Goal: Information Seeking & Learning: Learn about a topic

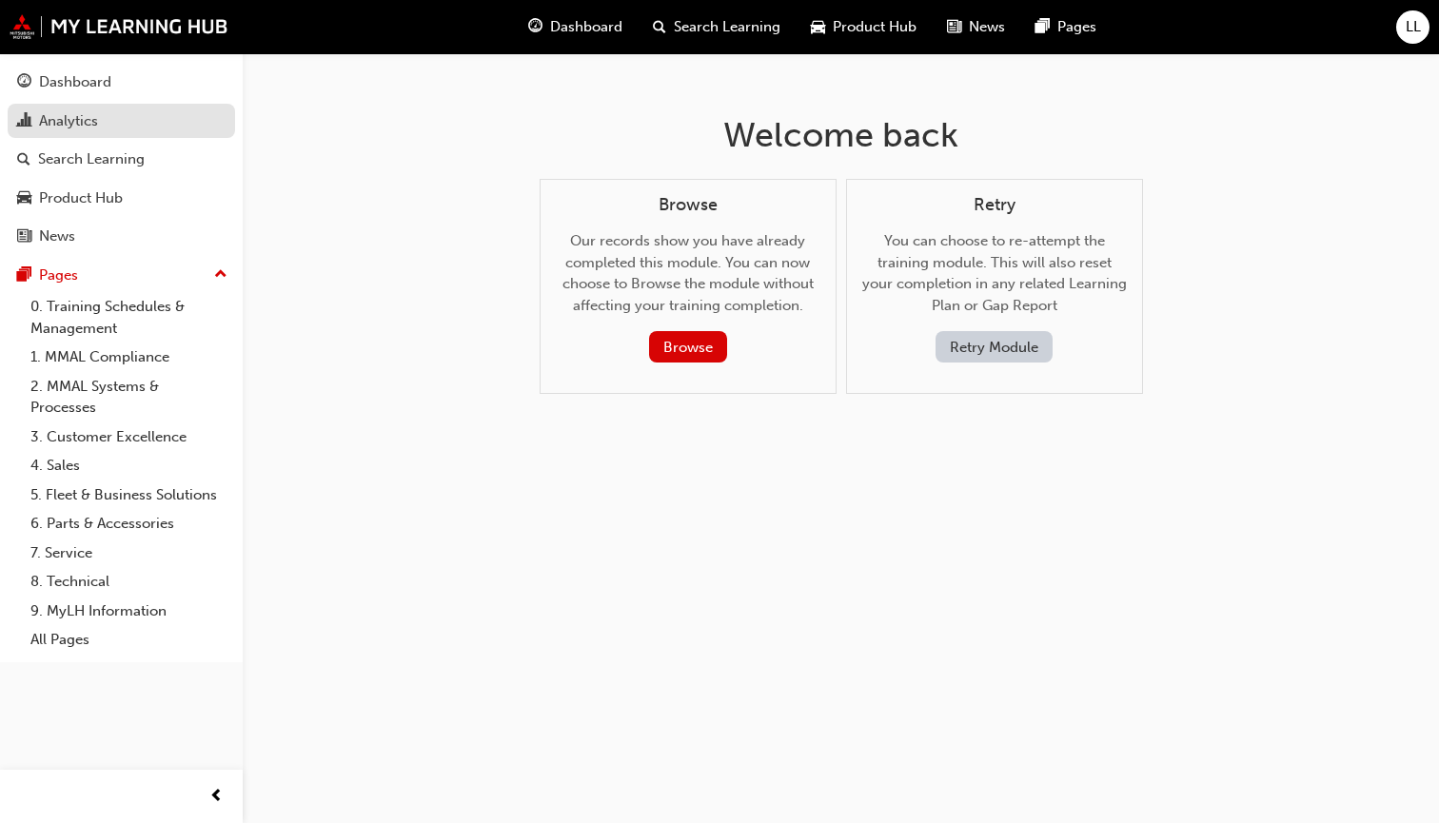
click at [58, 111] on div "Analytics" at bounding box center [68, 121] width 59 height 22
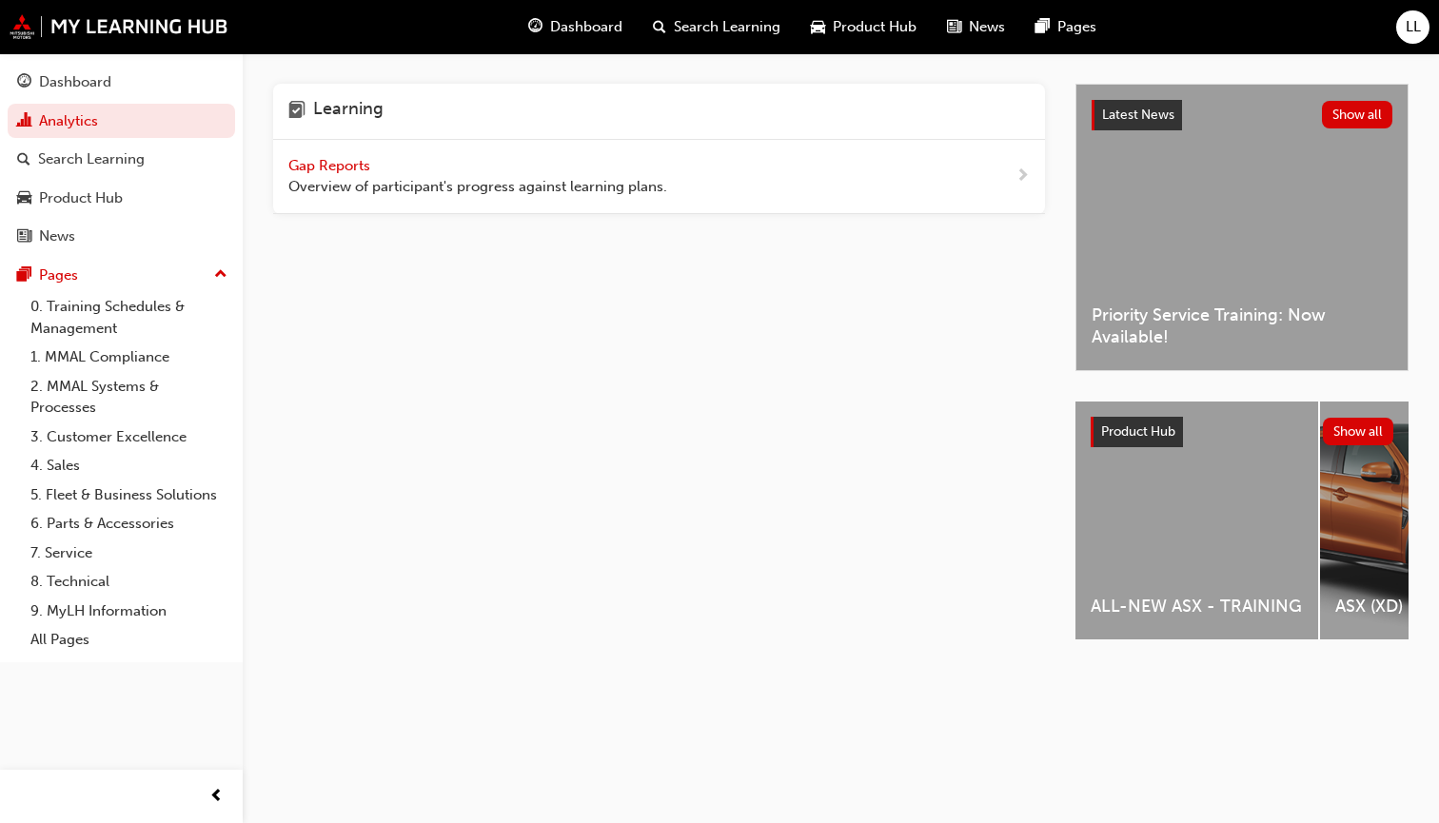
click at [323, 162] on span "Gap Reports" at bounding box center [331, 165] width 86 height 17
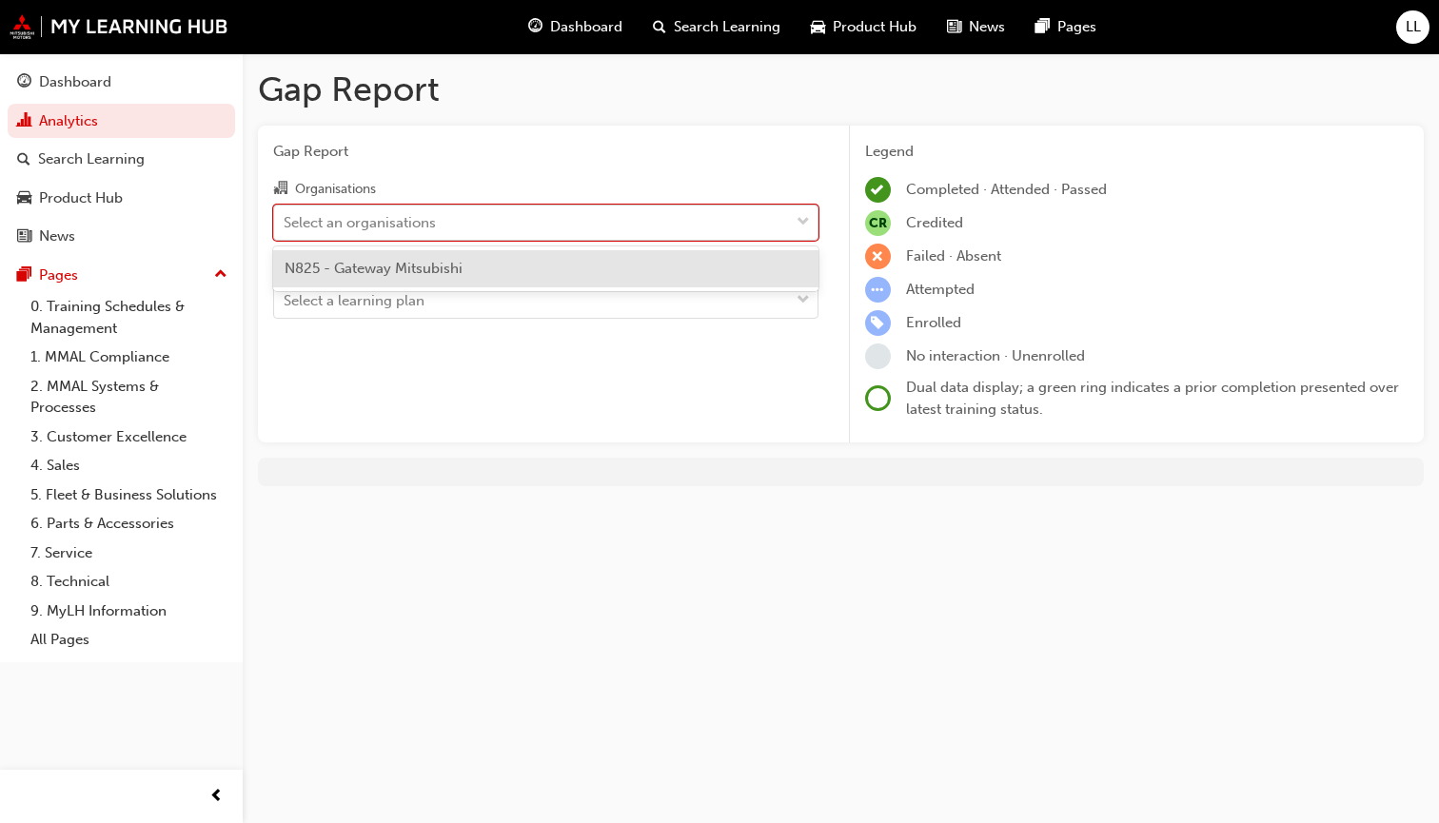
click at [806, 215] on span "down-icon" at bounding box center [802, 222] width 13 height 25
click at [285, 215] on input "Organisations option N825 - Gateway Mitsubishi focused, 1 of 1. 1 result availa…" at bounding box center [285, 221] width 2 height 16
click at [806, 215] on span "down-icon" at bounding box center [802, 222] width 13 height 25
click at [285, 215] on input "Organisations option N825 - Gateway Mitsubishi focused, 1 of 1. 1 result availa…" at bounding box center [285, 221] width 2 height 16
click at [806, 215] on span "down-icon" at bounding box center [802, 222] width 13 height 25
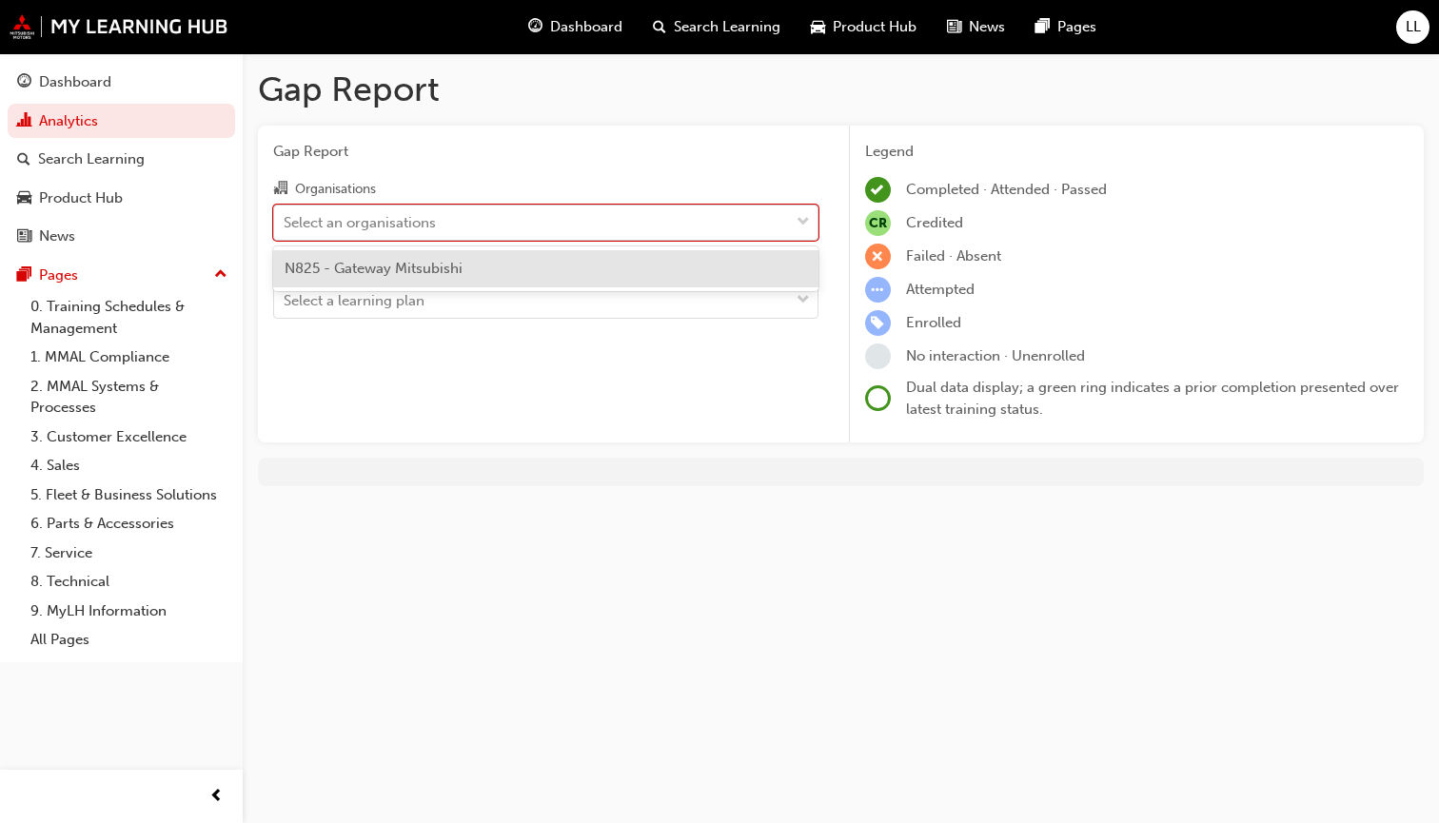
click at [285, 215] on input "Organisations option N825 - Gateway Mitsubishi focused, 1 of 1. 1 result availa…" at bounding box center [285, 221] width 2 height 16
click at [595, 267] on div "N825 - Gateway Mitsubishi" at bounding box center [545, 268] width 545 height 37
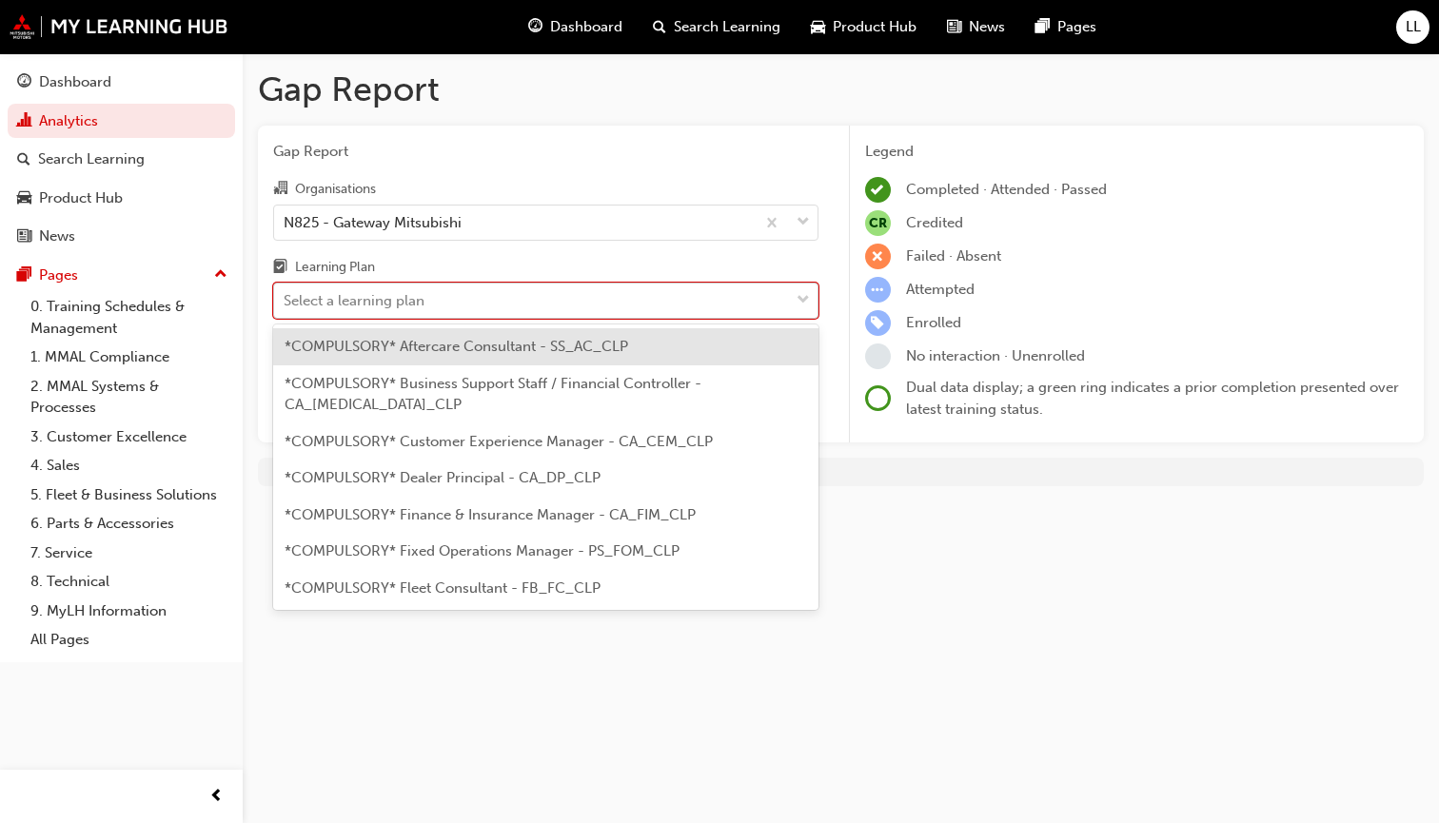
click at [803, 298] on span "down-icon" at bounding box center [802, 300] width 13 height 25
click at [285, 298] on input "Learning Plan option *COMPULSORY* Aftercare Consultant - SS_AC_CLP focused, 1 o…" at bounding box center [285, 300] width 2 height 16
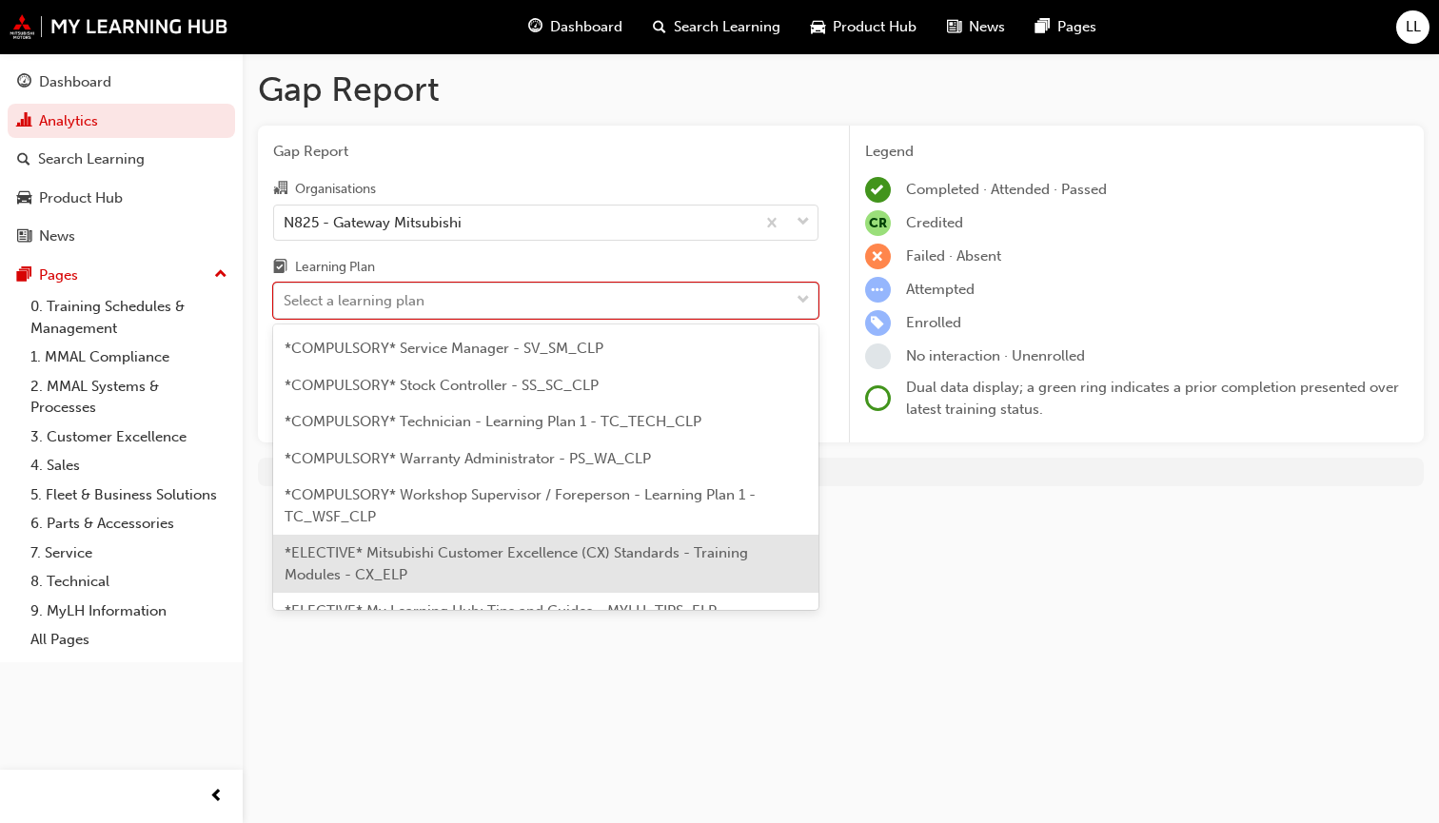
scroll to position [697, 0]
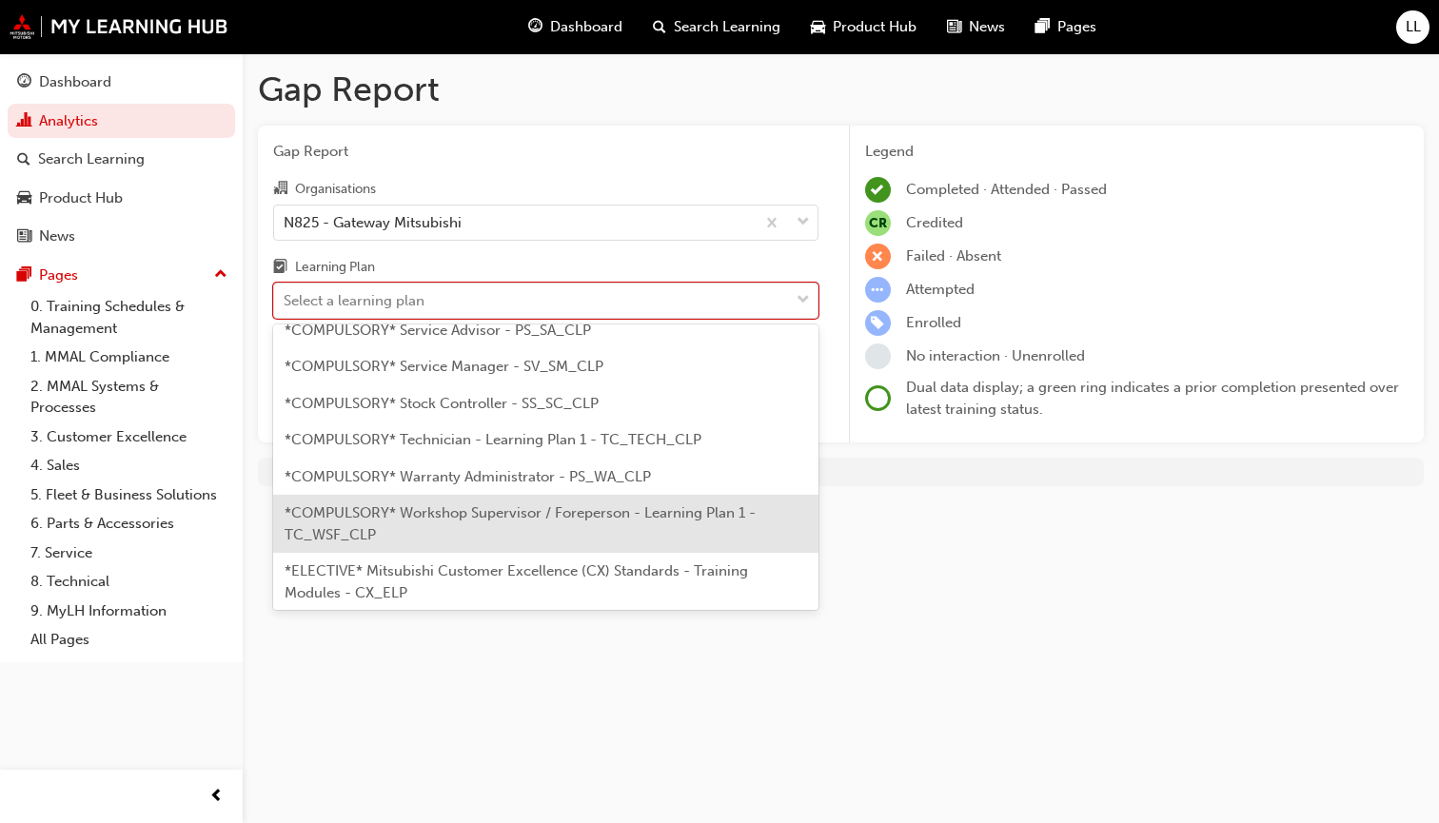
click at [447, 495] on div "*COMPULSORY* Workshop Supervisor / Foreperson - Learning Plan 1 - TC_WSF_CLP" at bounding box center [545, 524] width 545 height 58
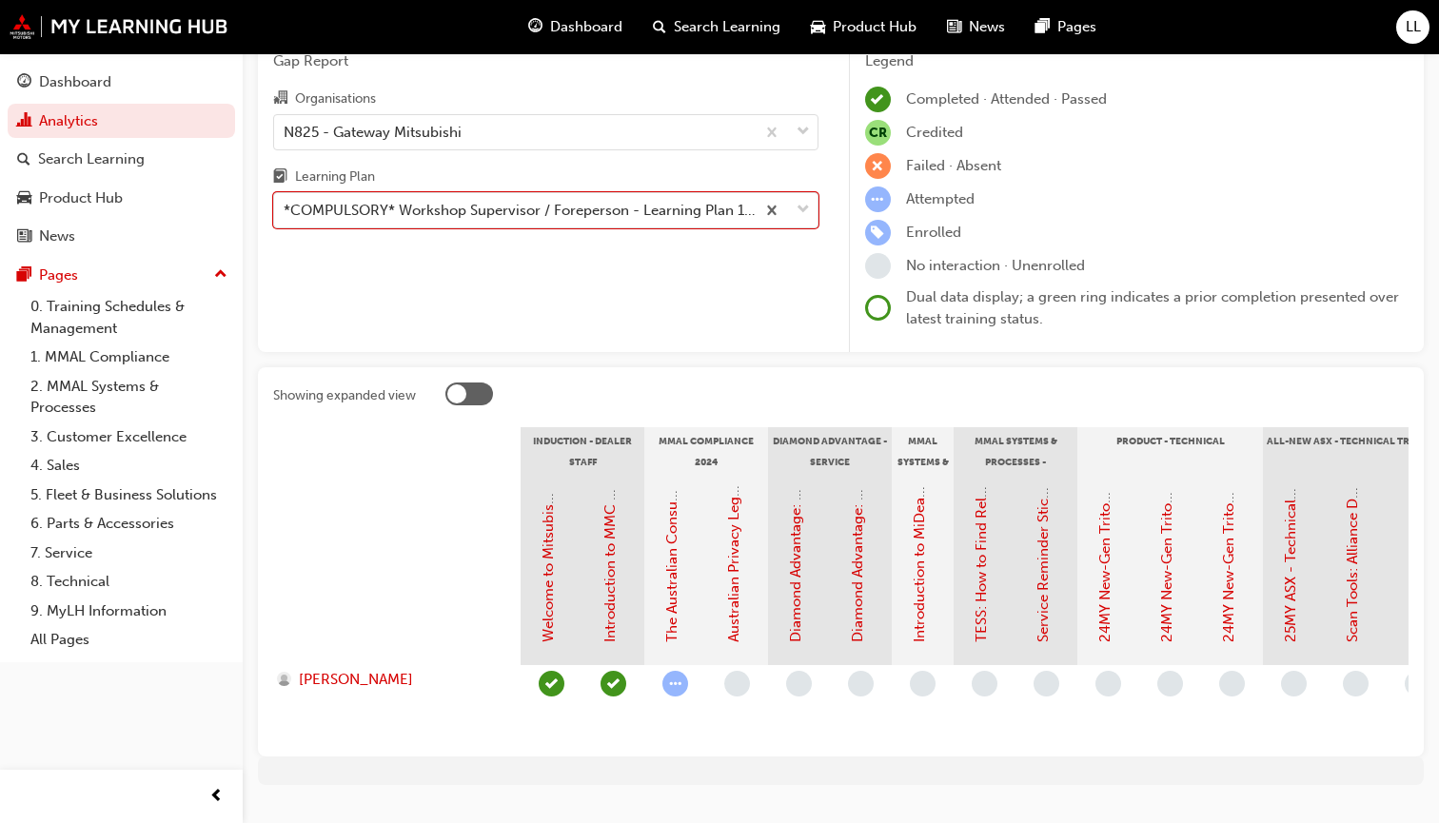
scroll to position [109, 0]
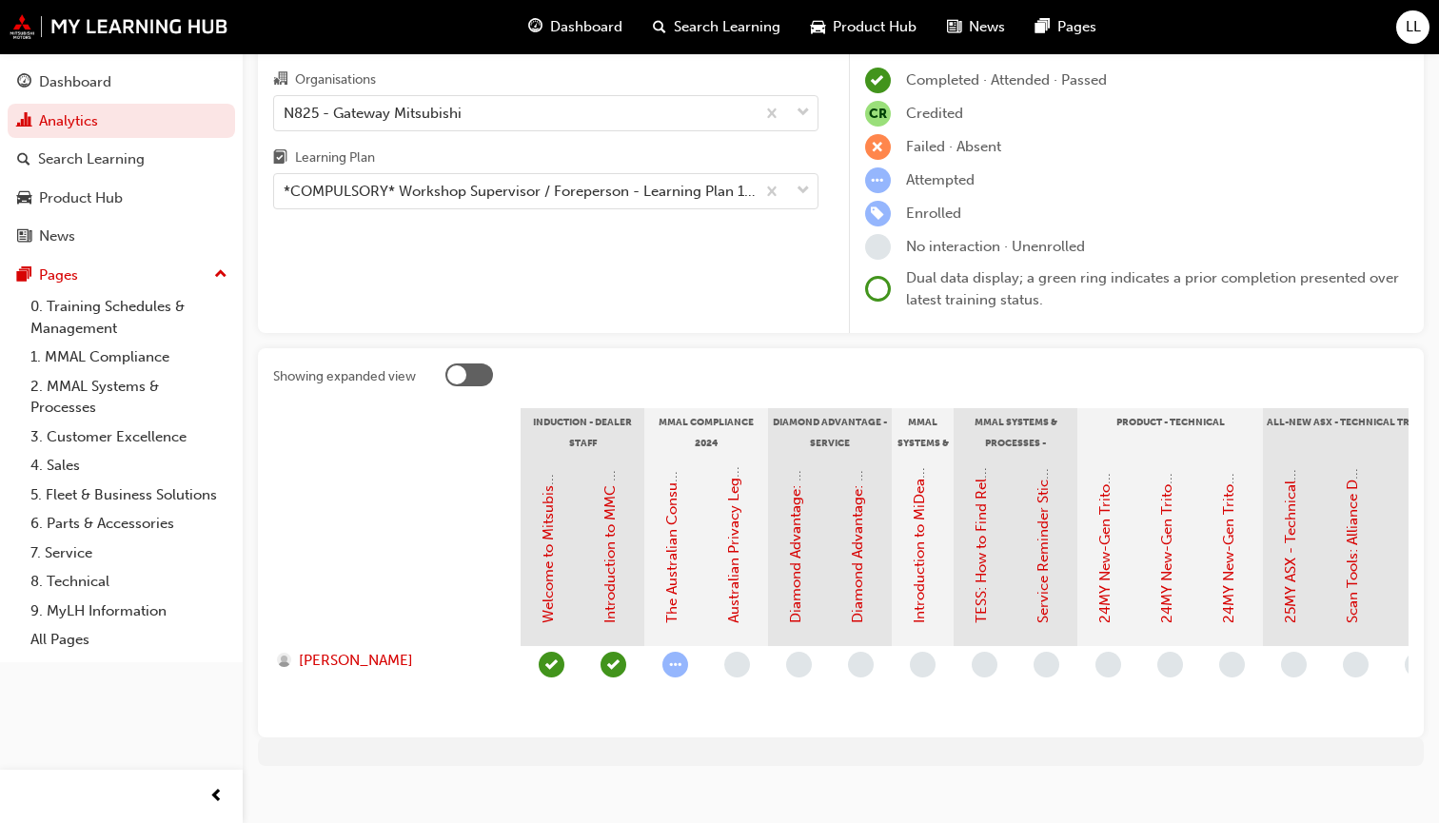
click at [477, 367] on div at bounding box center [469, 374] width 48 height 23
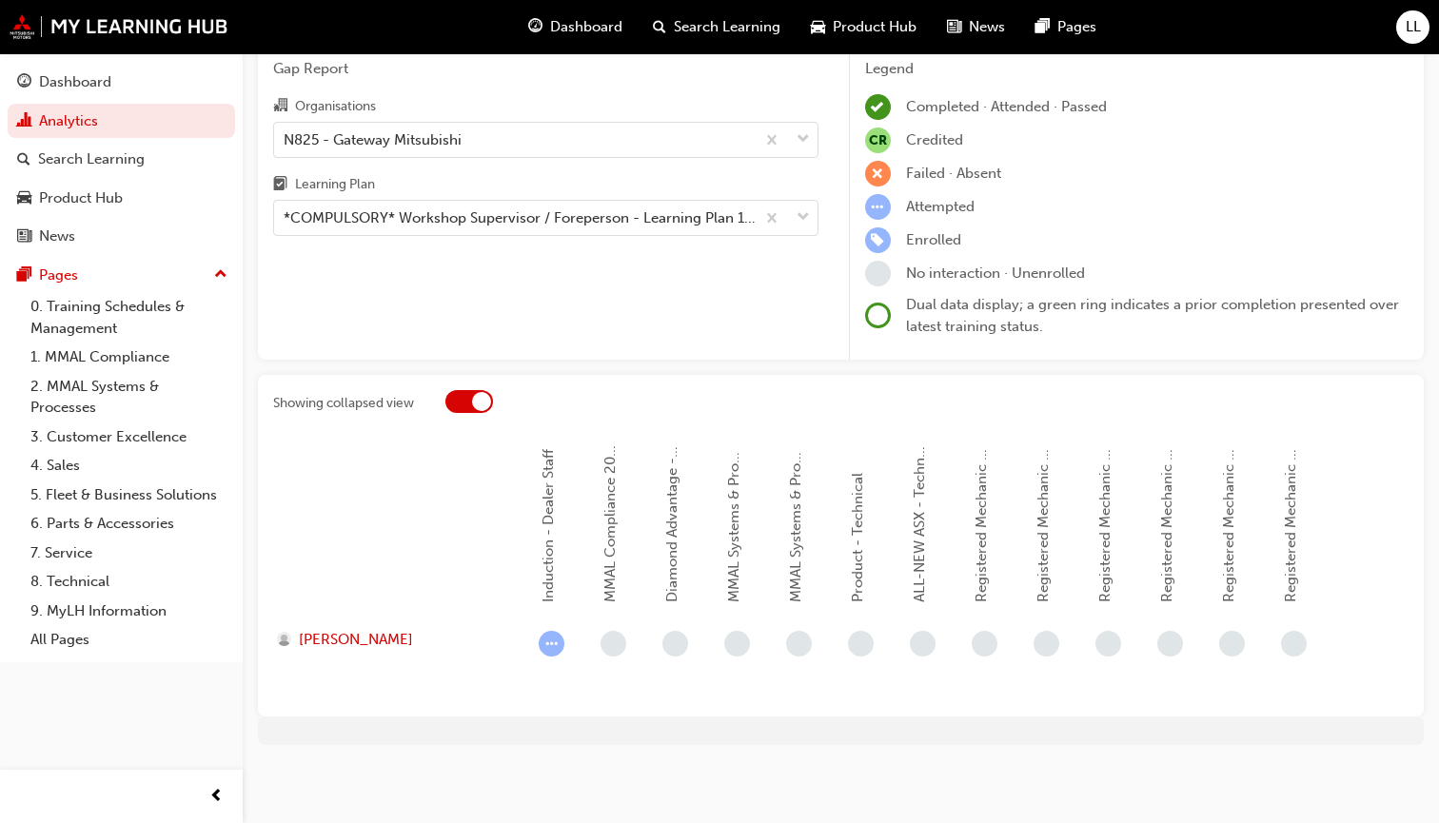
scroll to position [80, 0]
click at [986, 645] on span "learningRecordVerb_NONE-icon" at bounding box center [984, 647] width 26 height 26
click at [357, 638] on span "[PERSON_NAME]" at bounding box center [356, 643] width 114 height 22
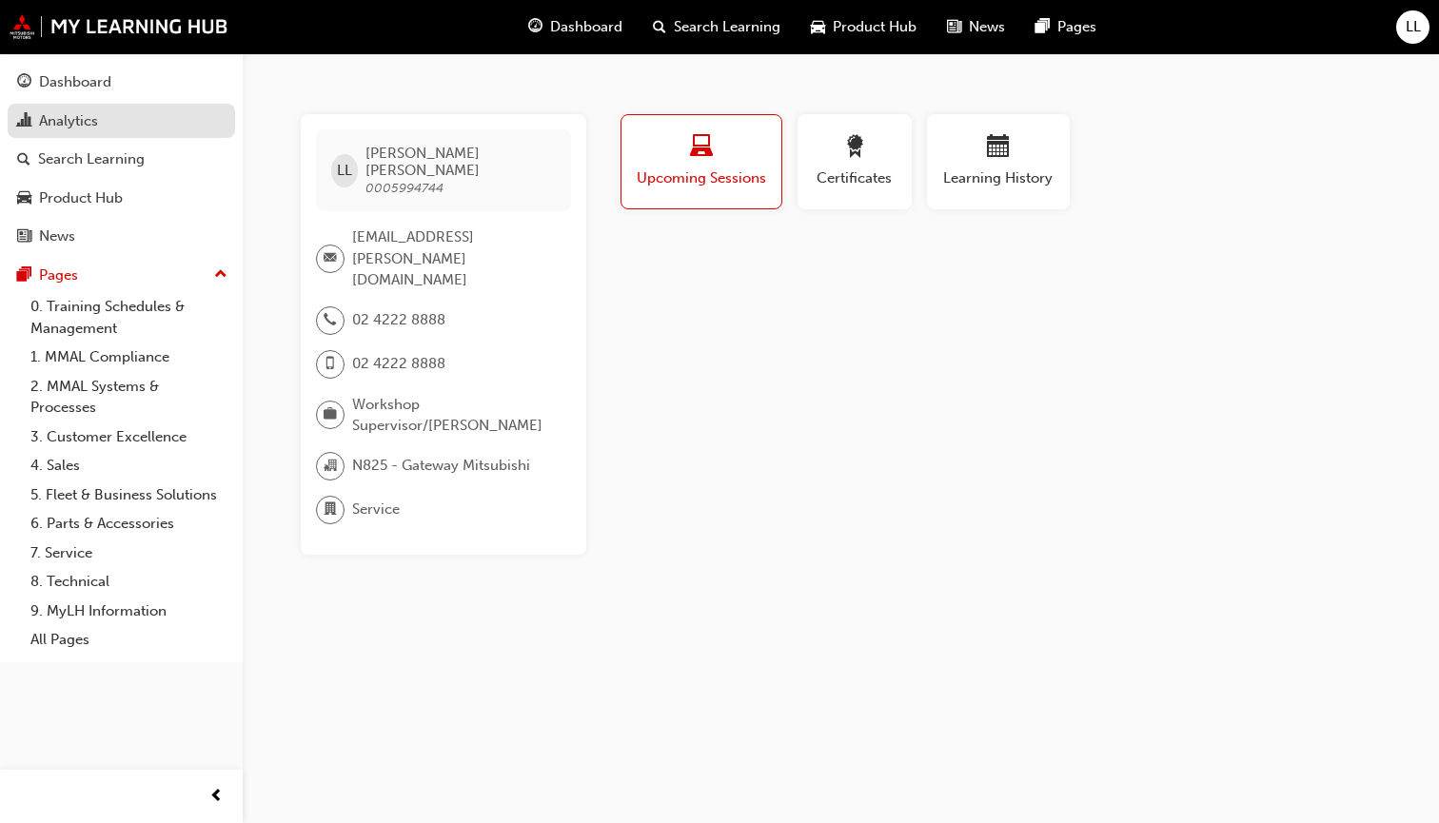
click at [66, 114] on div "Analytics" at bounding box center [68, 121] width 59 height 22
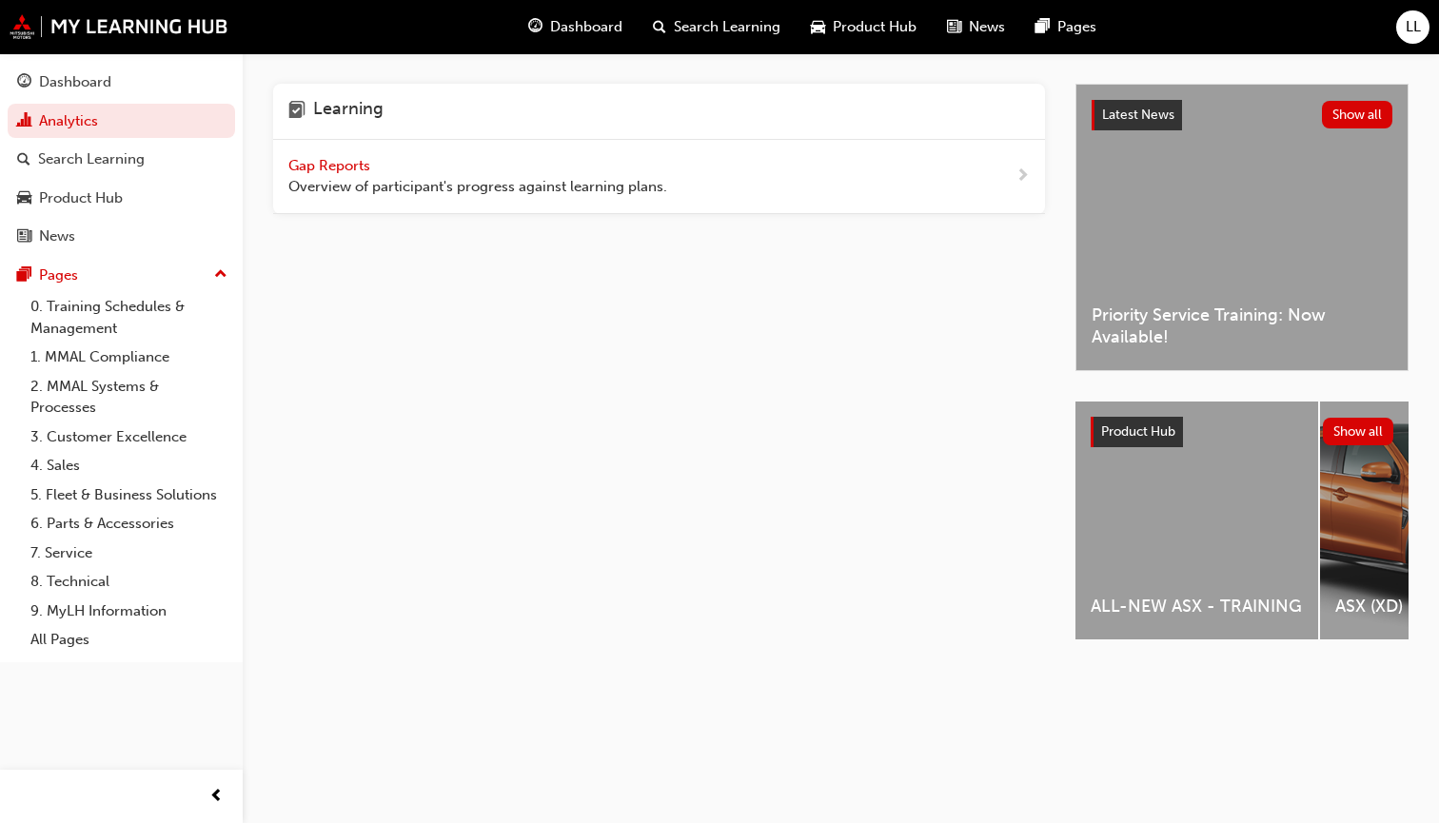
click at [332, 162] on span "Gap Reports" at bounding box center [331, 165] width 86 height 17
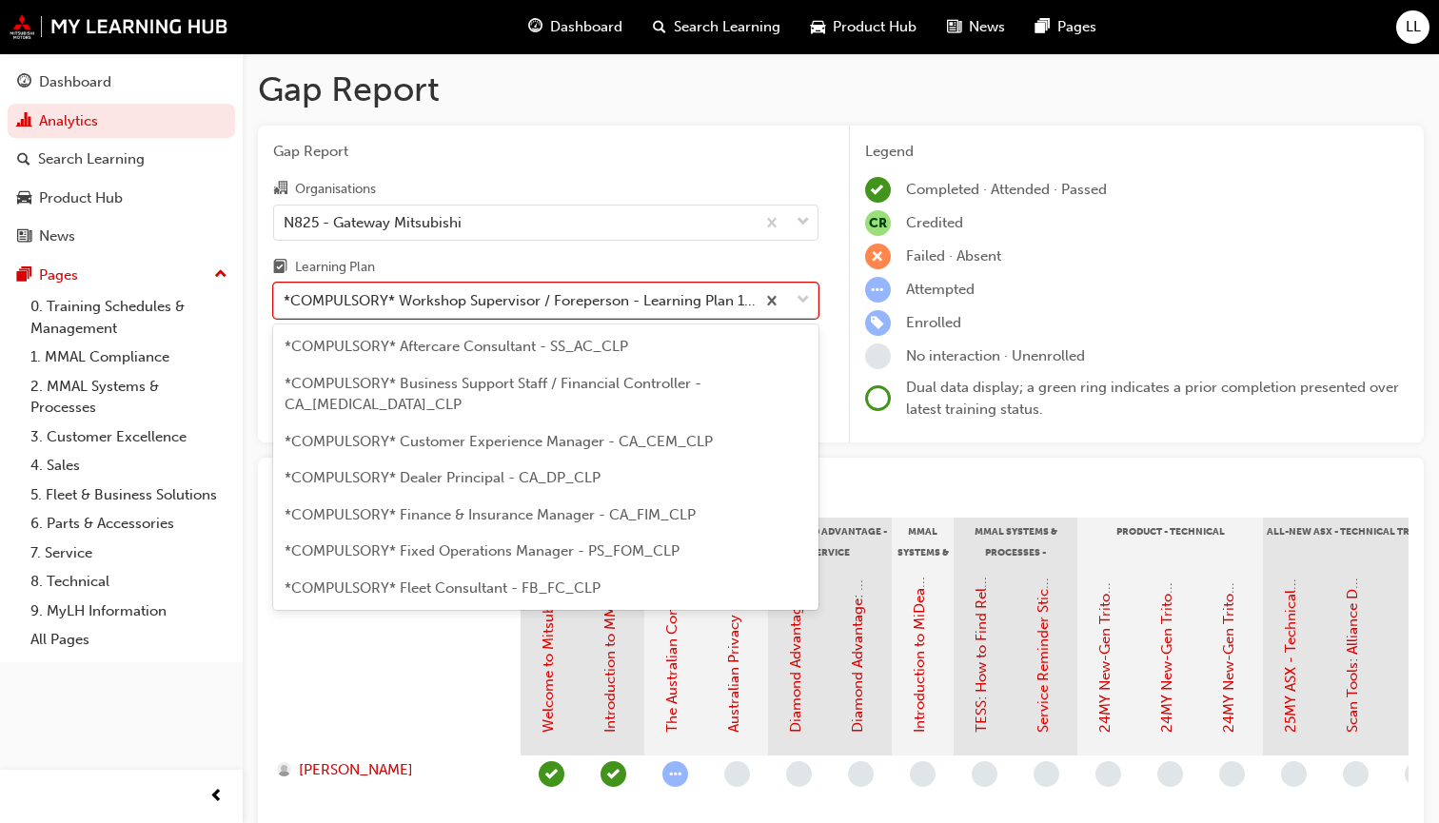
click at [805, 296] on span "down-icon" at bounding box center [802, 300] width 13 height 25
click at [285, 296] on input "Learning Plan option *COMPULSORY* Workshop Supervisor / Foreperson - Learning P…" at bounding box center [285, 300] width 2 height 16
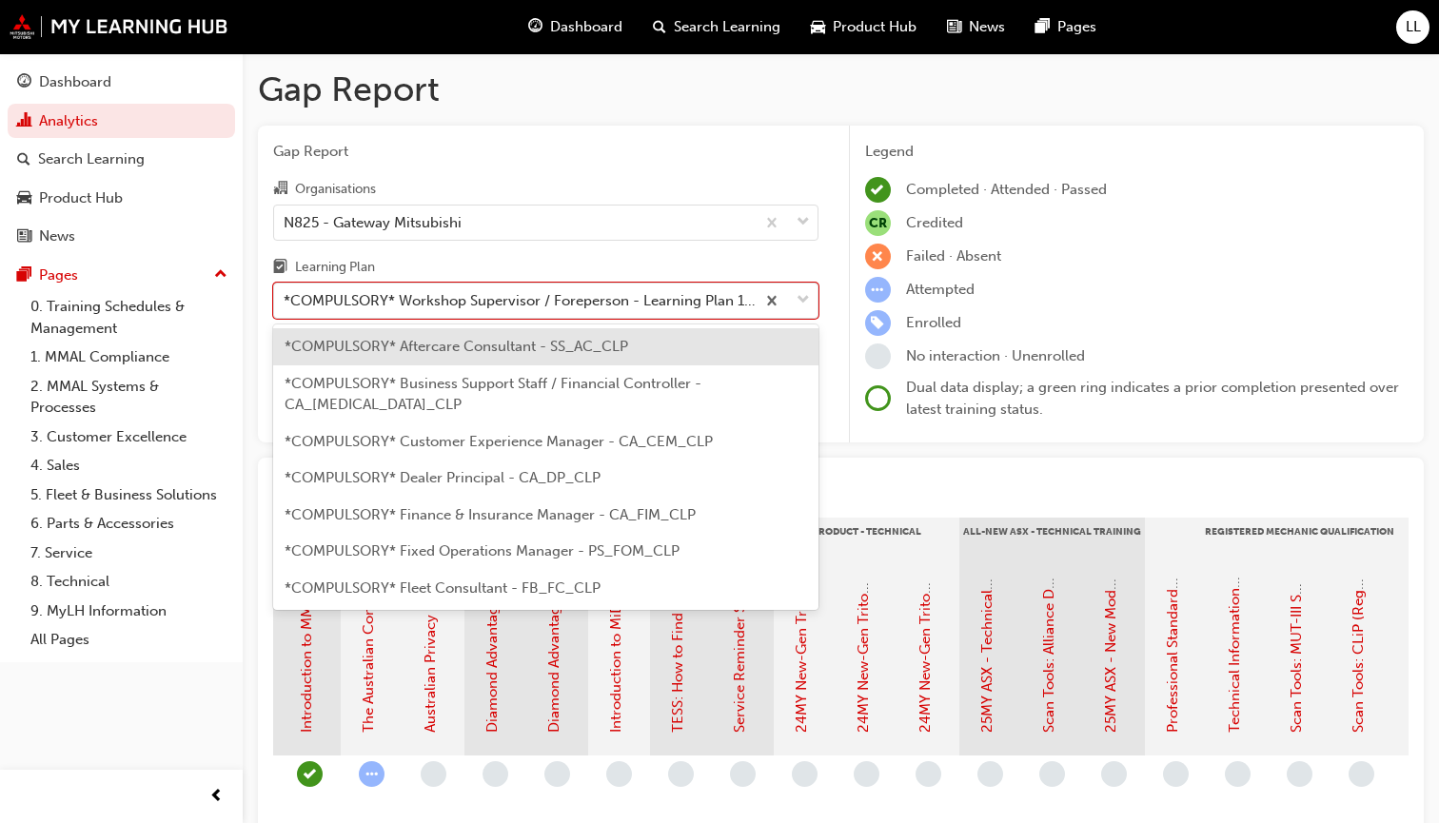
scroll to position [0, 304]
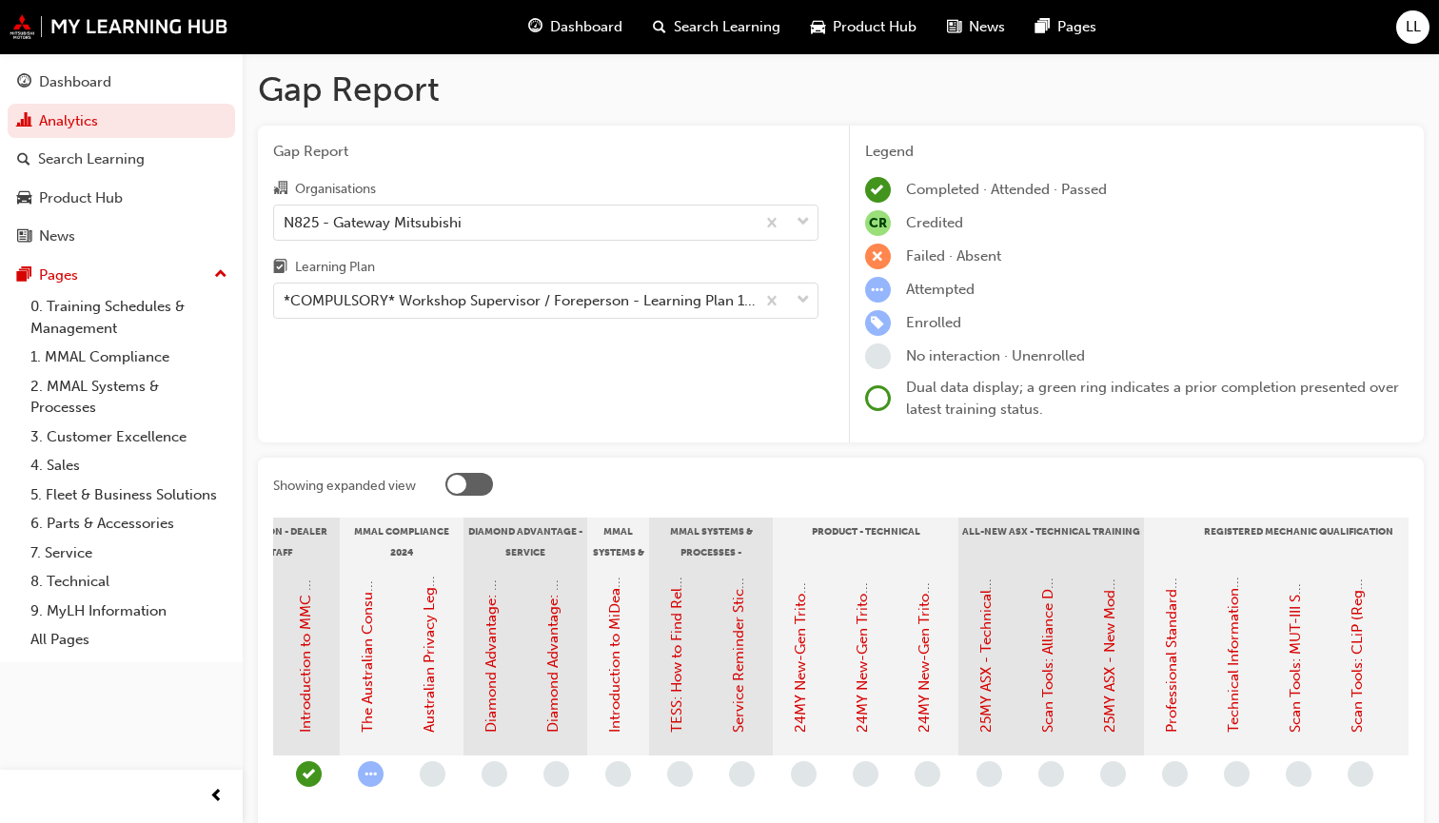
click at [836, 363] on div "Gap Report Organisations N825 - Gateway Mitsubishi Learning Plan *COMPULSORY* W…" at bounding box center [841, 285] width 1166 height 318
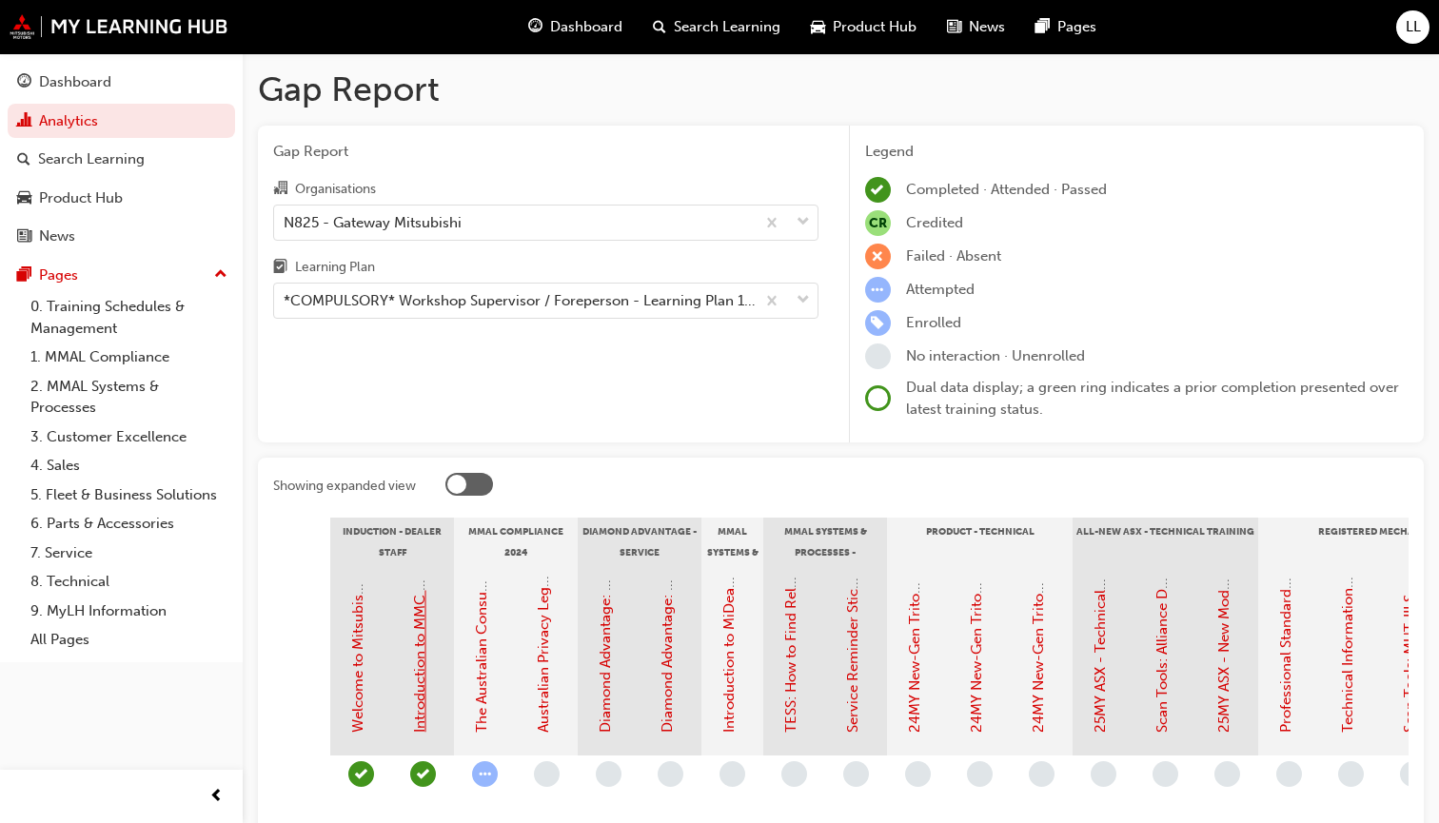
scroll to position [0, 211]
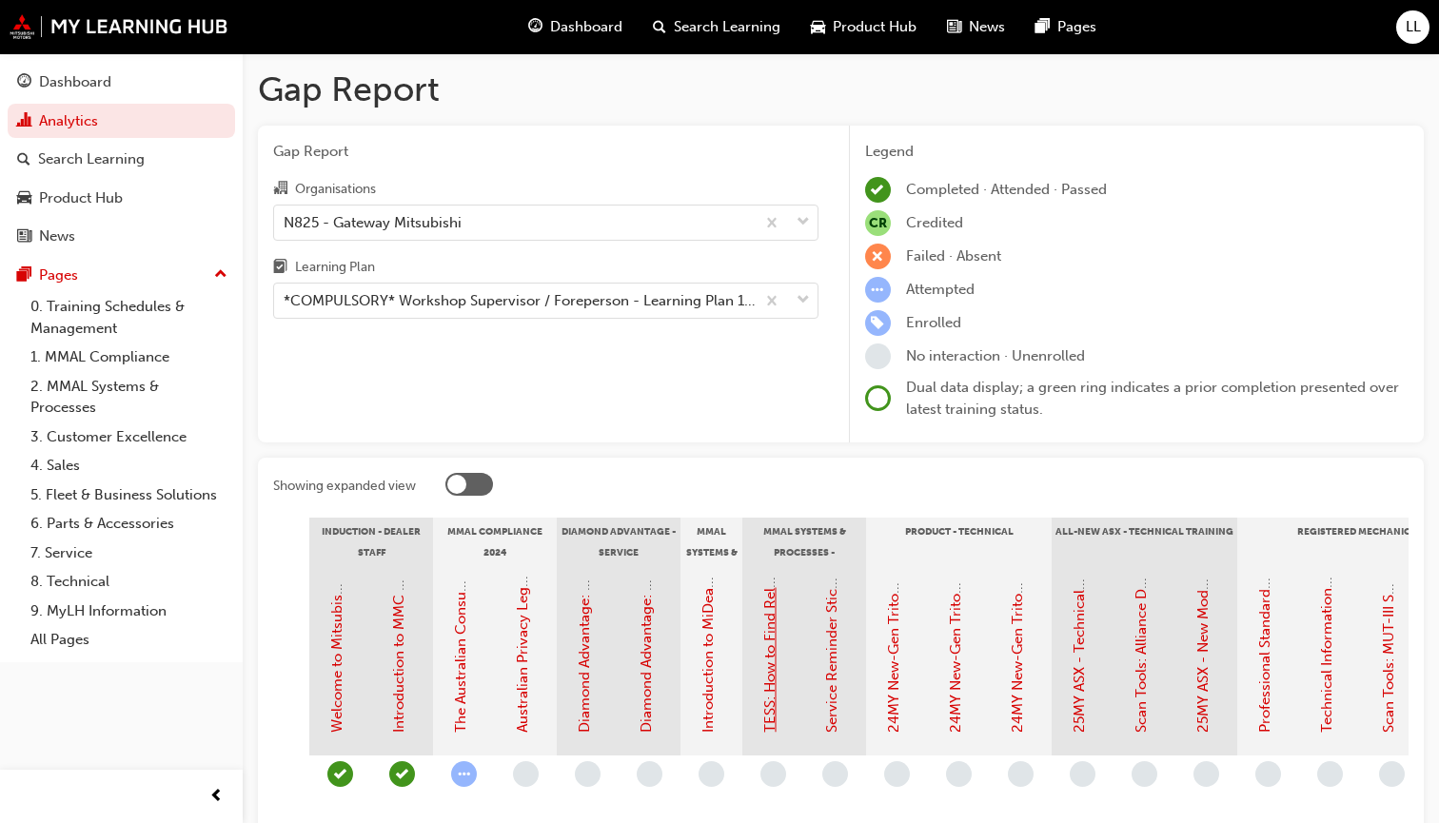
click at [769, 677] on link "TESS: How to Find Relevant Information & Create TSRs" at bounding box center [769, 553] width 17 height 360
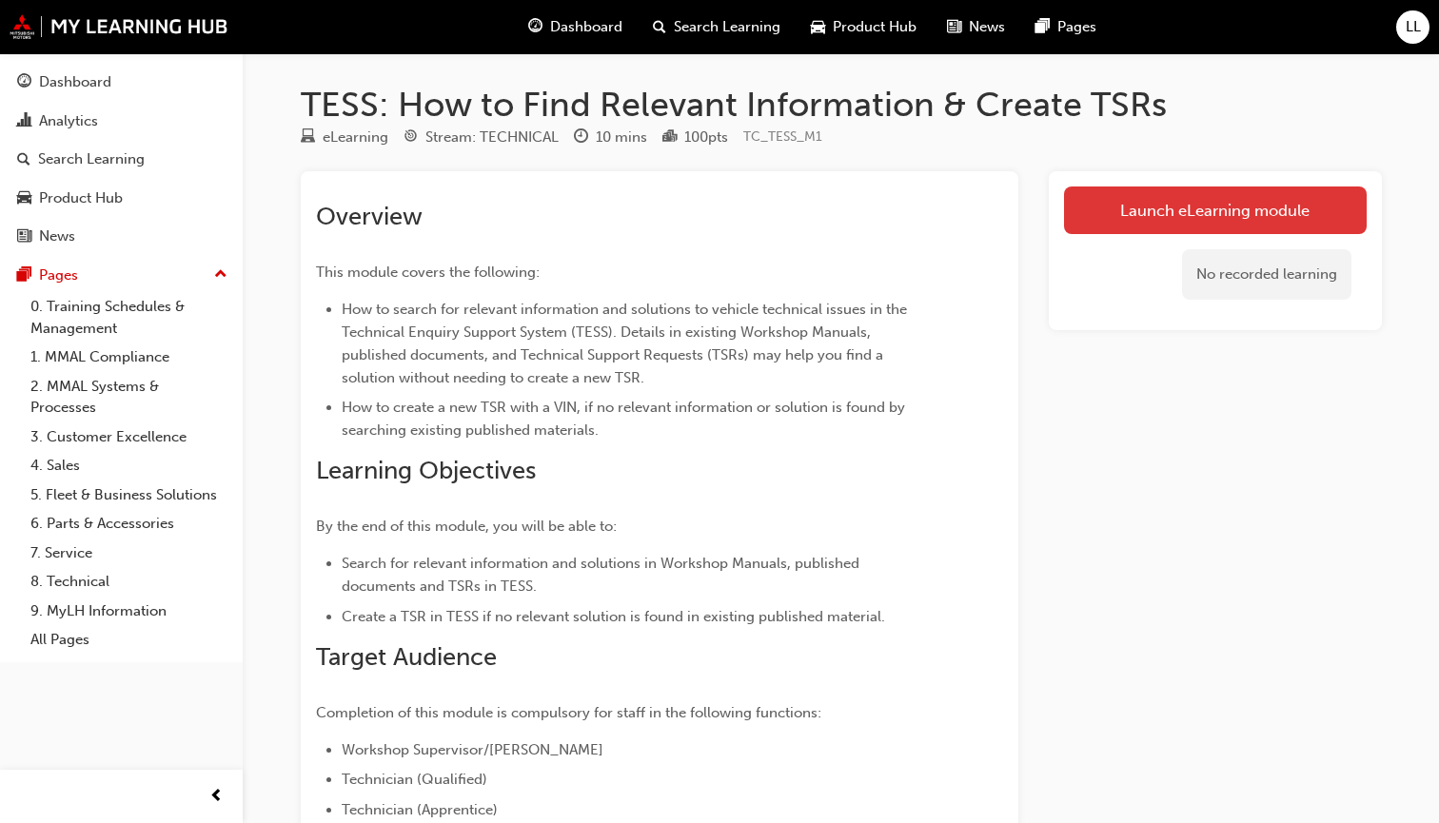
click at [1185, 200] on link "Launch eLearning module" at bounding box center [1215, 210] width 303 height 48
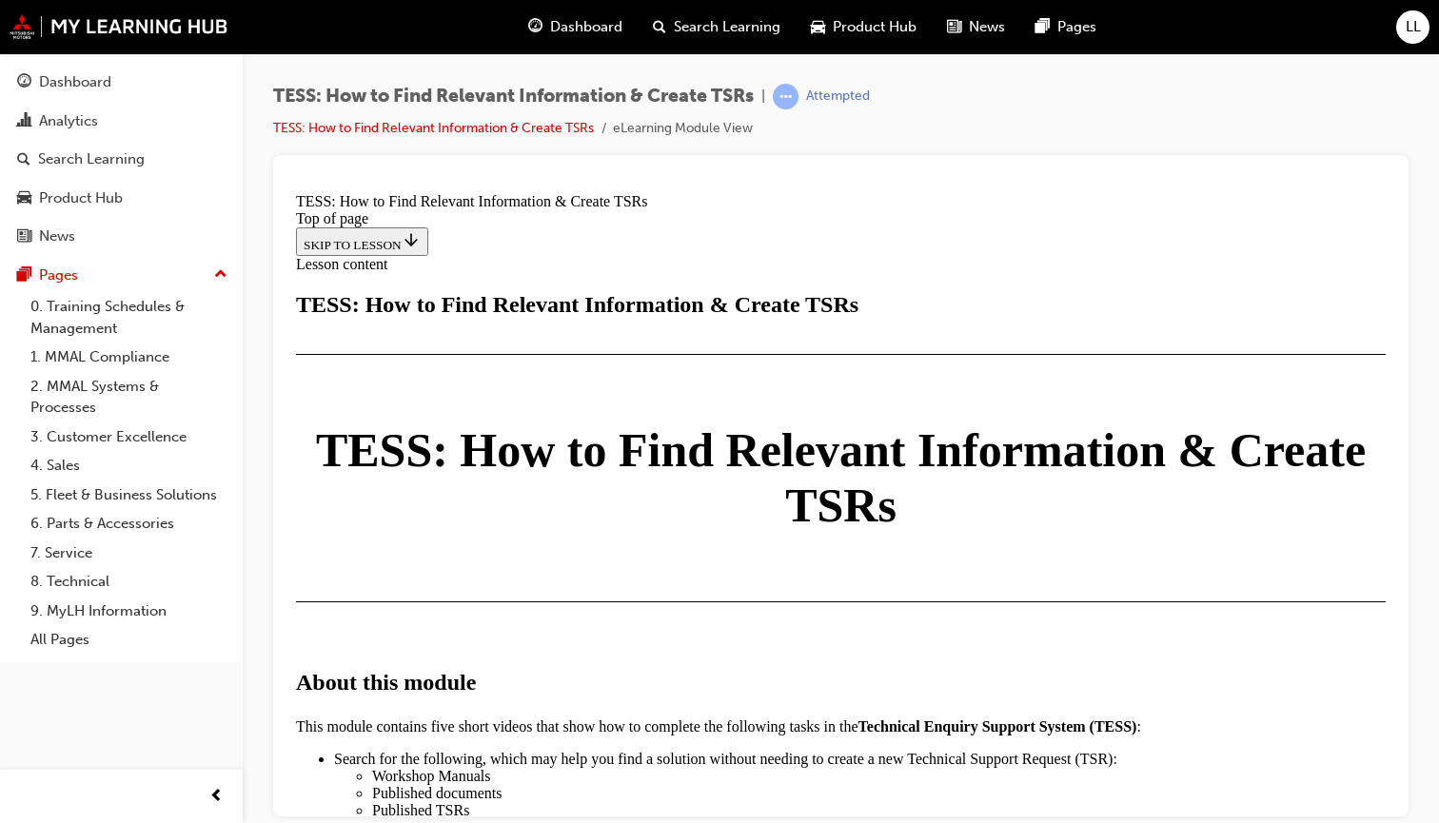
scroll to position [936, 0]
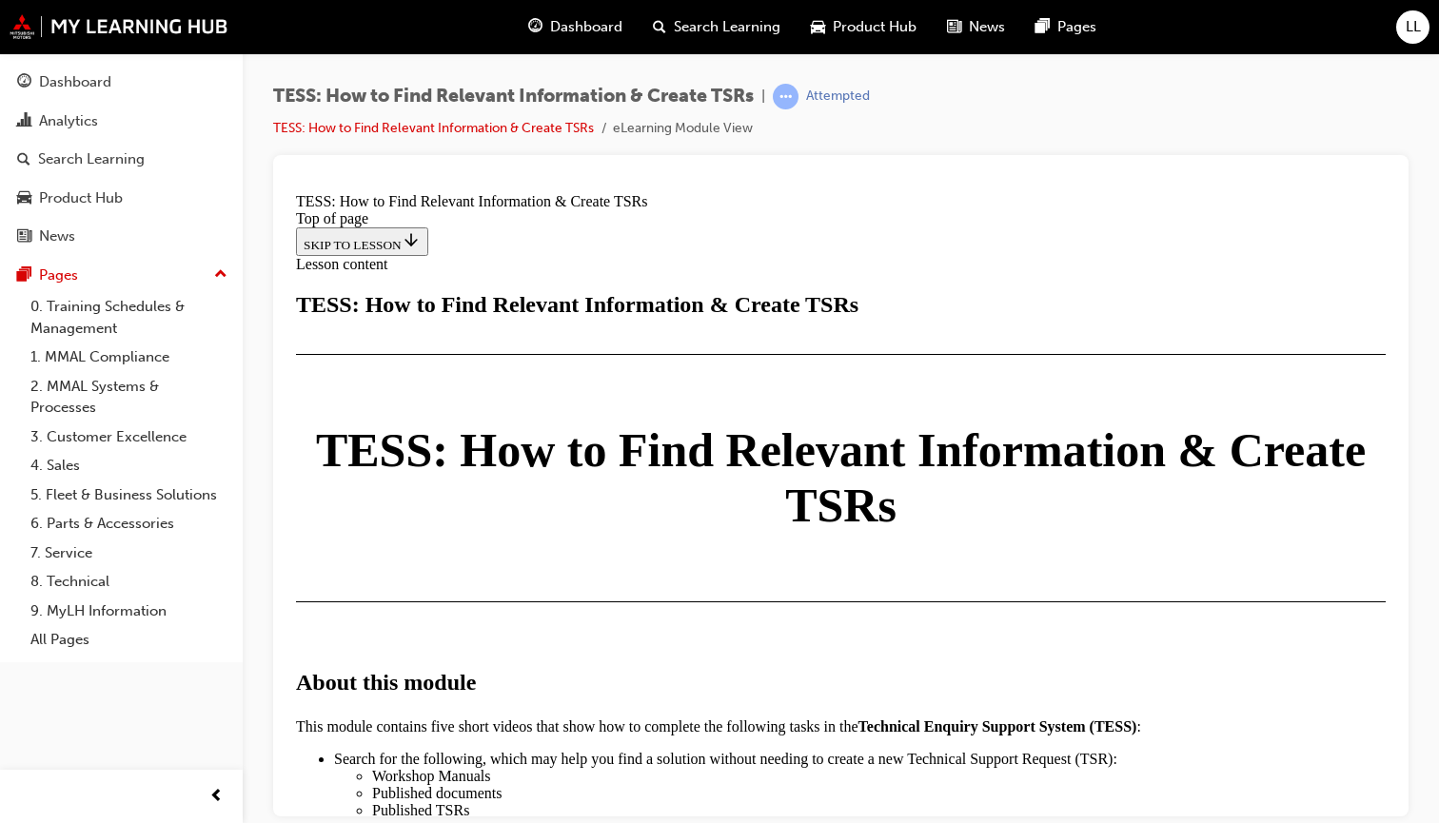
drag, startPoint x: 544, startPoint y: 636, endPoint x: 770, endPoint y: 641, distance: 225.6
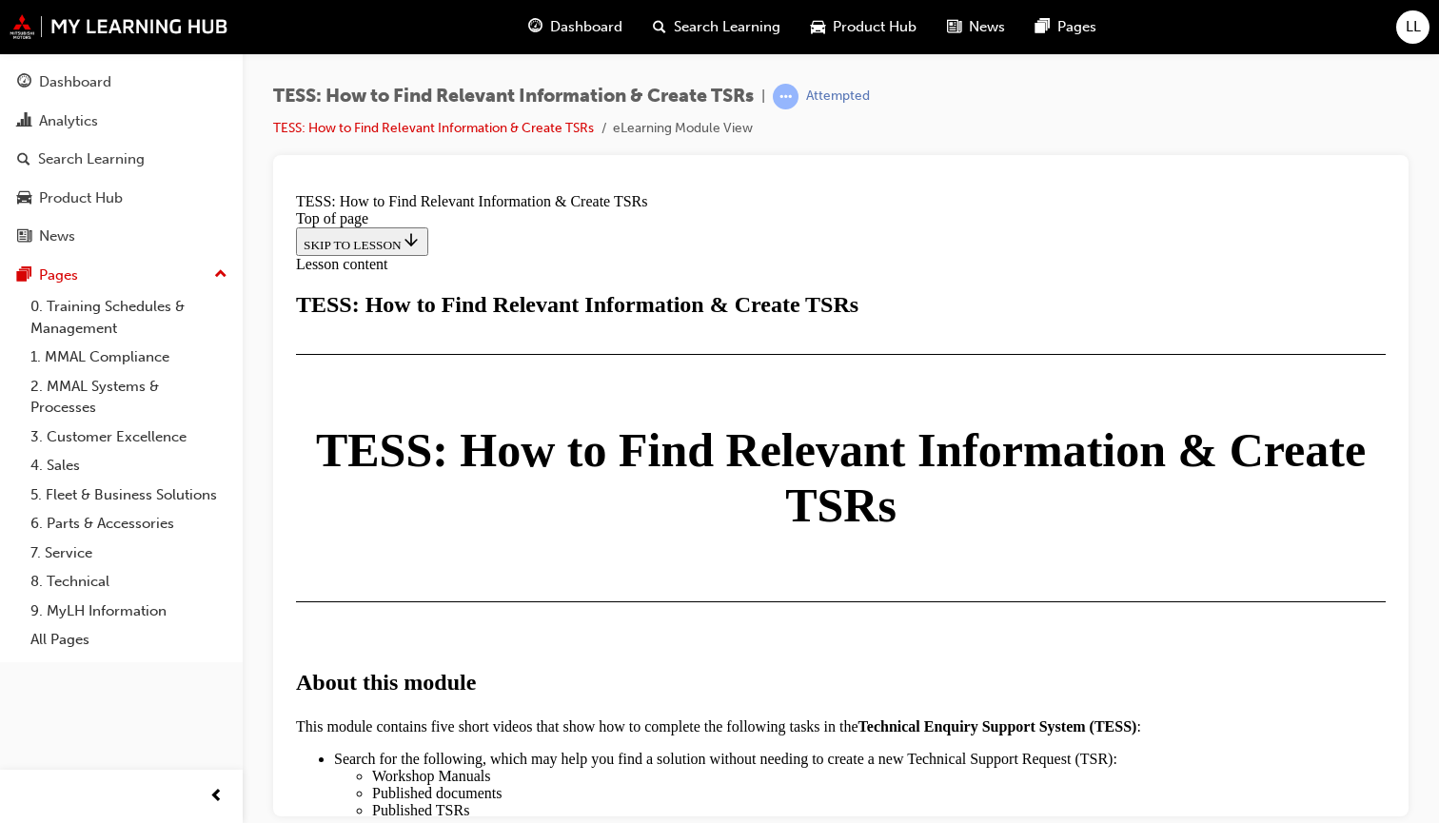
scroll to position [3100, 0]
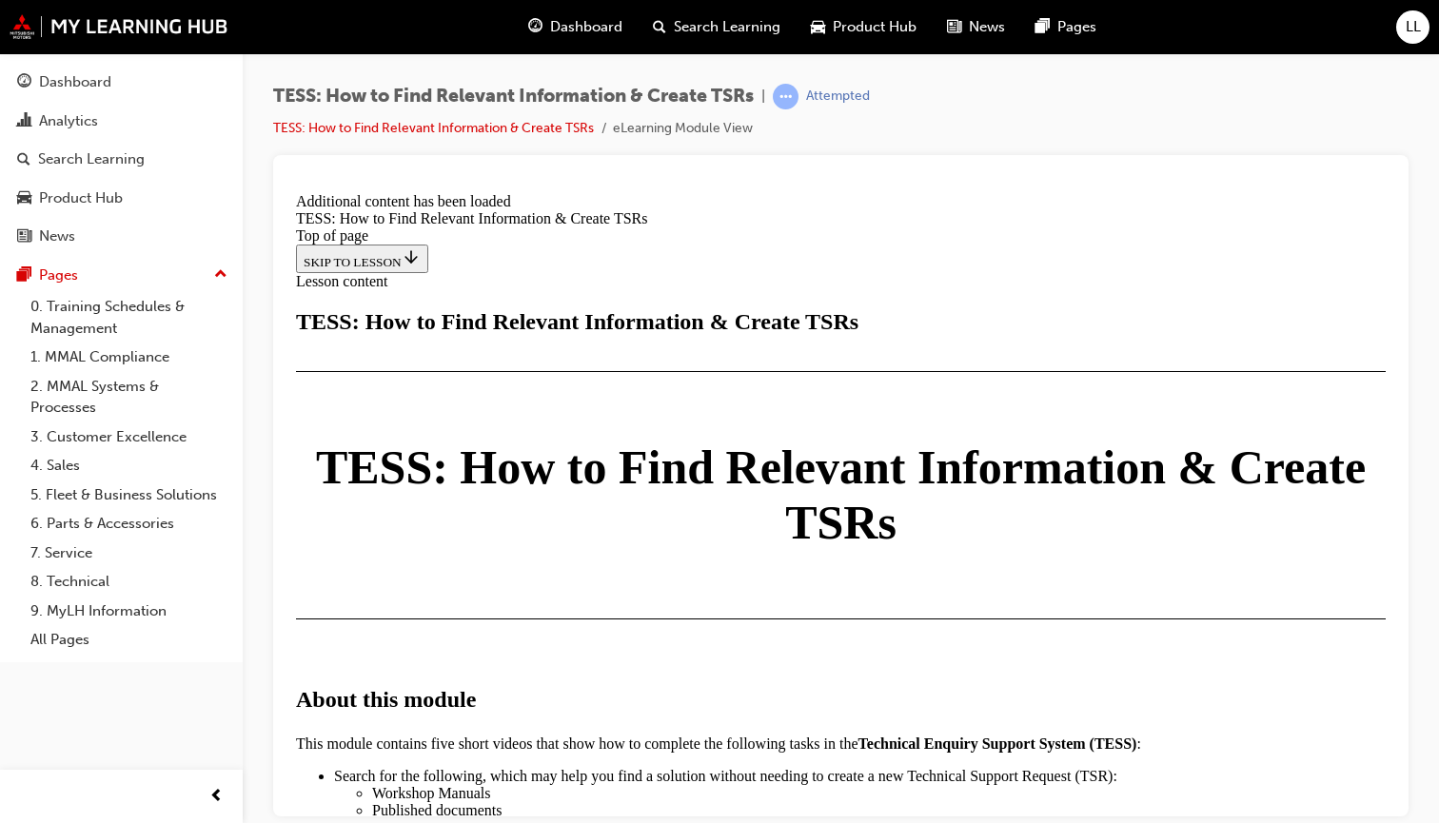
scroll to position [4993, 0]
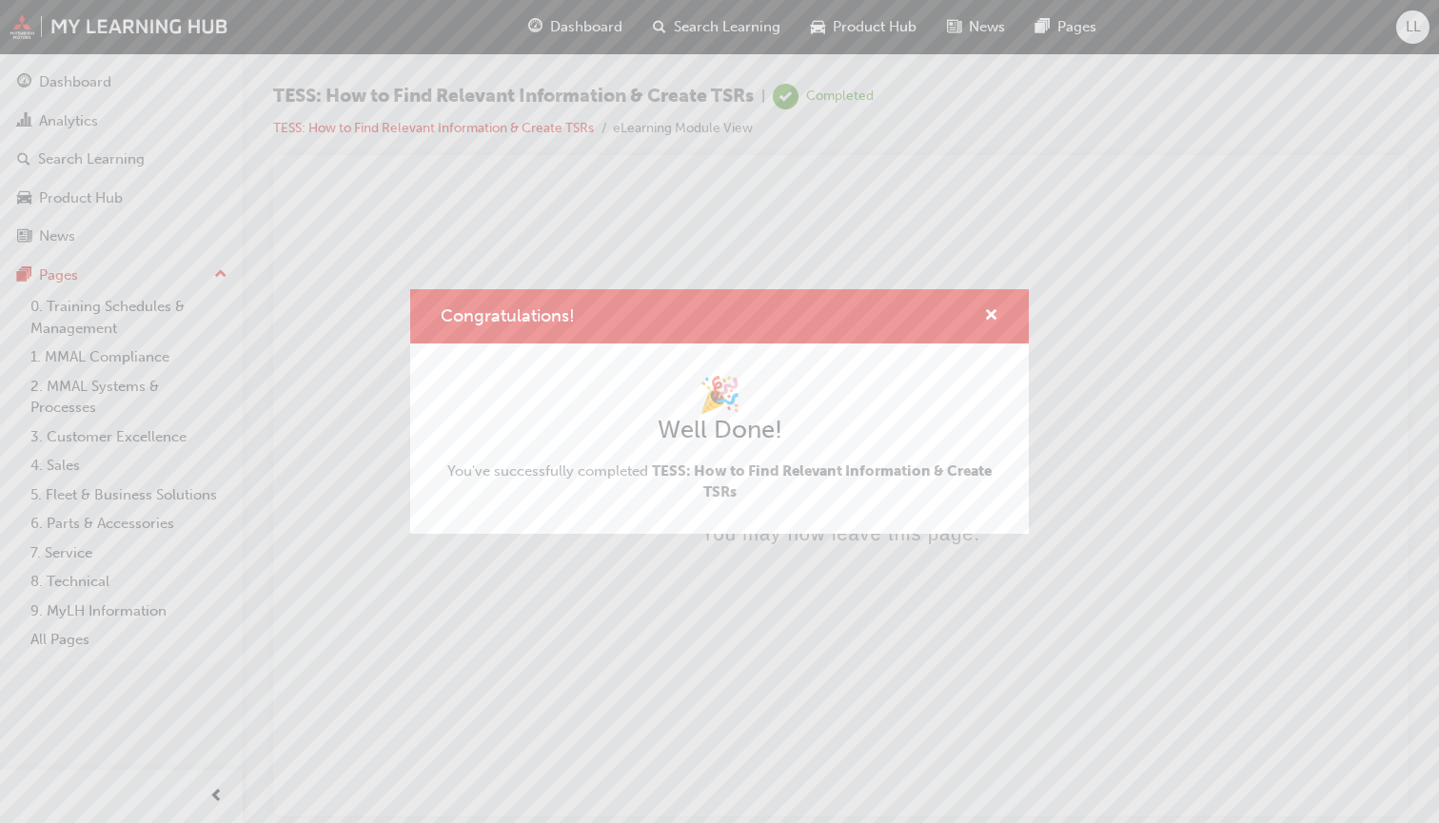
scroll to position [0, 0]
click at [991, 311] on span "cross-icon" at bounding box center [991, 316] width 14 height 17
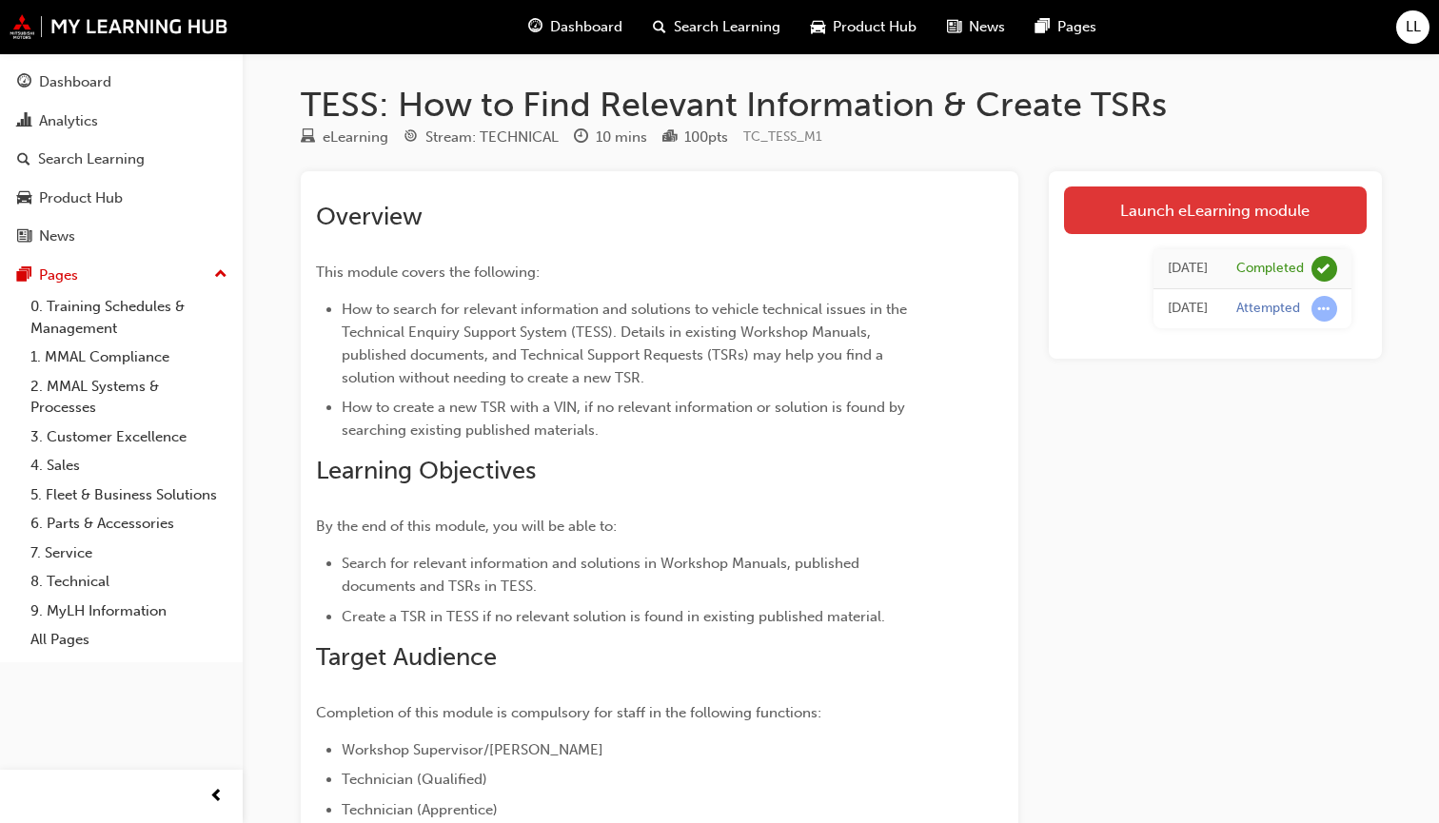
click at [1155, 209] on link "Launch eLearning module" at bounding box center [1215, 210] width 303 height 48
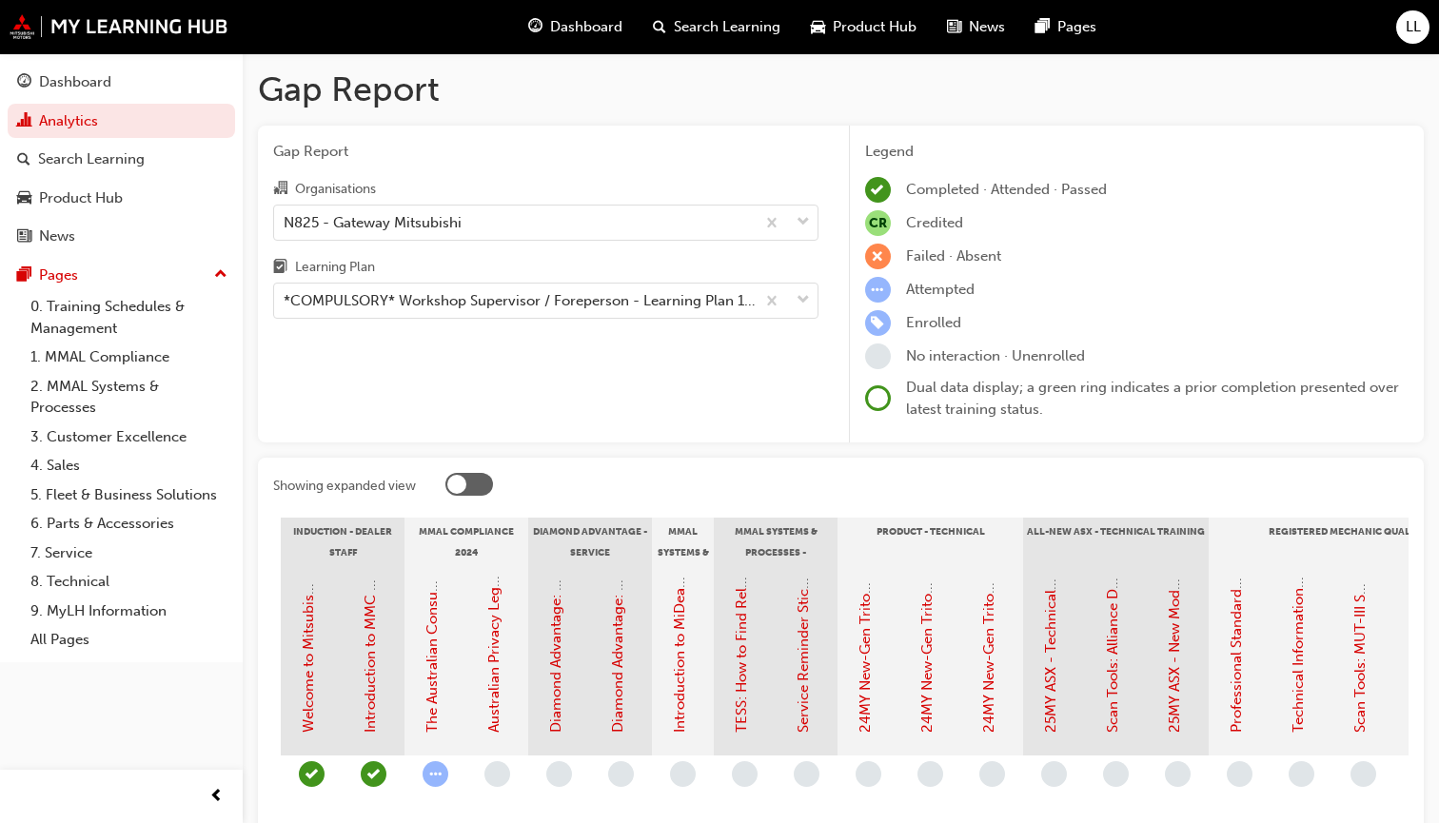
scroll to position [0, 239]
click at [743, 686] on link "TESS: How to Find Relevant Information & Create TSRs" at bounding box center [742, 553] width 17 height 360
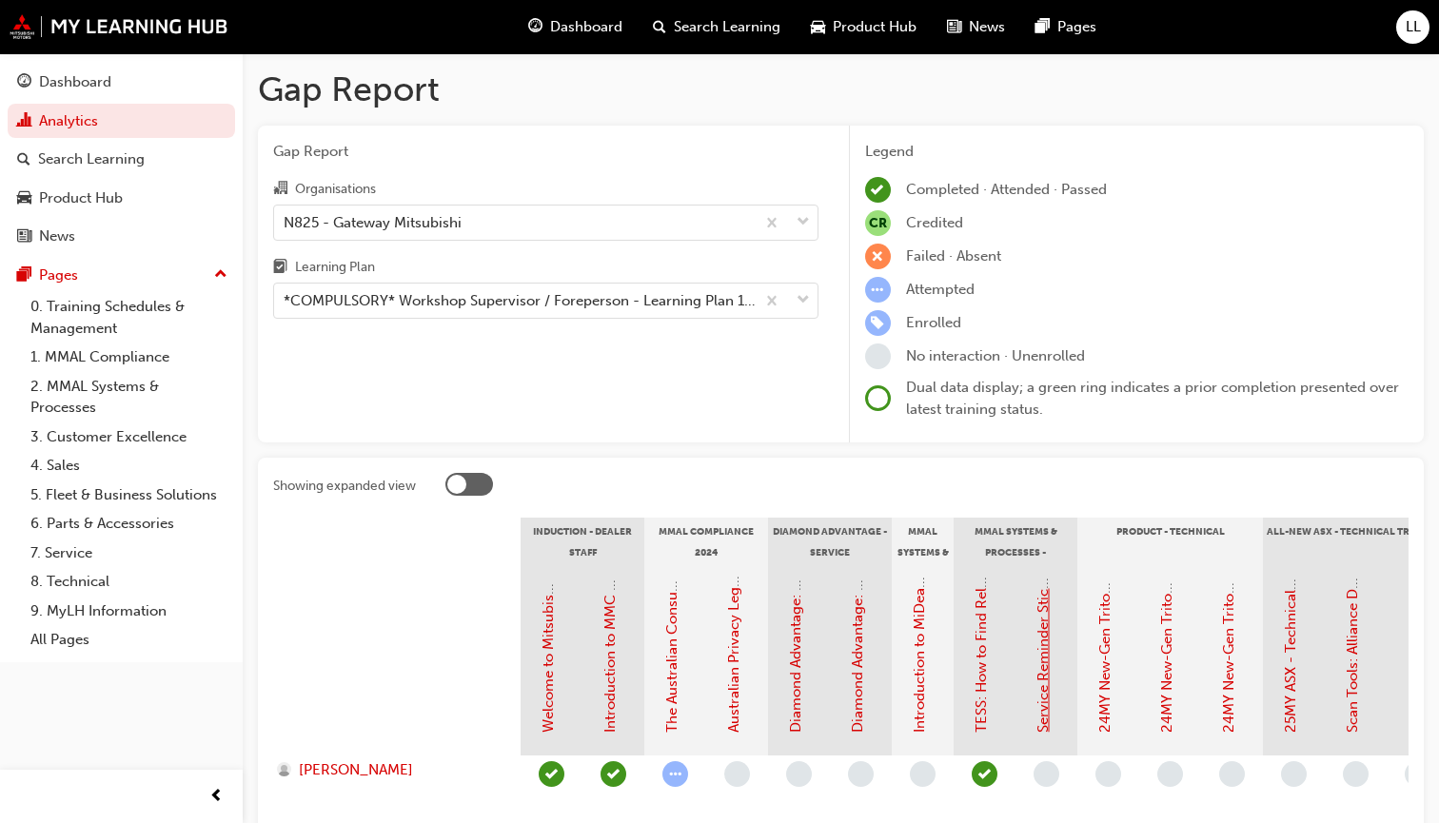
click at [1040, 642] on link "Service Reminder Stickers" at bounding box center [1042, 646] width 17 height 171
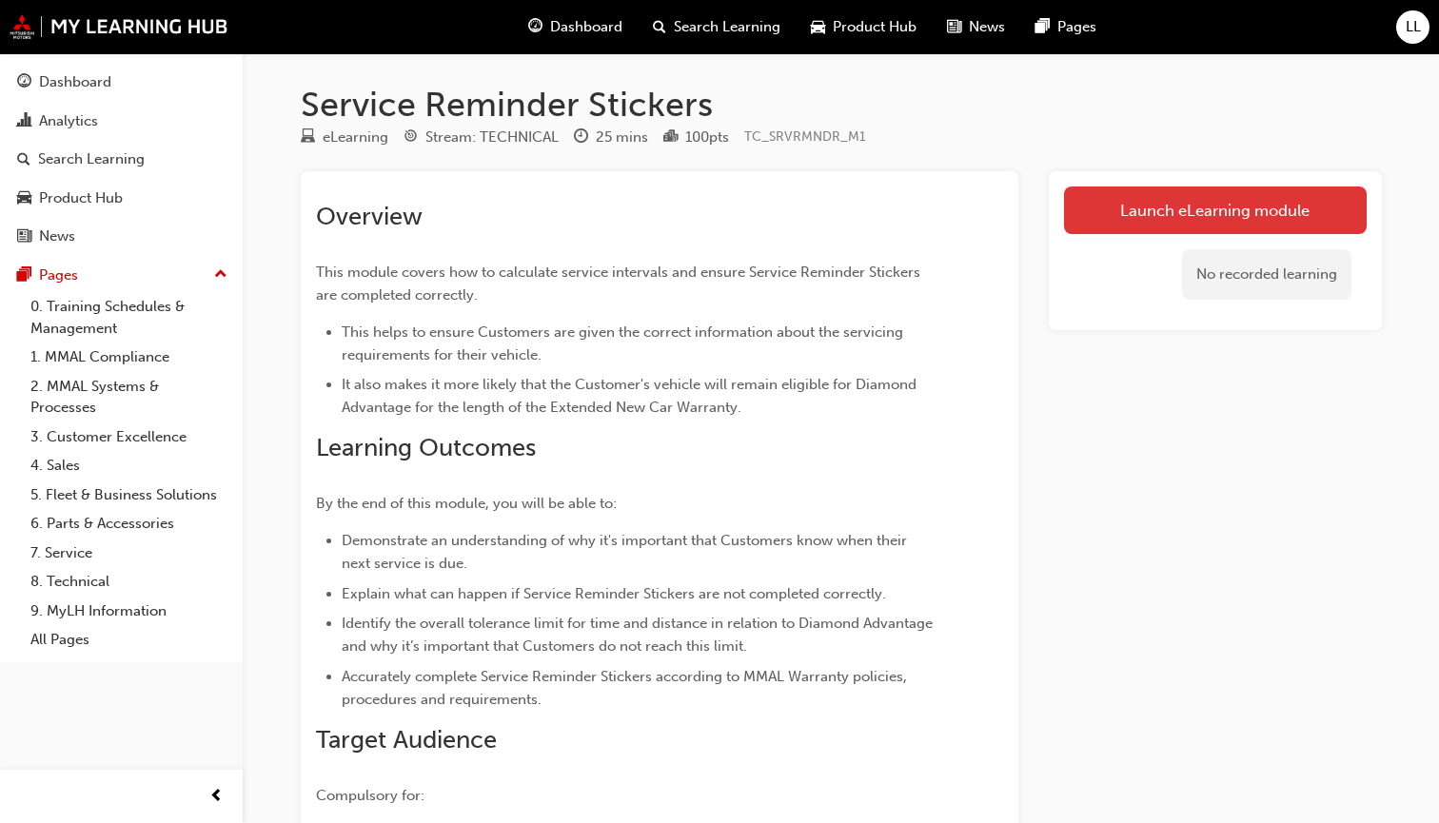
click at [1233, 205] on link "Launch eLearning module" at bounding box center [1215, 210] width 303 height 48
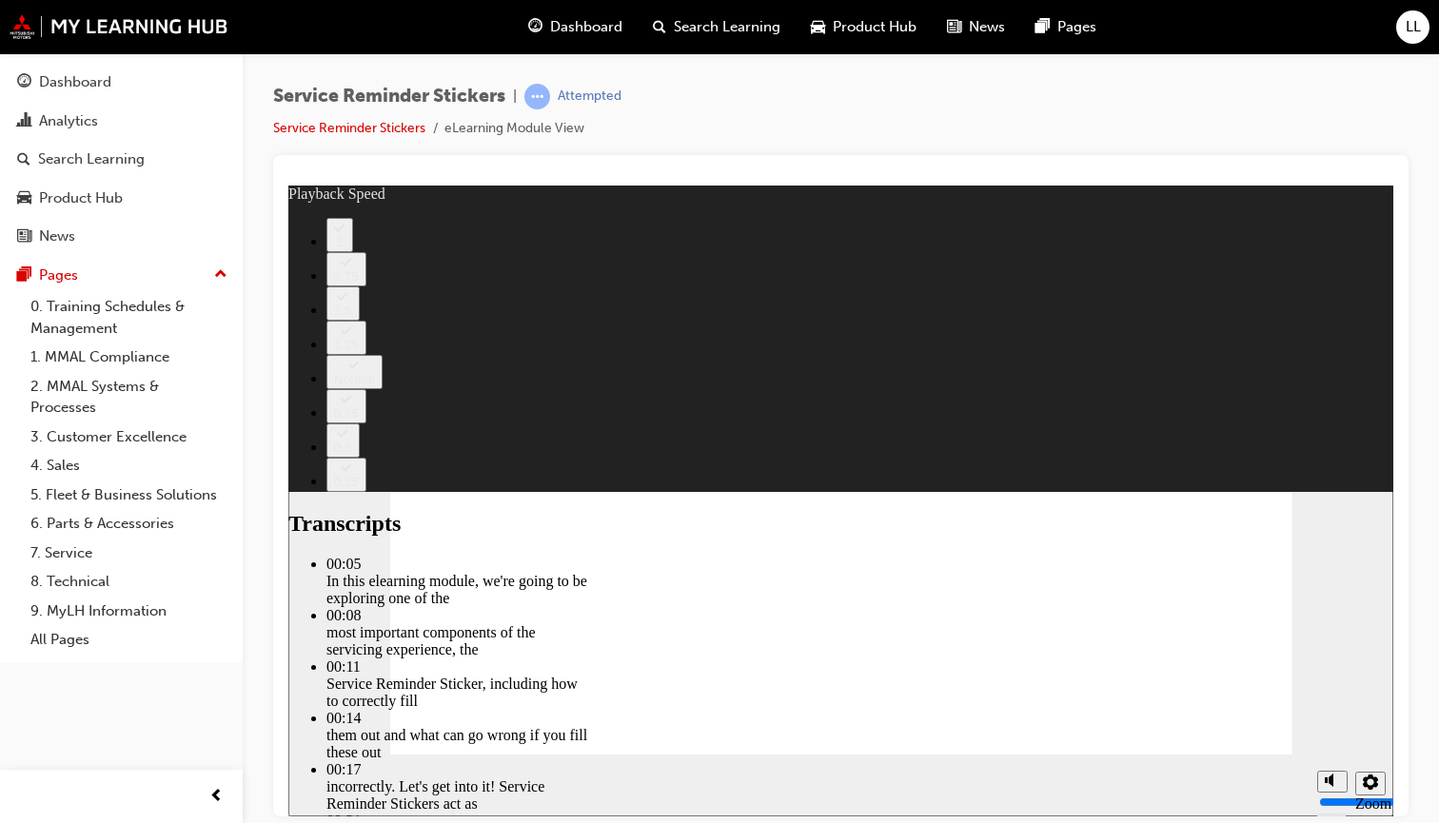
type input "98"
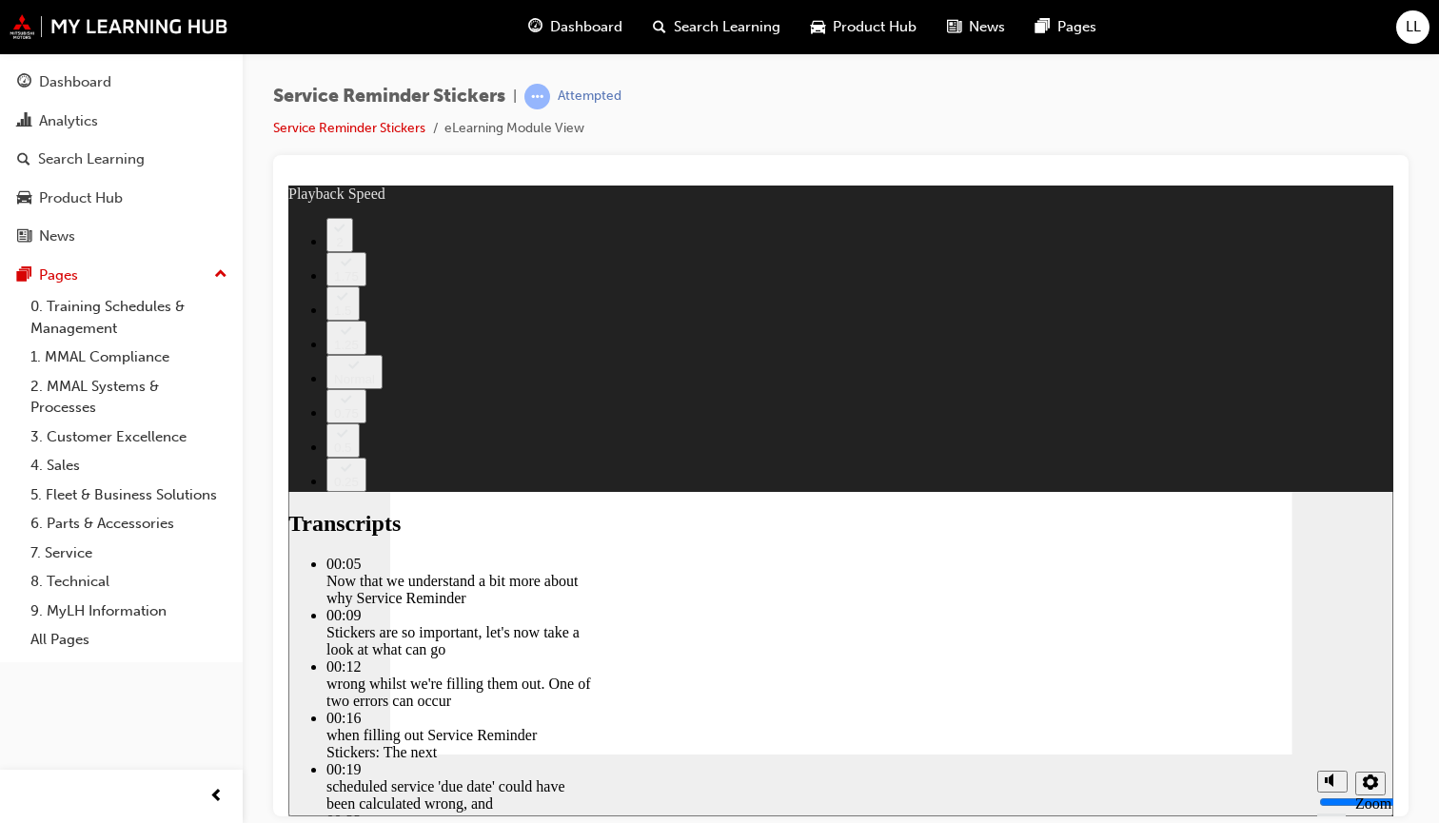
type input "135"
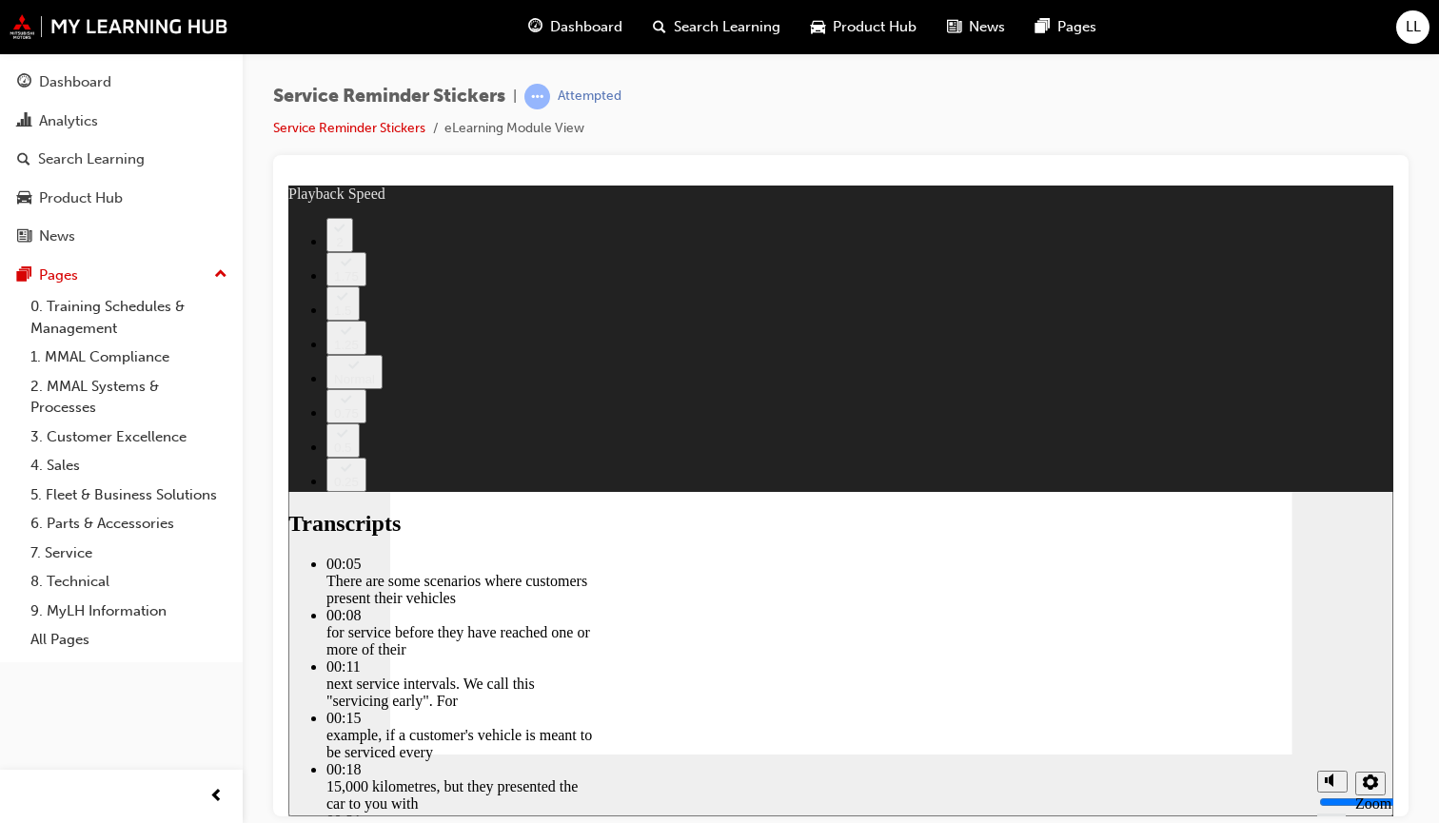
type input "166"
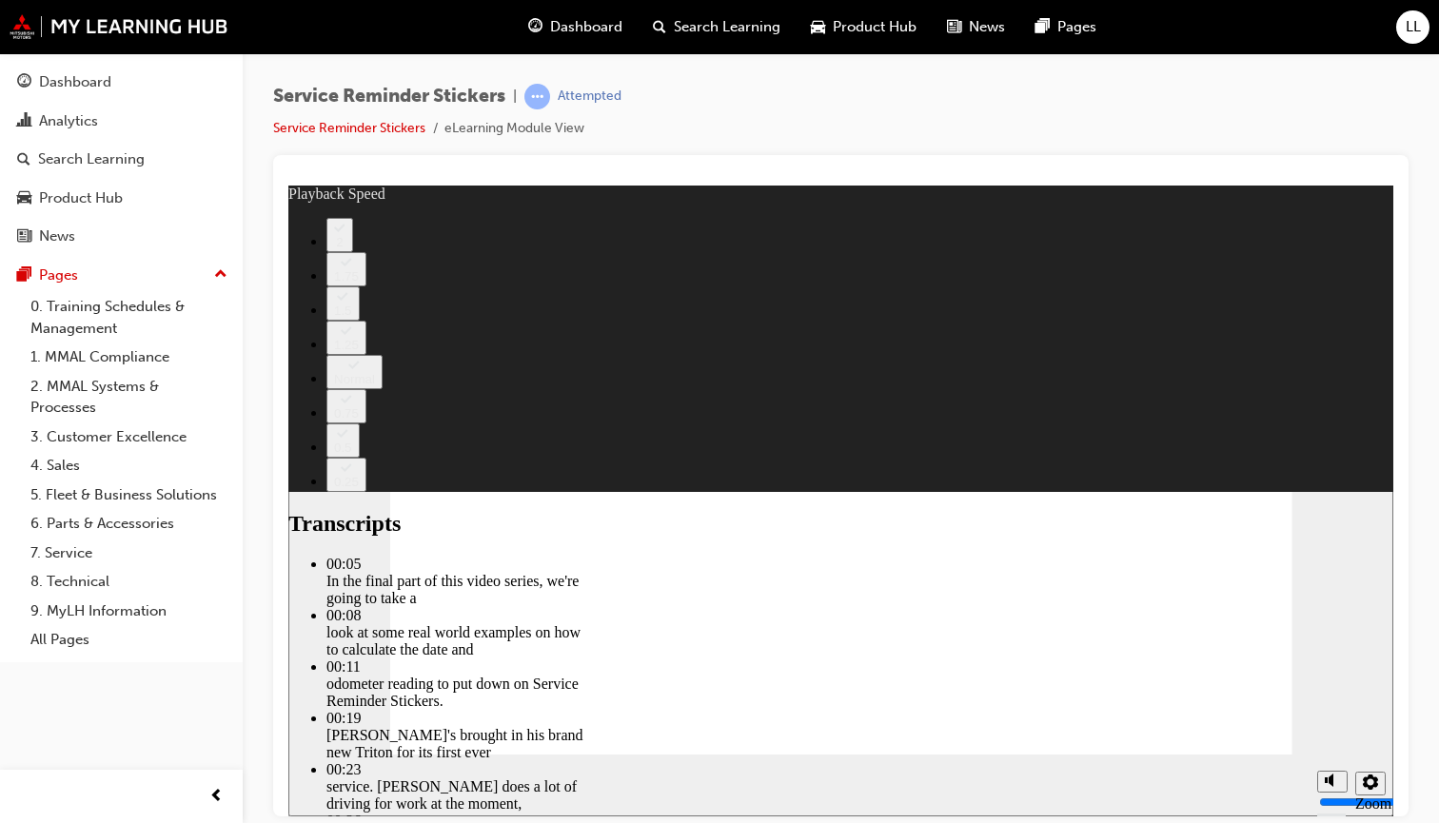
type input "199"
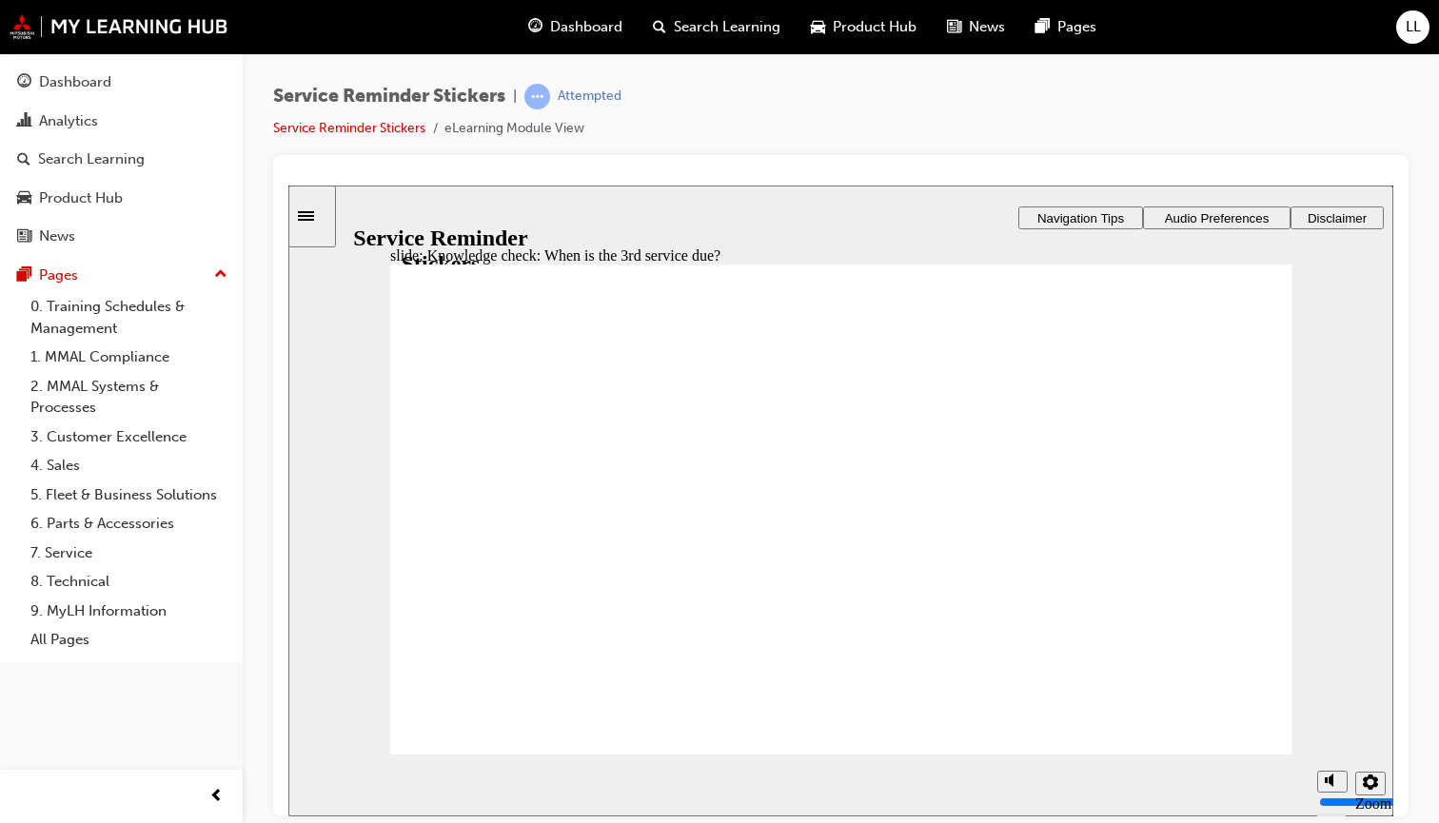
radio input "false"
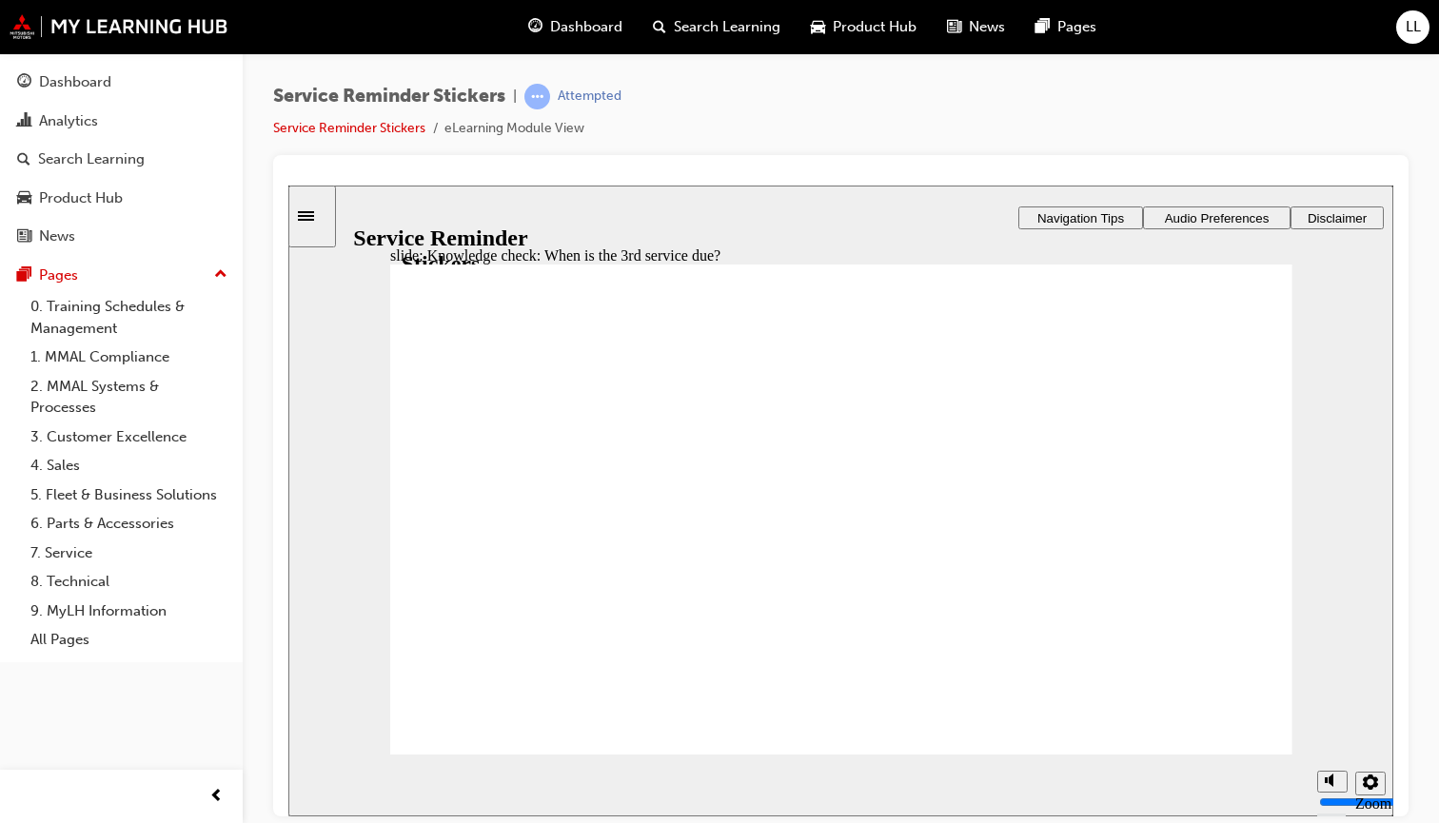
radio input "false"
radio input "true"
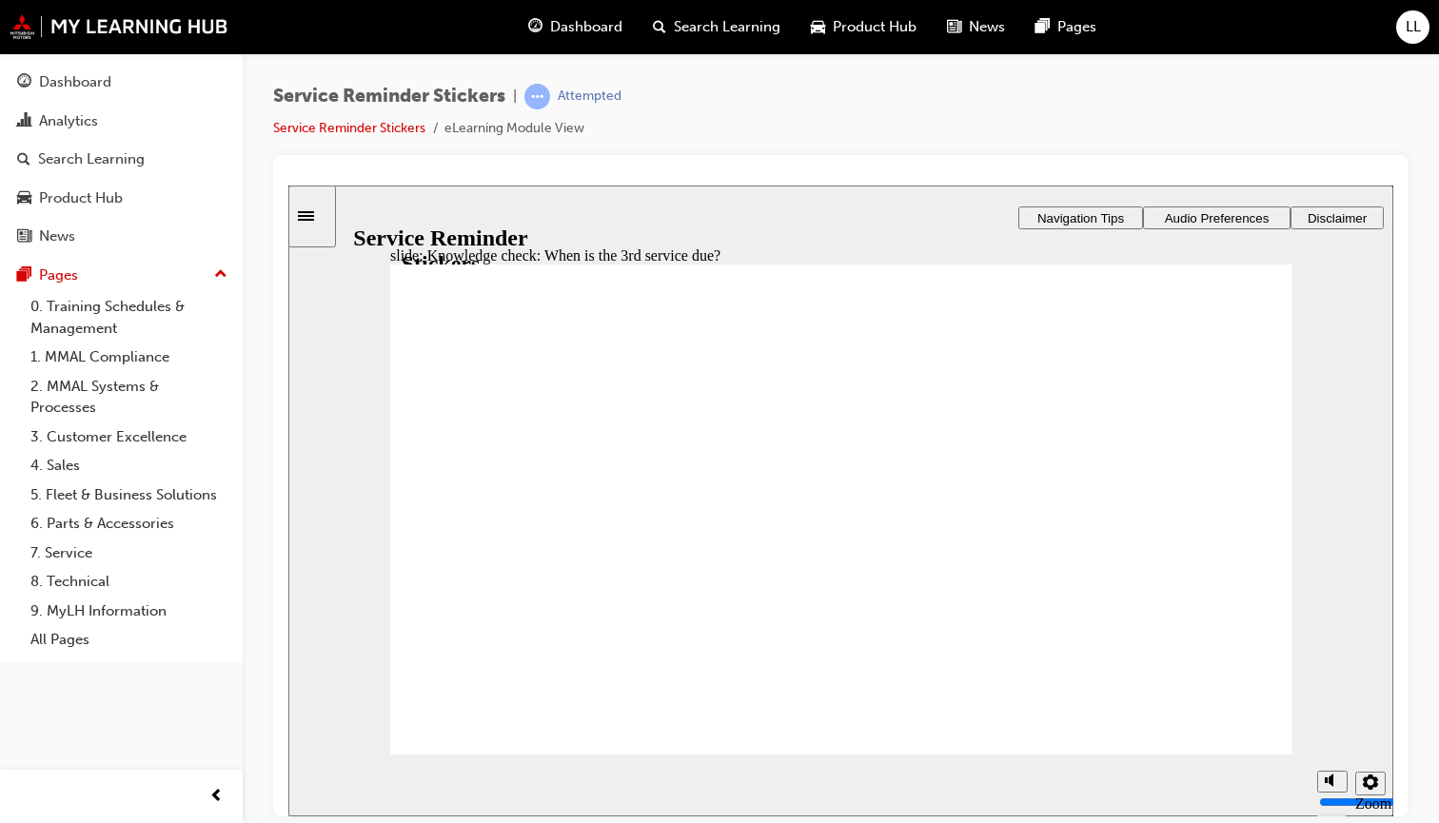
drag, startPoint x: 776, startPoint y: 667, endPoint x: 540, endPoint y: 716, distance: 241.8
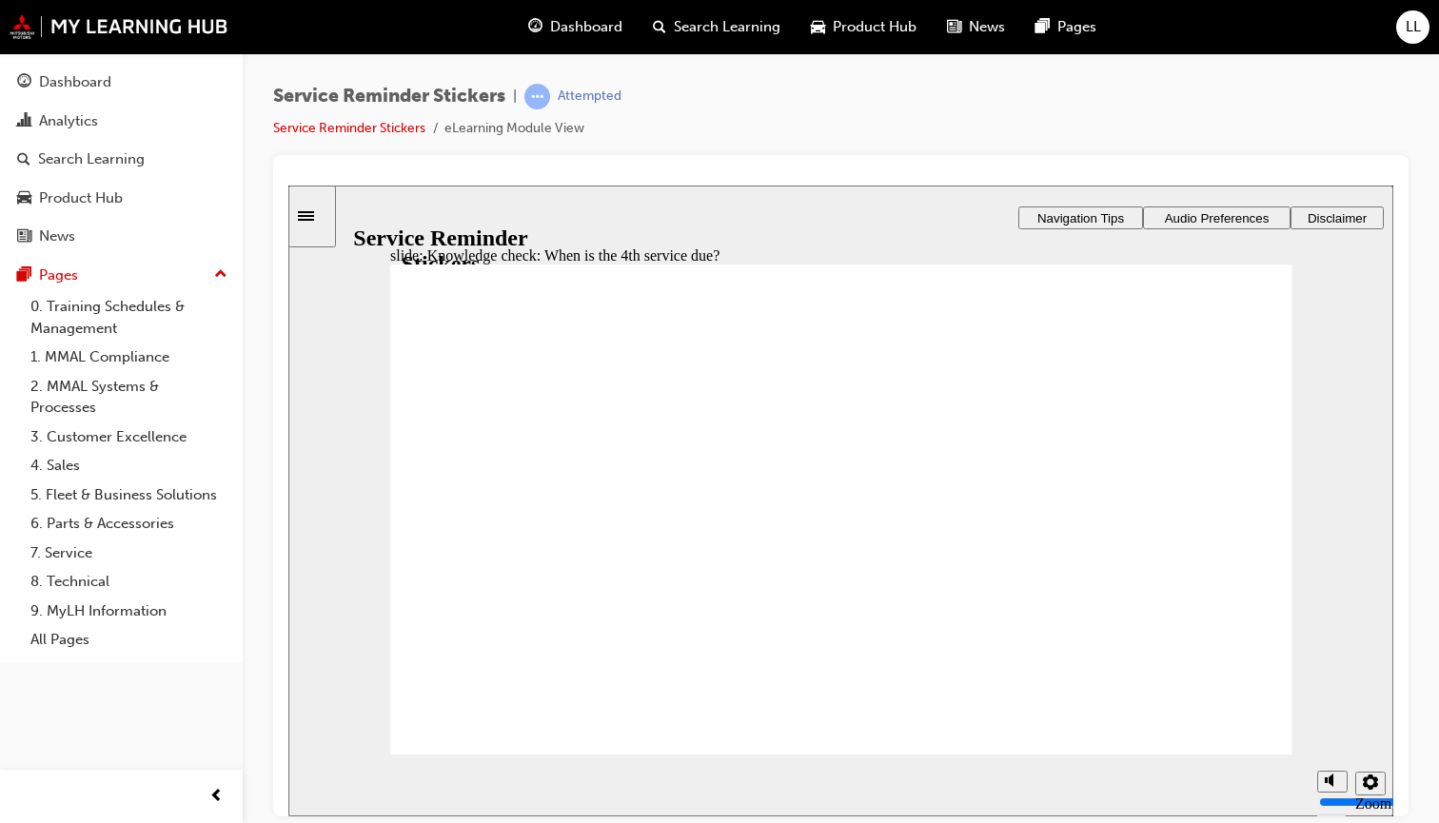
radio input "false"
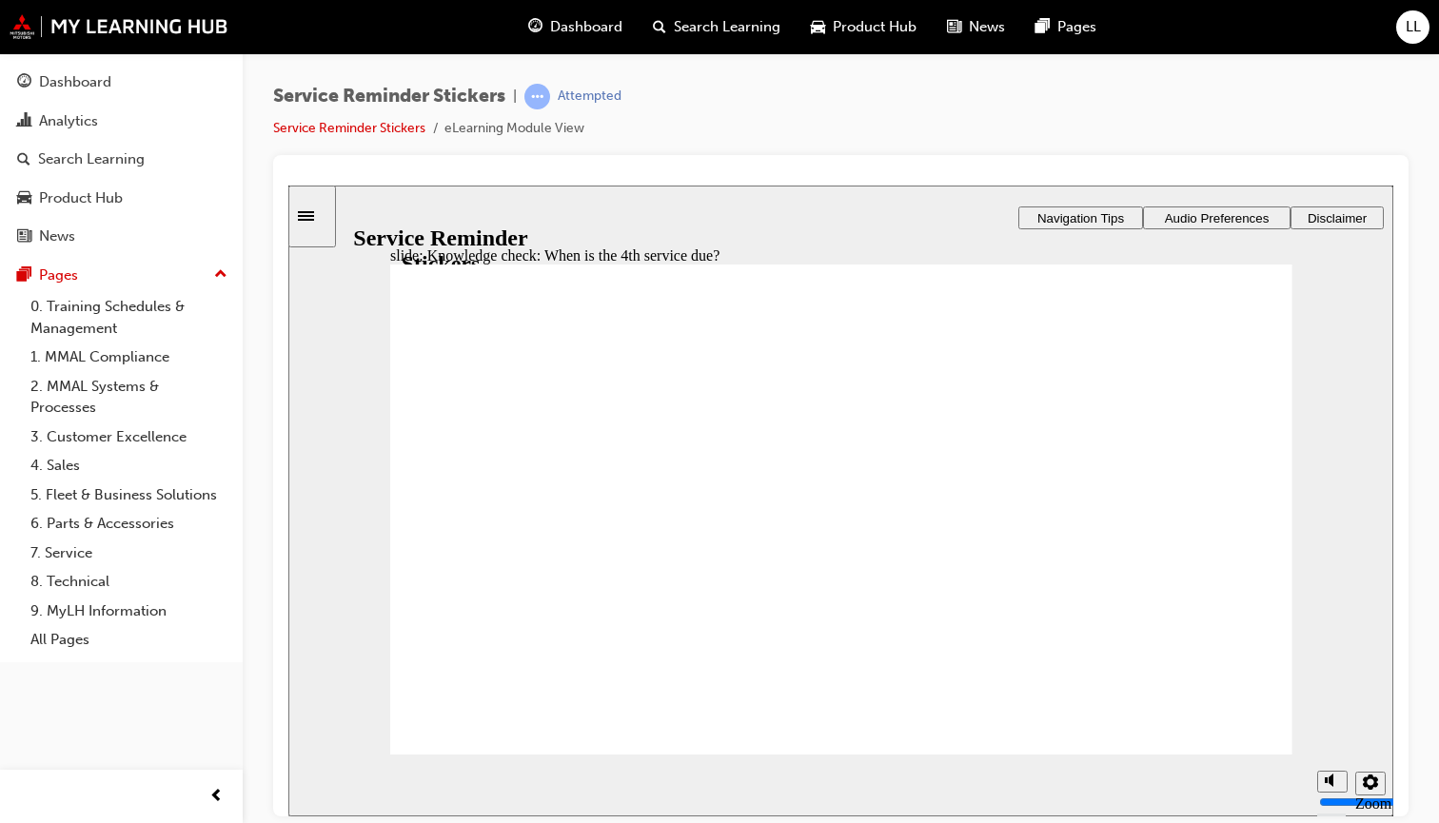
radio input "false"
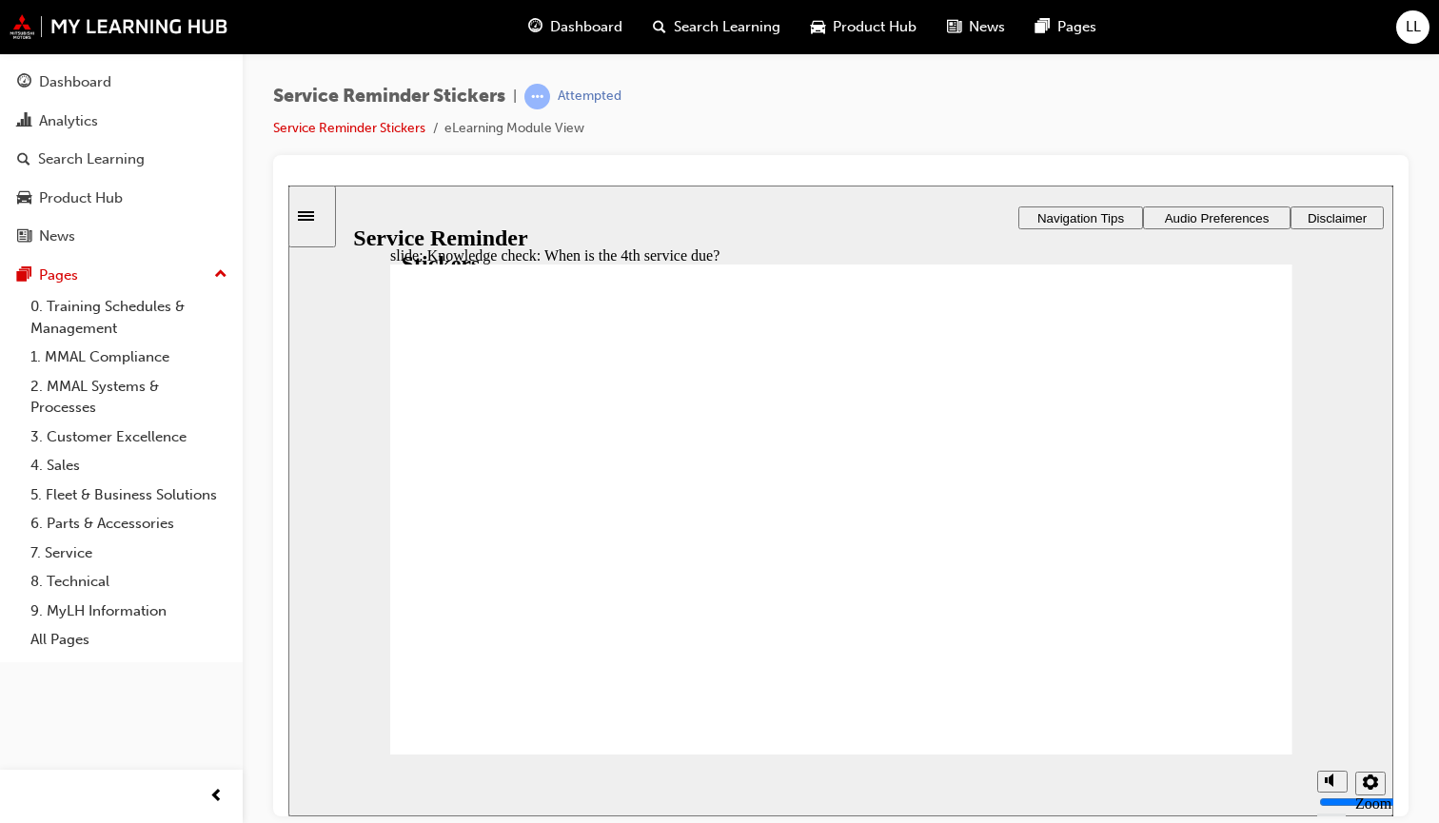
radio input "true"
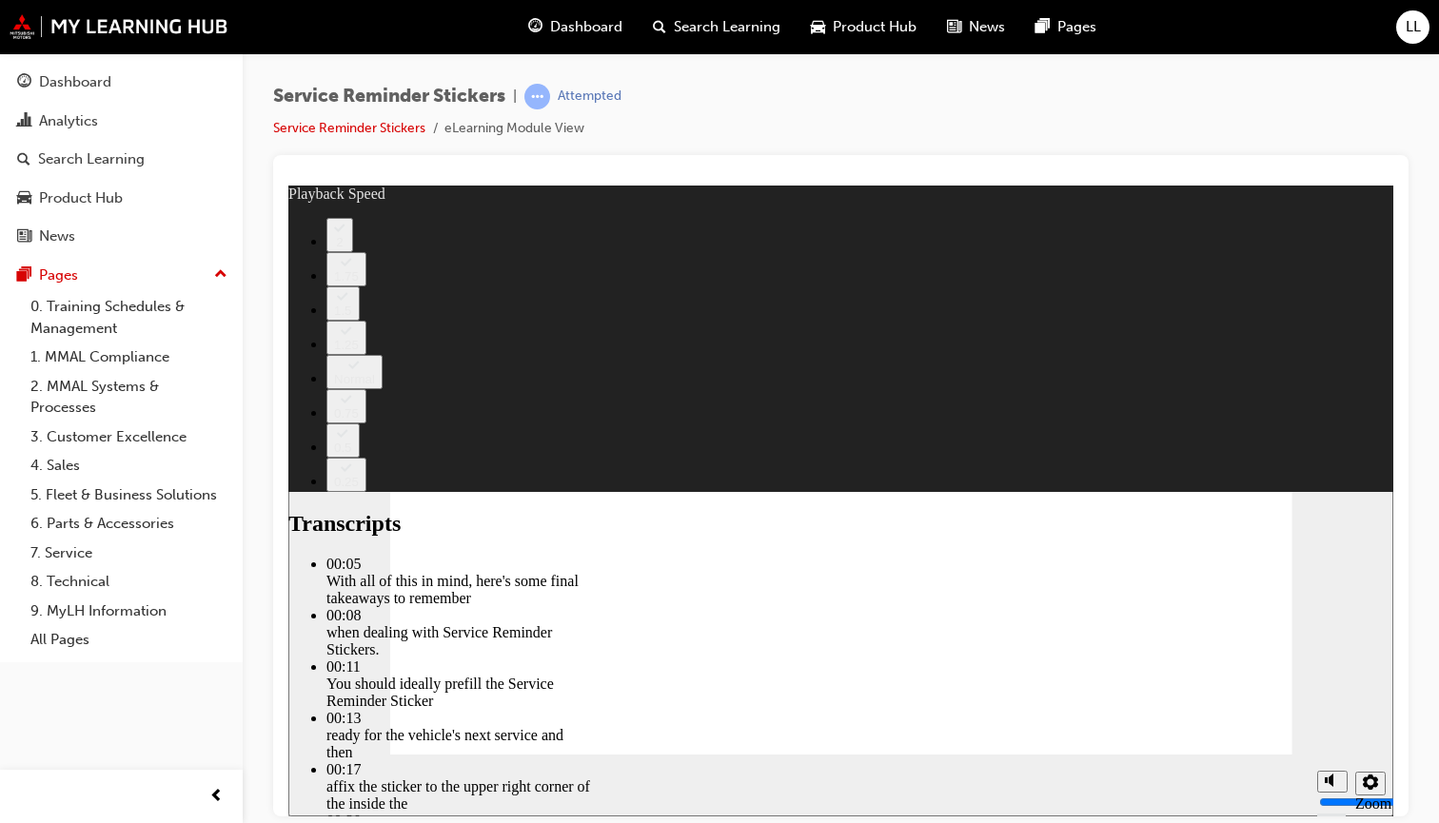
type input "110"
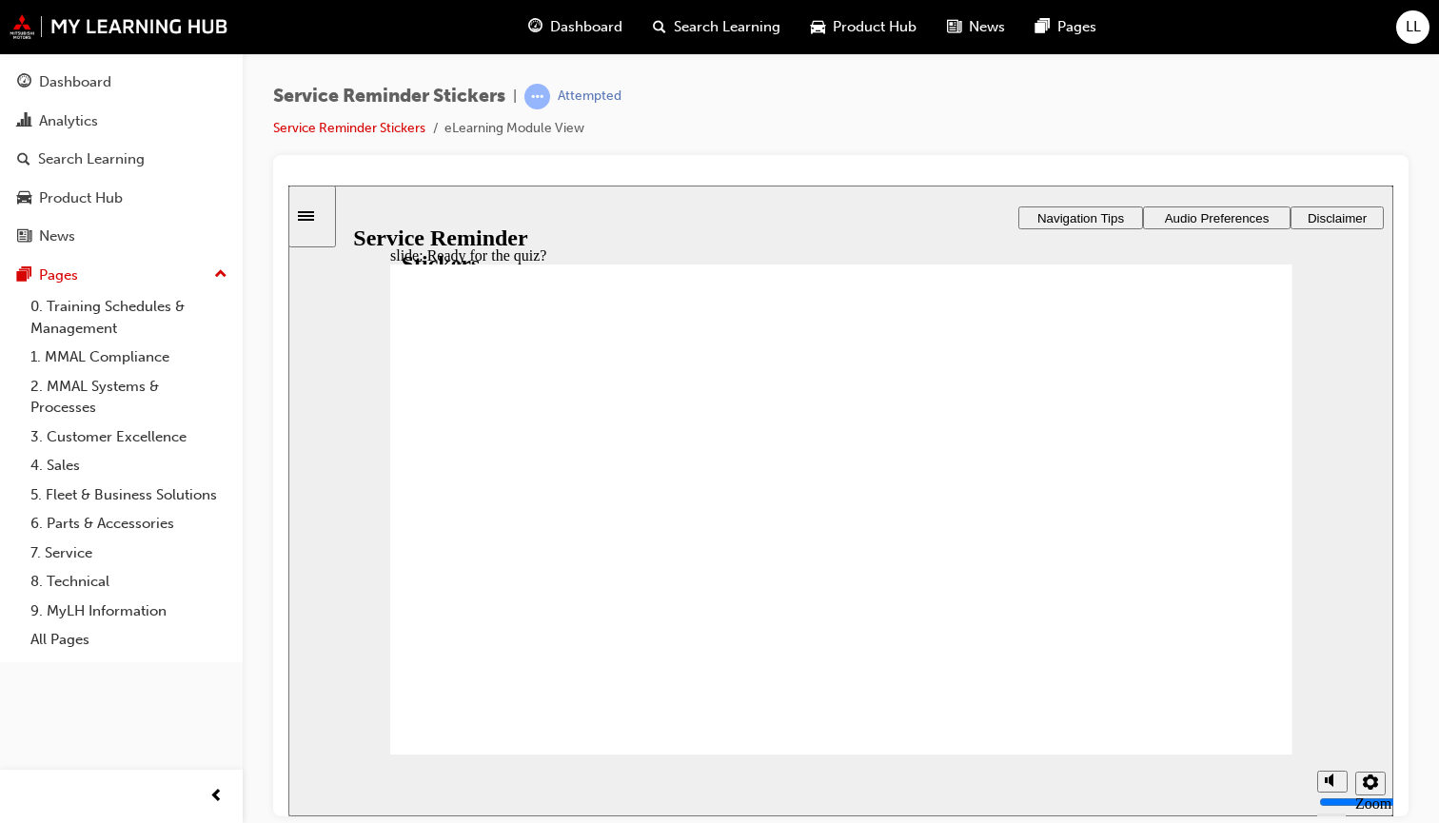
radio input "true"
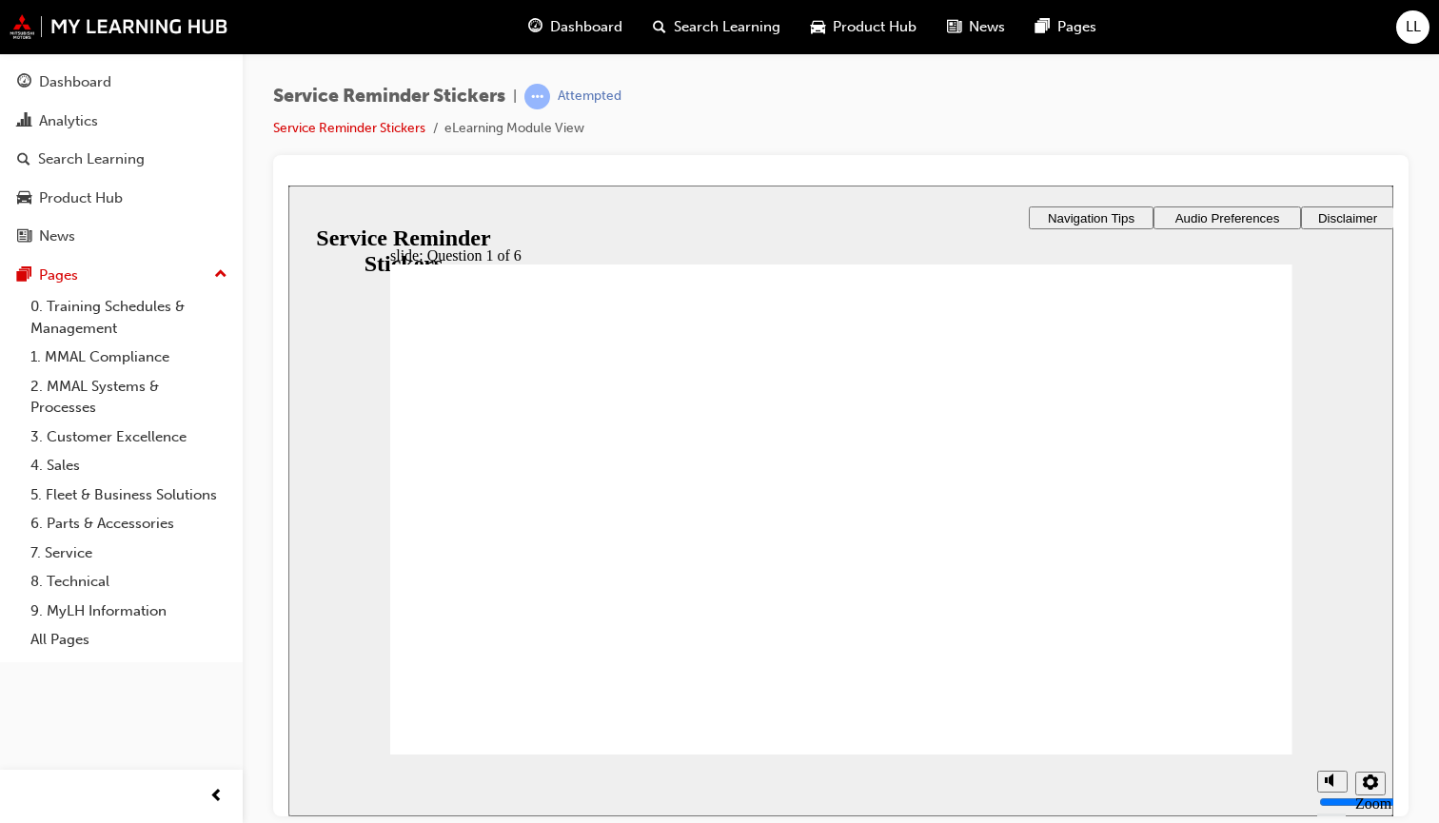
radio input "true"
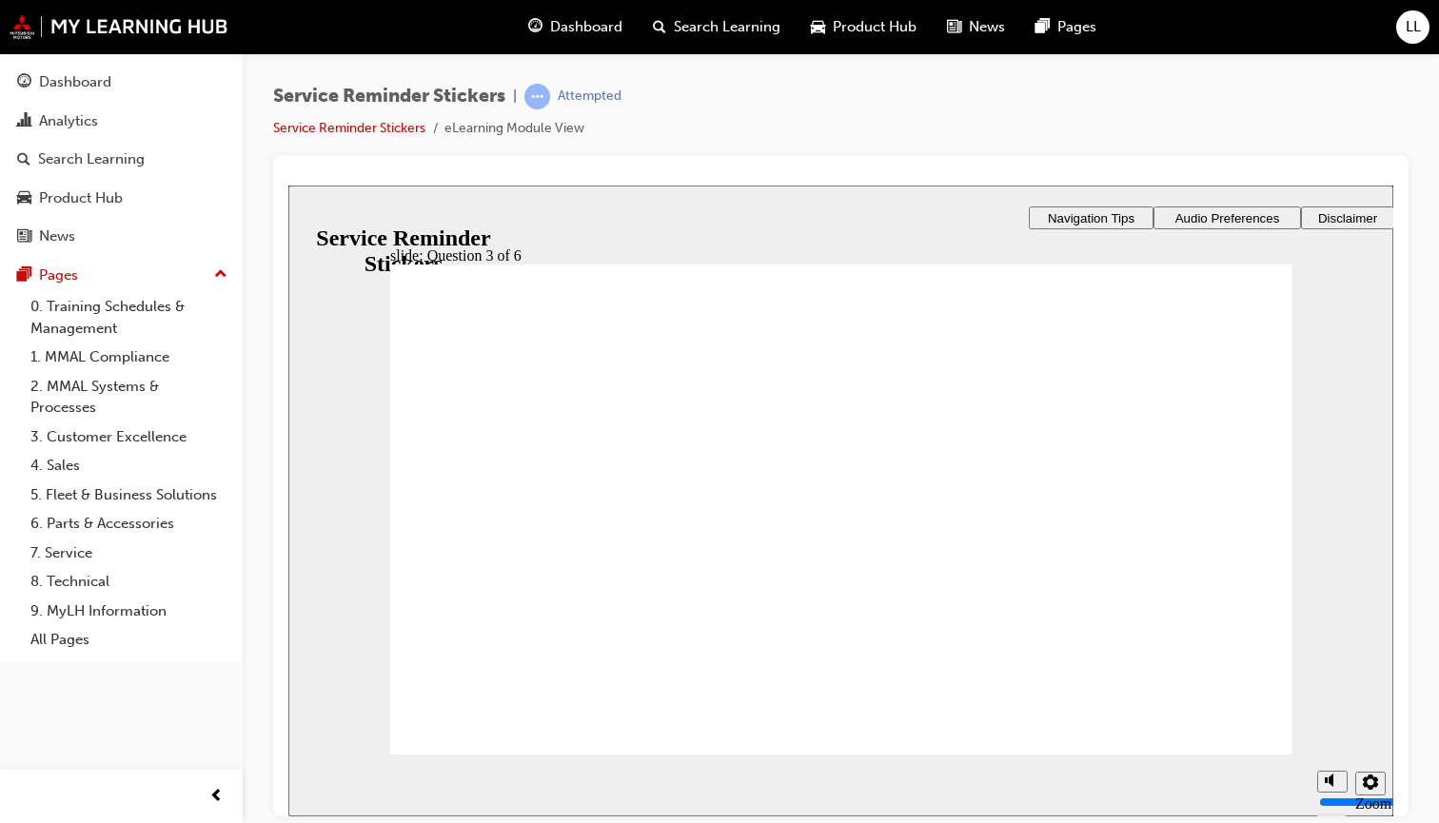
radio input "true"
drag, startPoint x: 1108, startPoint y: 508, endPoint x: 697, endPoint y: 442, distance: 415.3
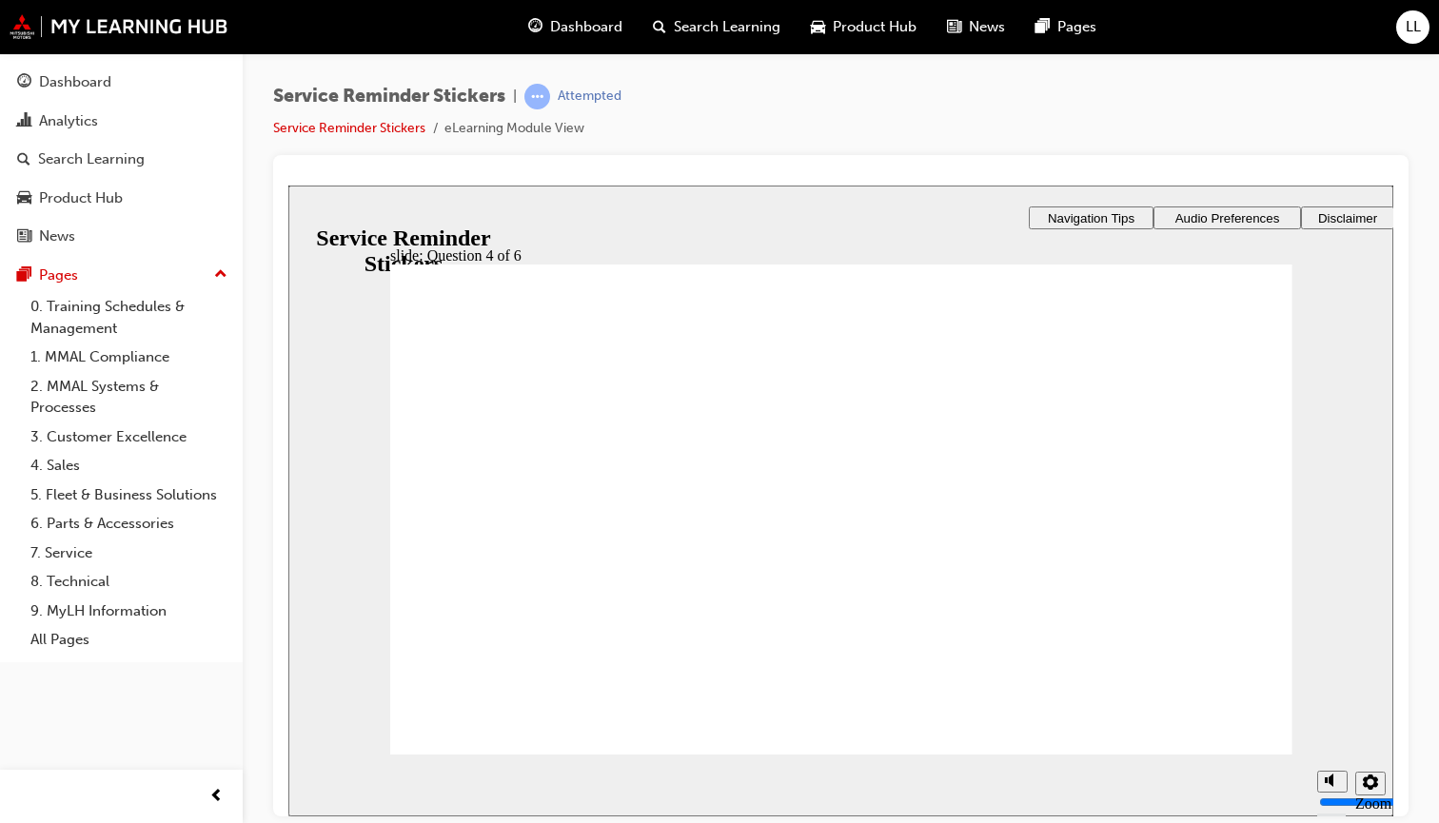
checkbox input "true"
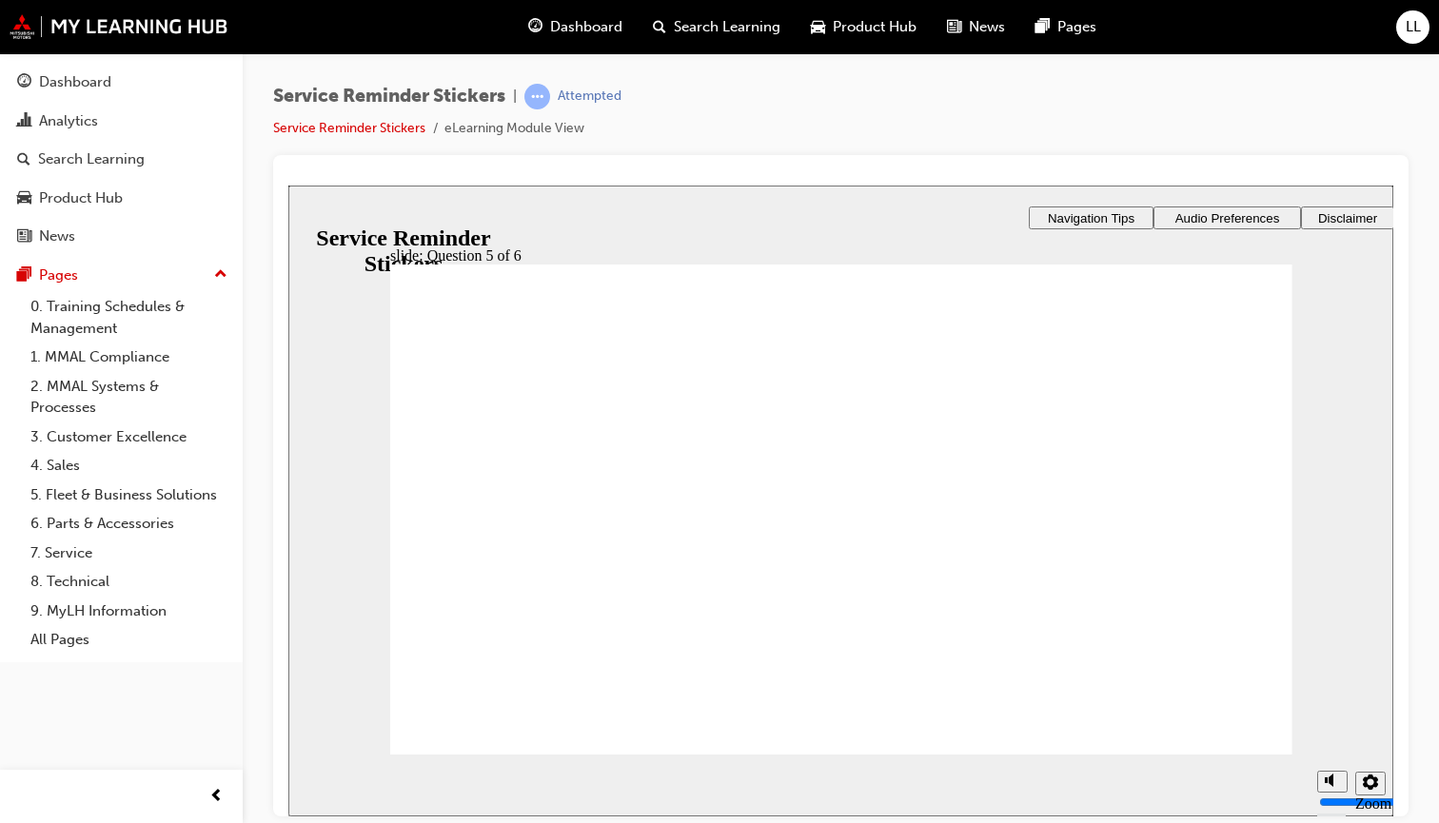
checkbox input "true"
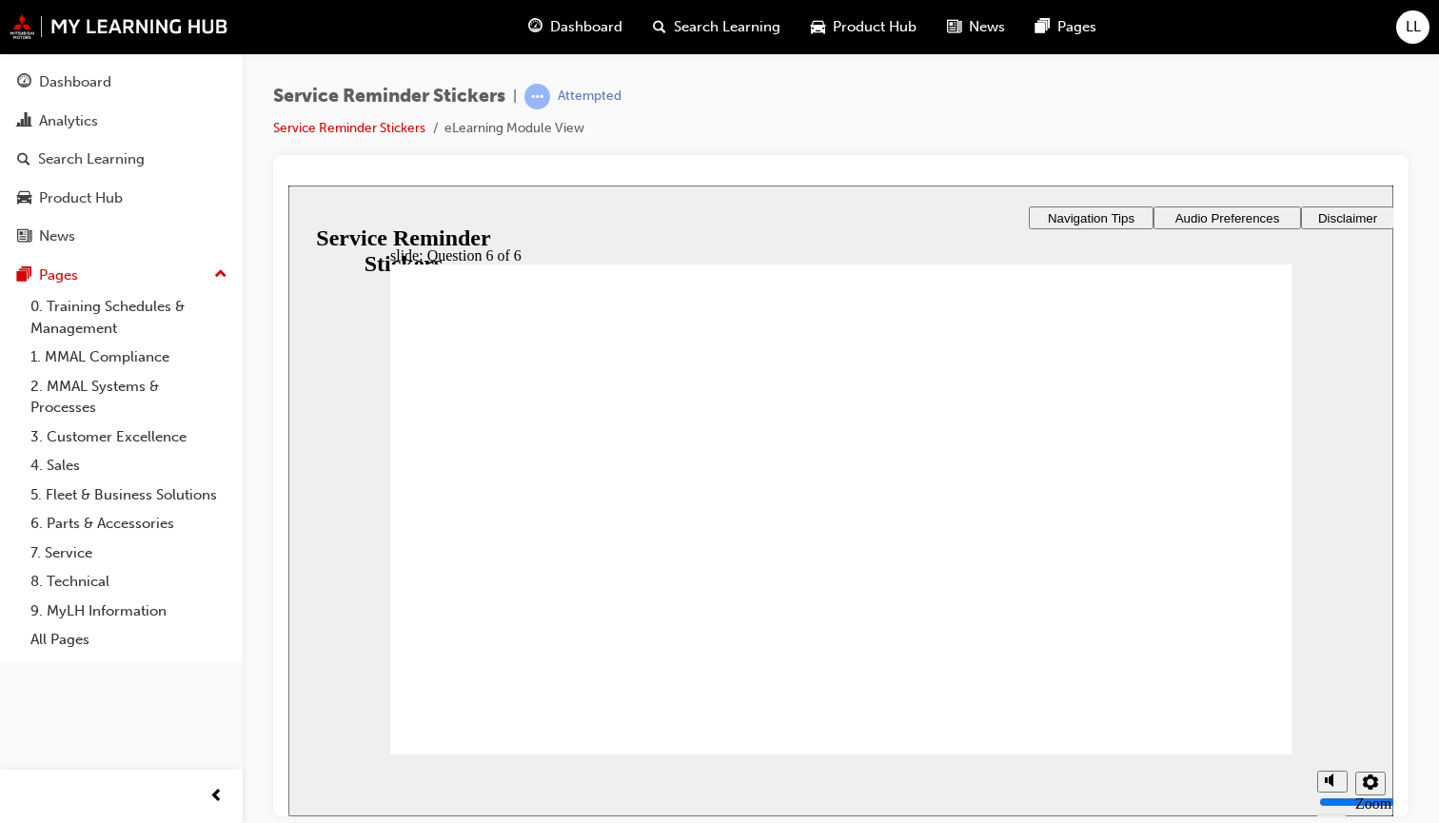
radio input "true"
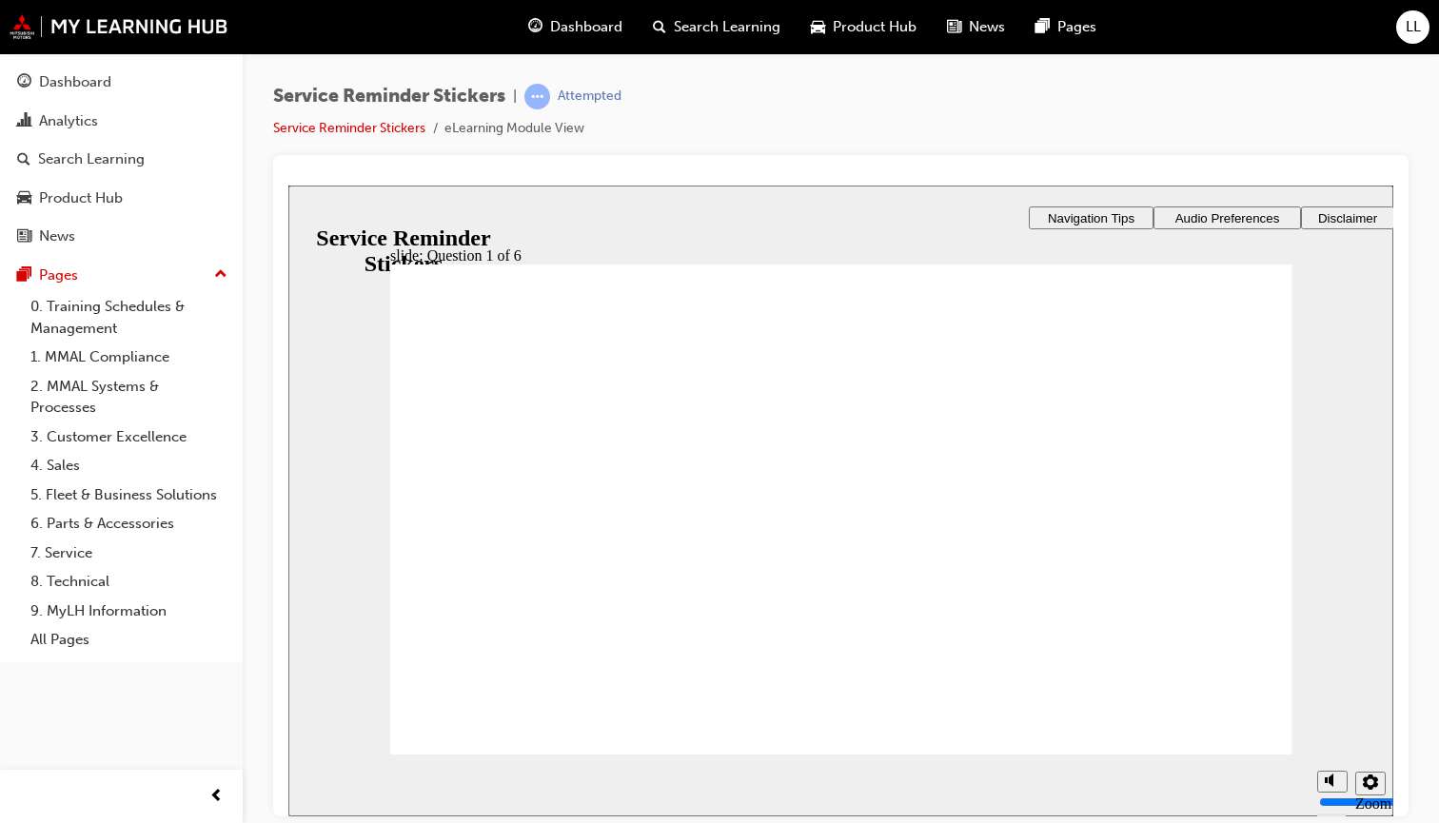
radio input "true"
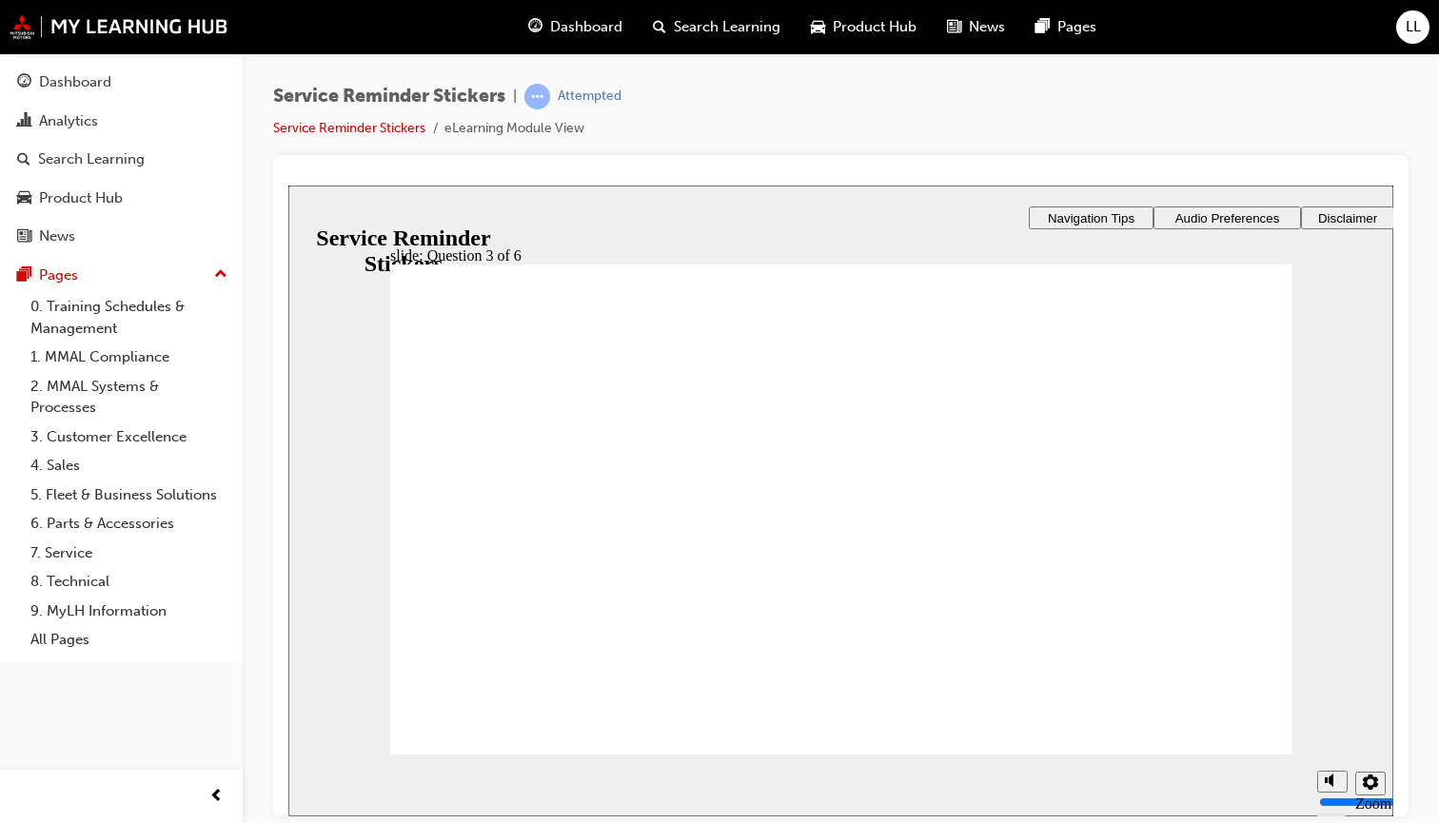
radio input "true"
drag, startPoint x: 1100, startPoint y: 491, endPoint x: 688, endPoint y: 425, distance: 417.2
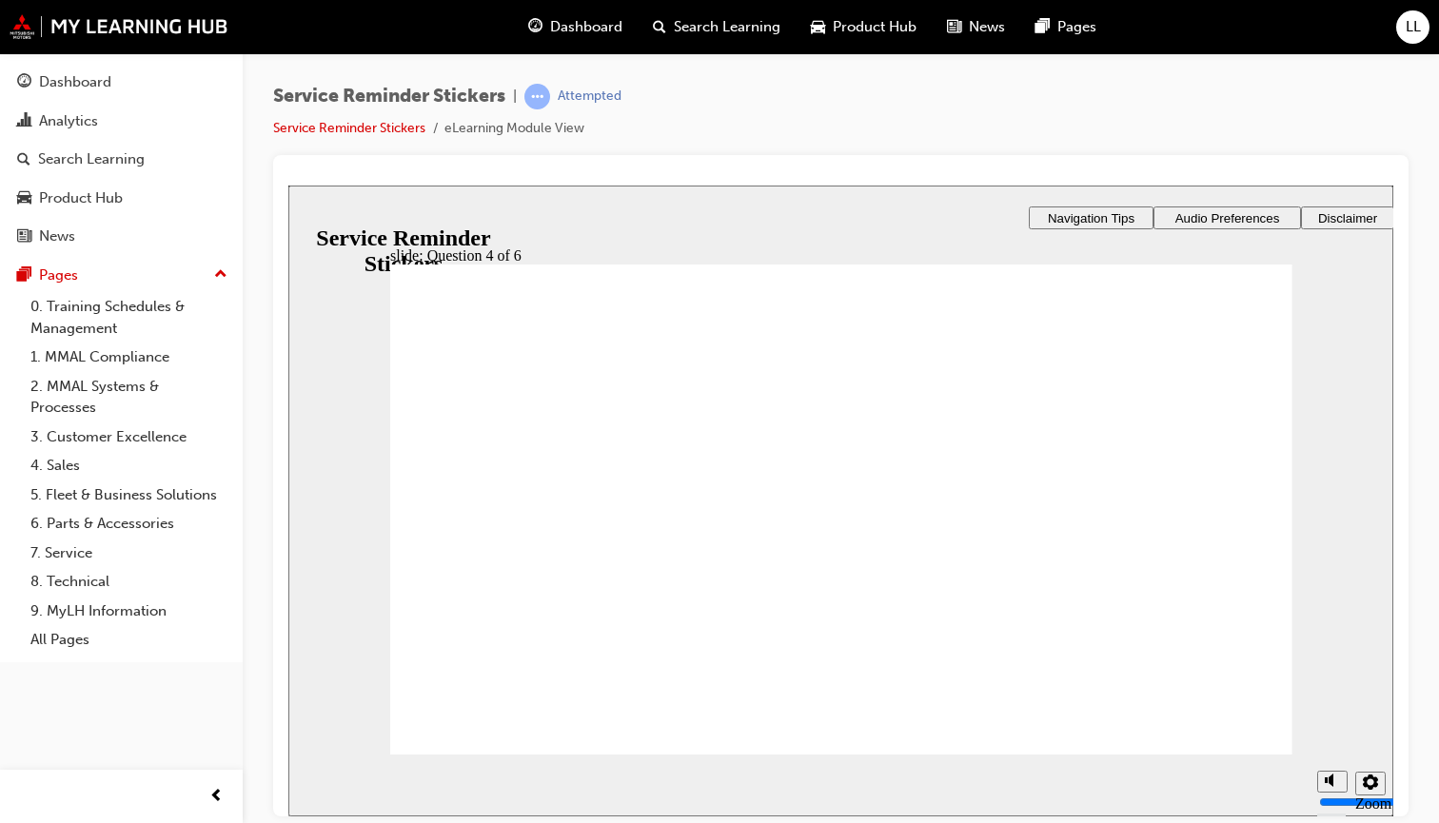
checkbox input "true"
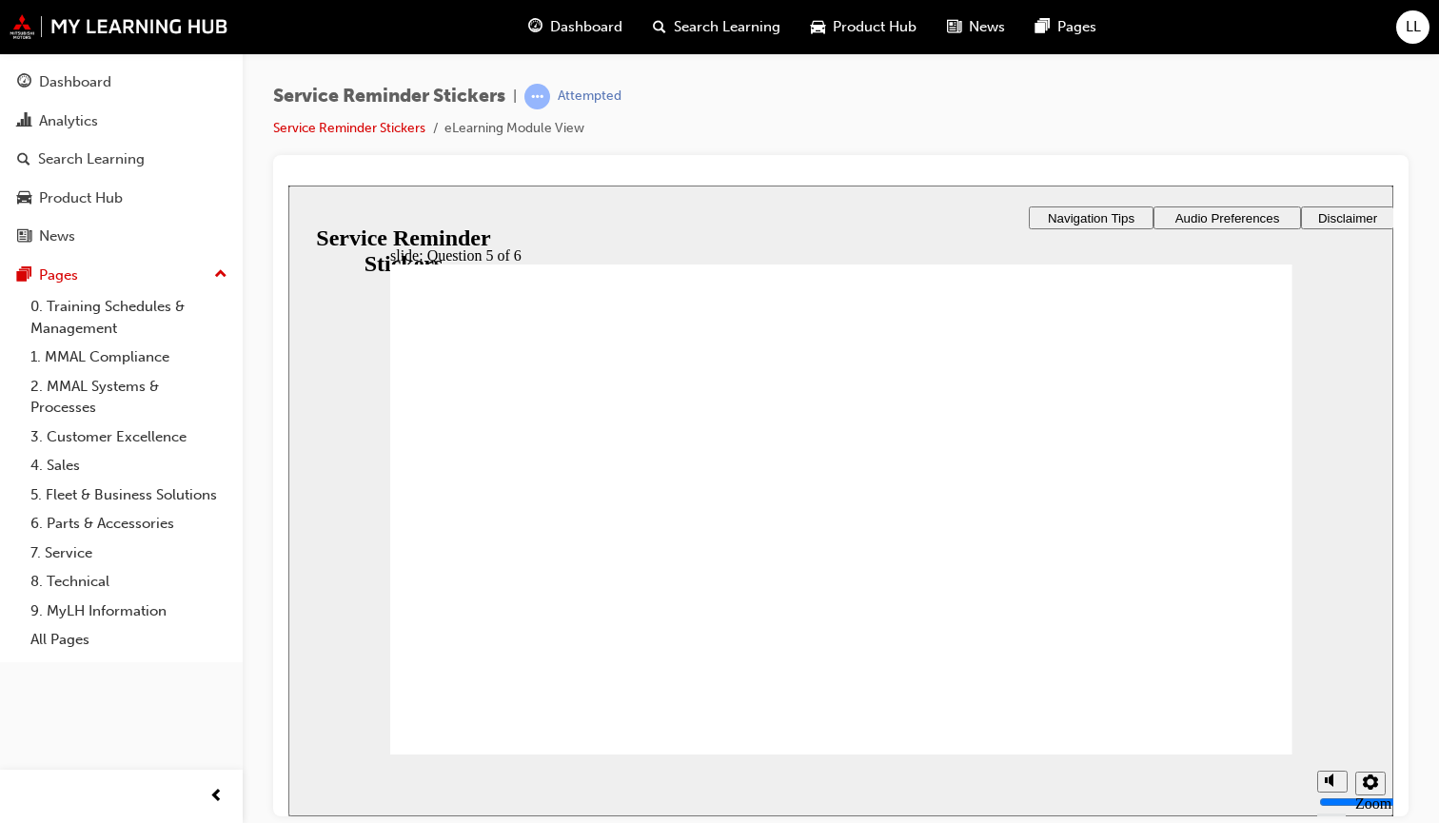
drag, startPoint x: 438, startPoint y: 548, endPoint x: 437, endPoint y: 522, distance: 25.7
checkbox input "true"
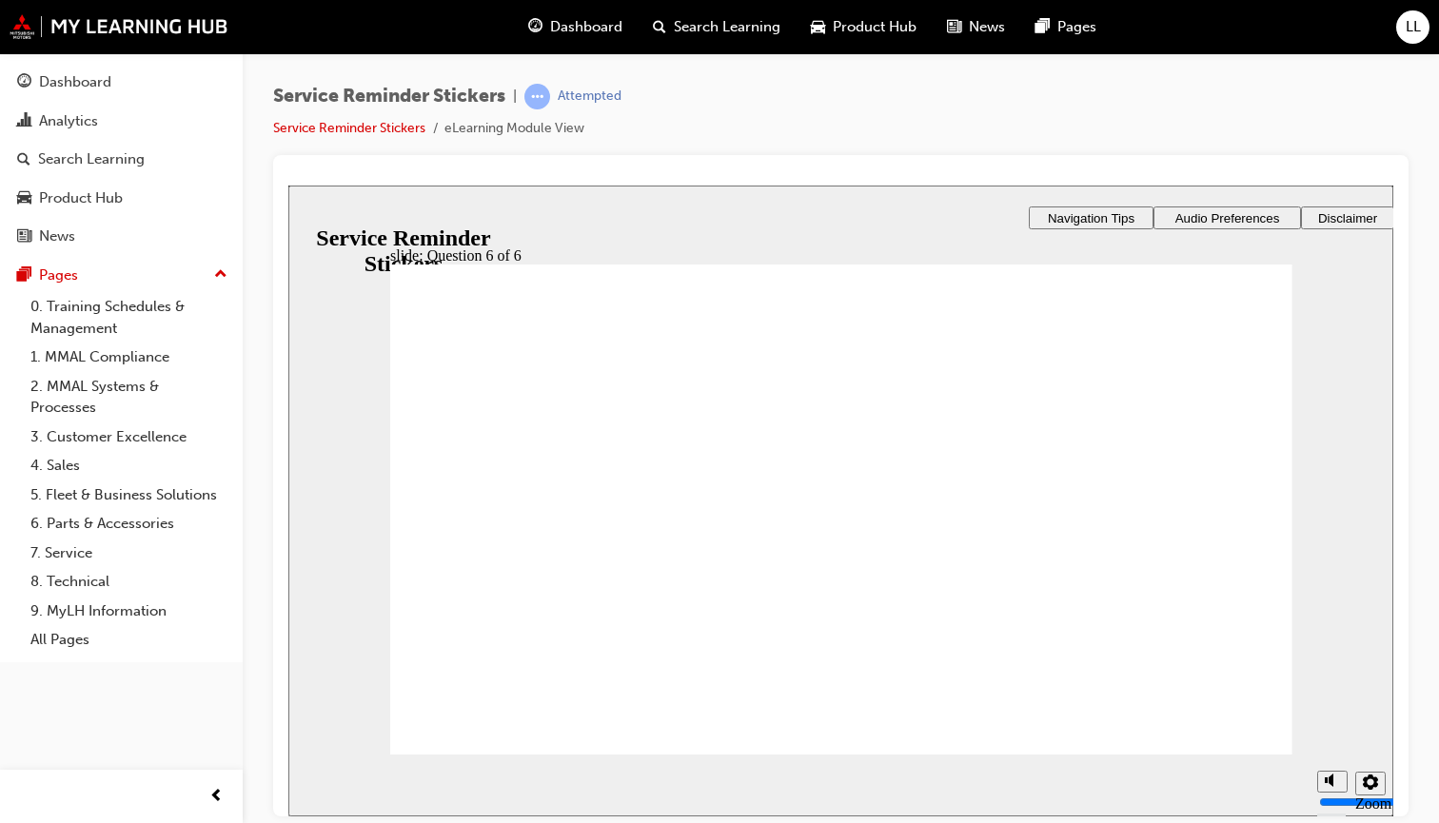
checkbox input "true"
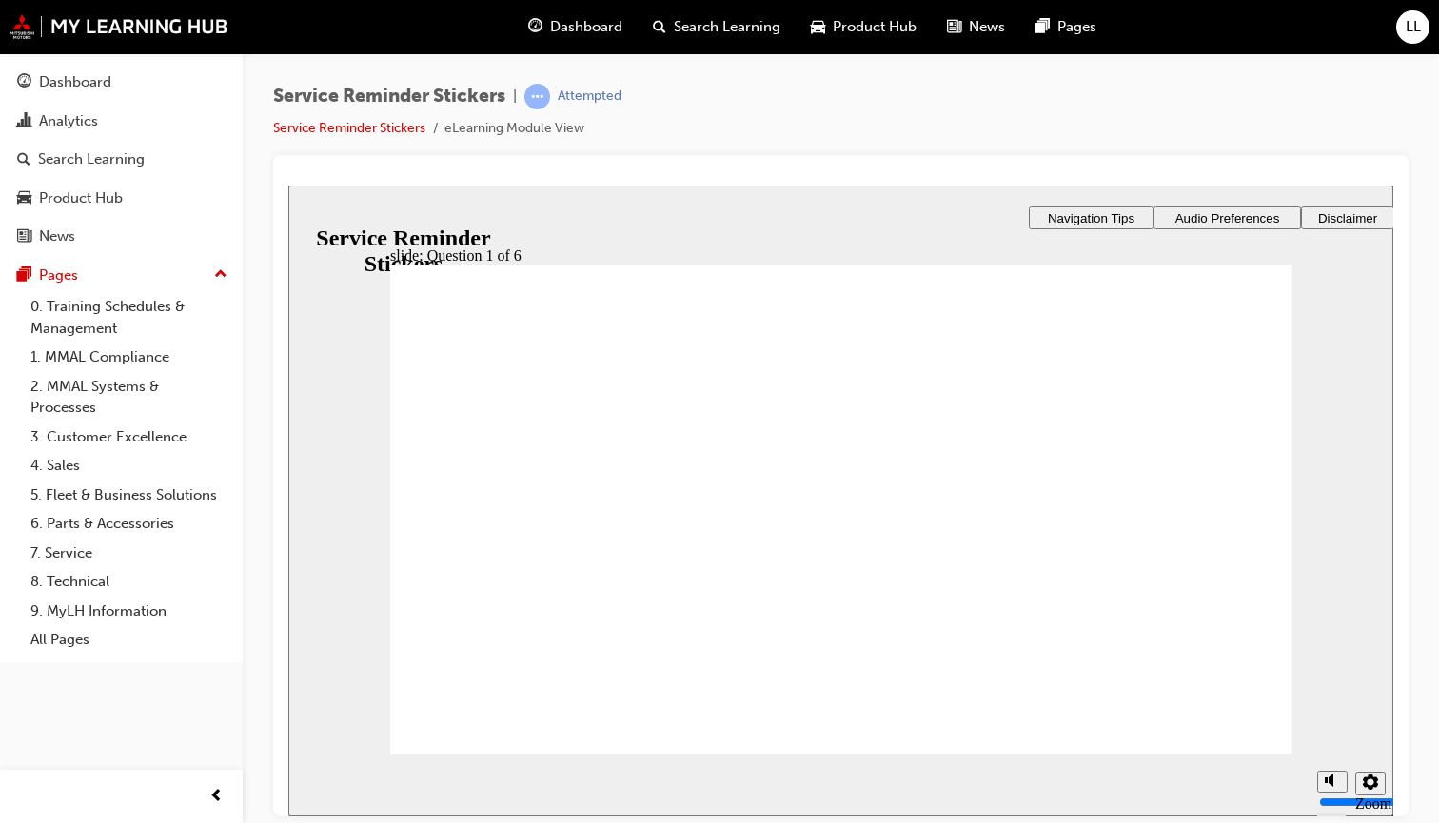
radio input "true"
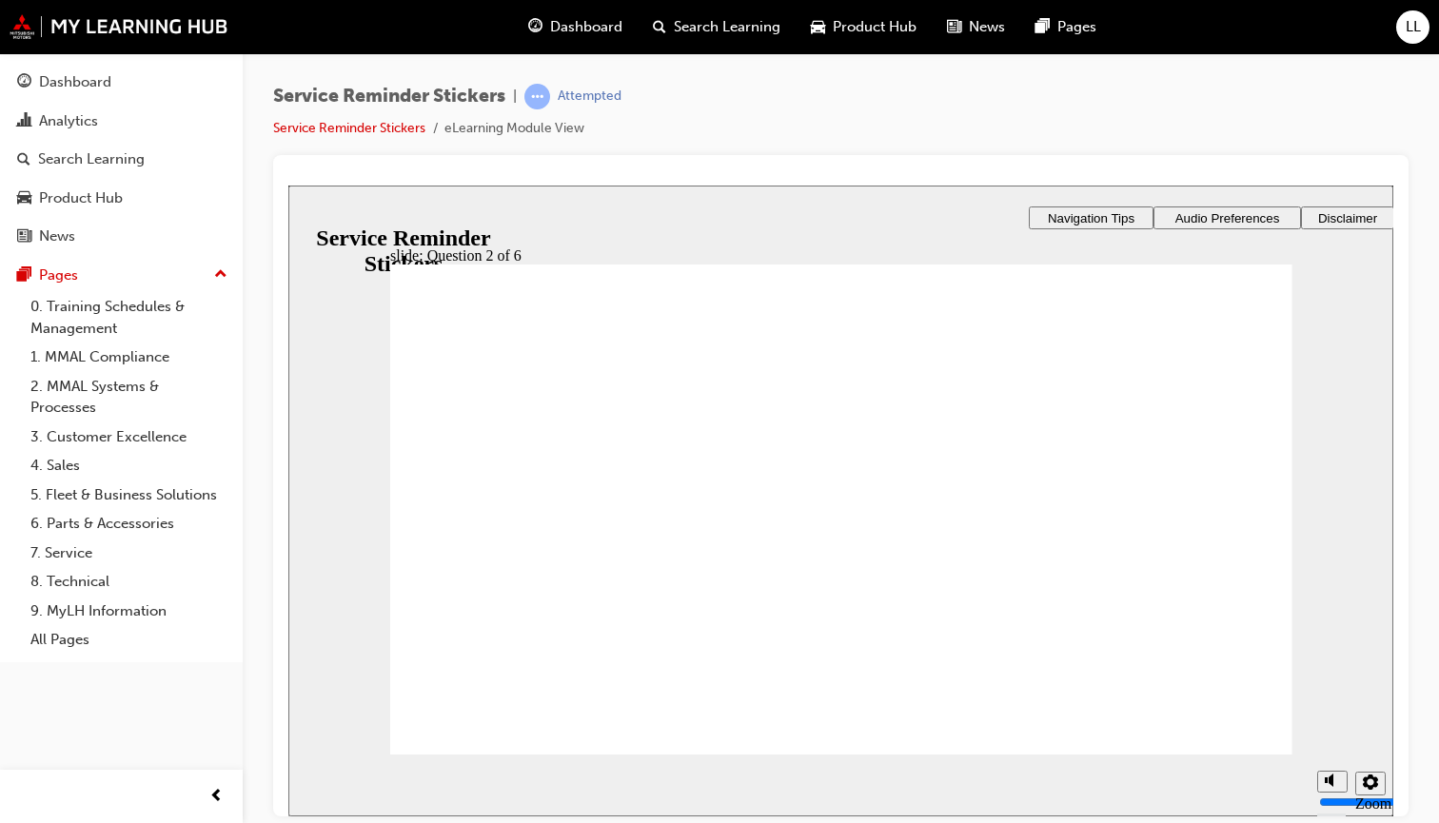
radio input "true"
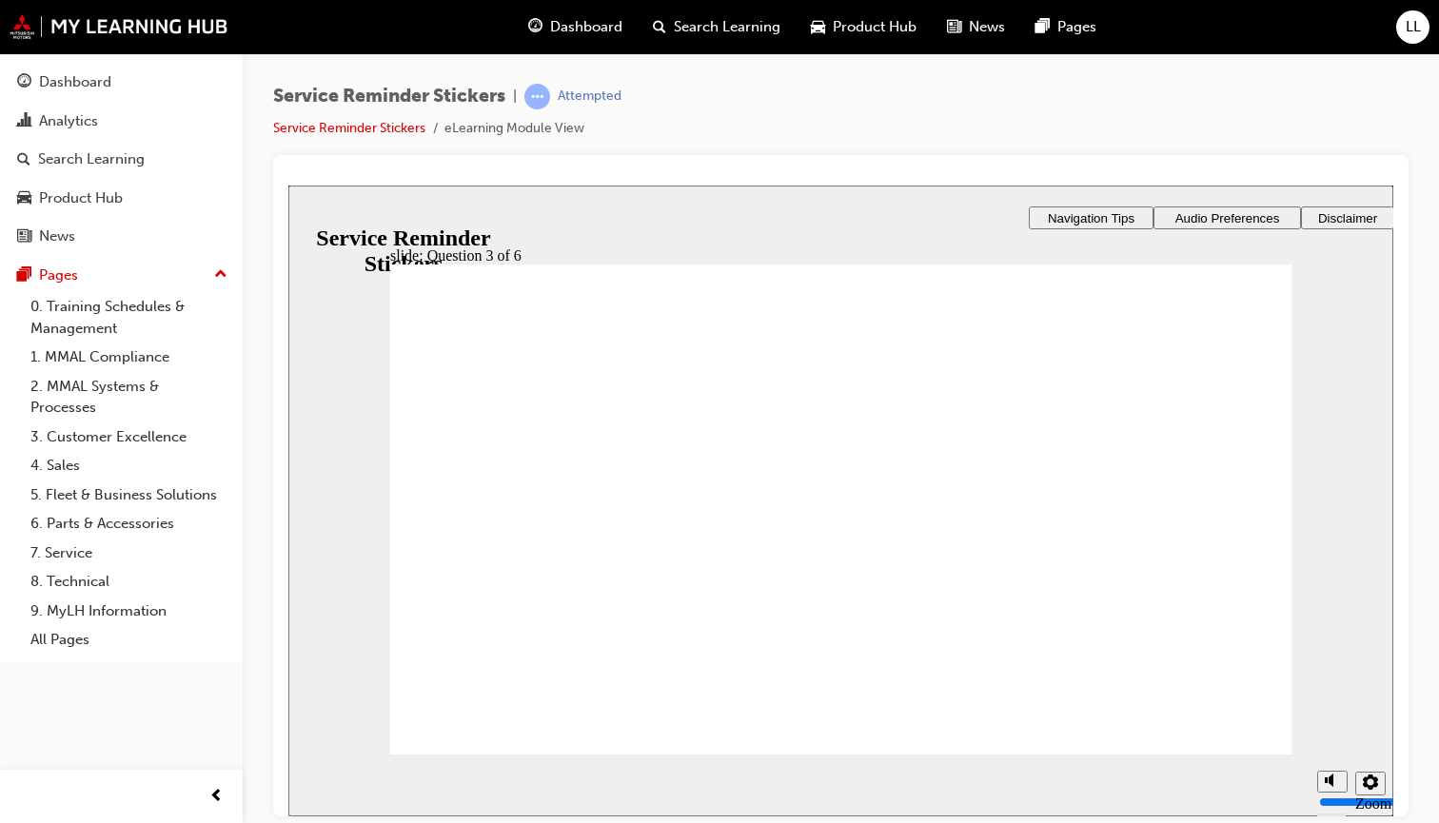
drag, startPoint x: 1122, startPoint y: 508, endPoint x: 721, endPoint y: 450, distance: 404.8
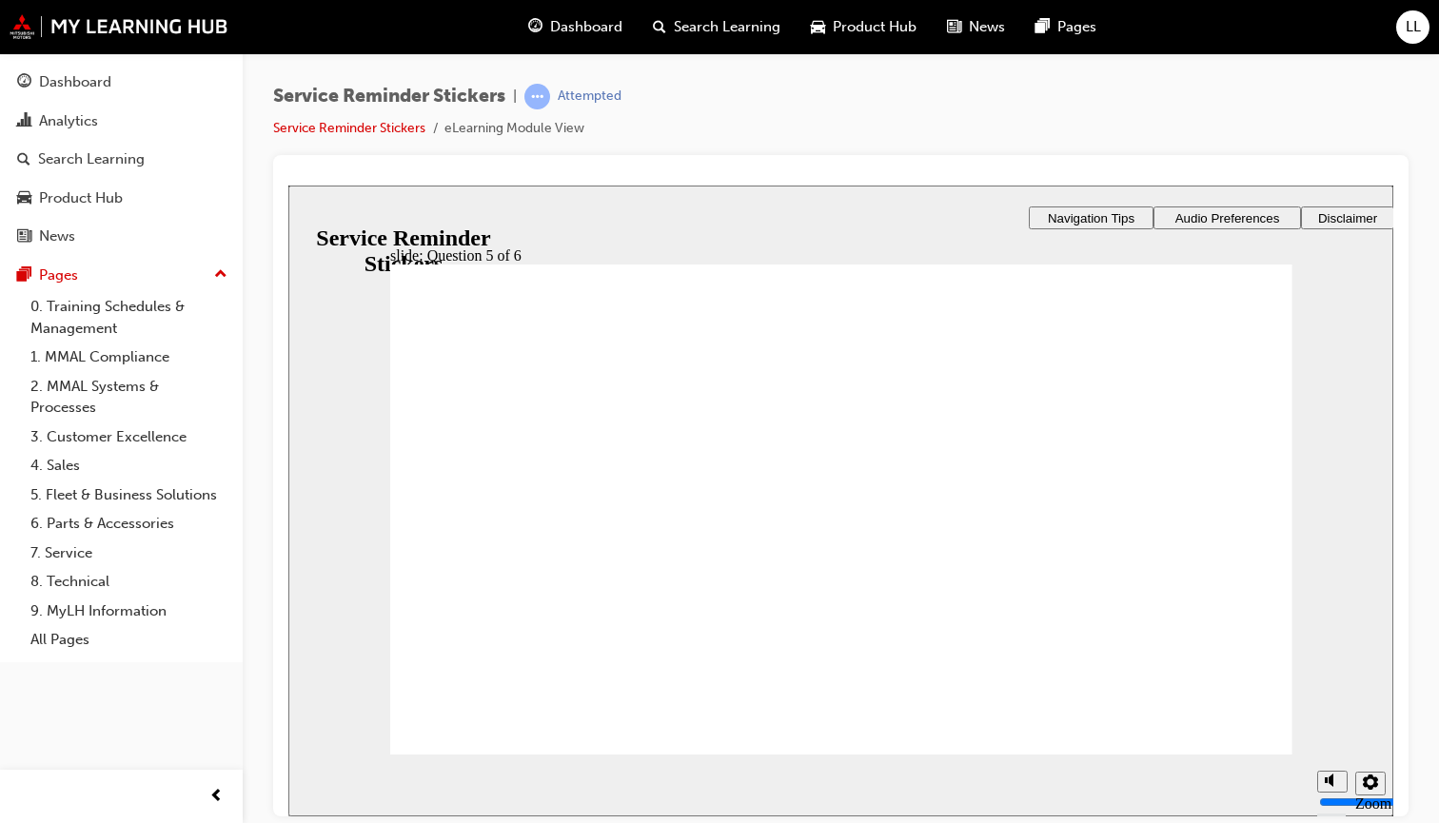
checkbox input "true"
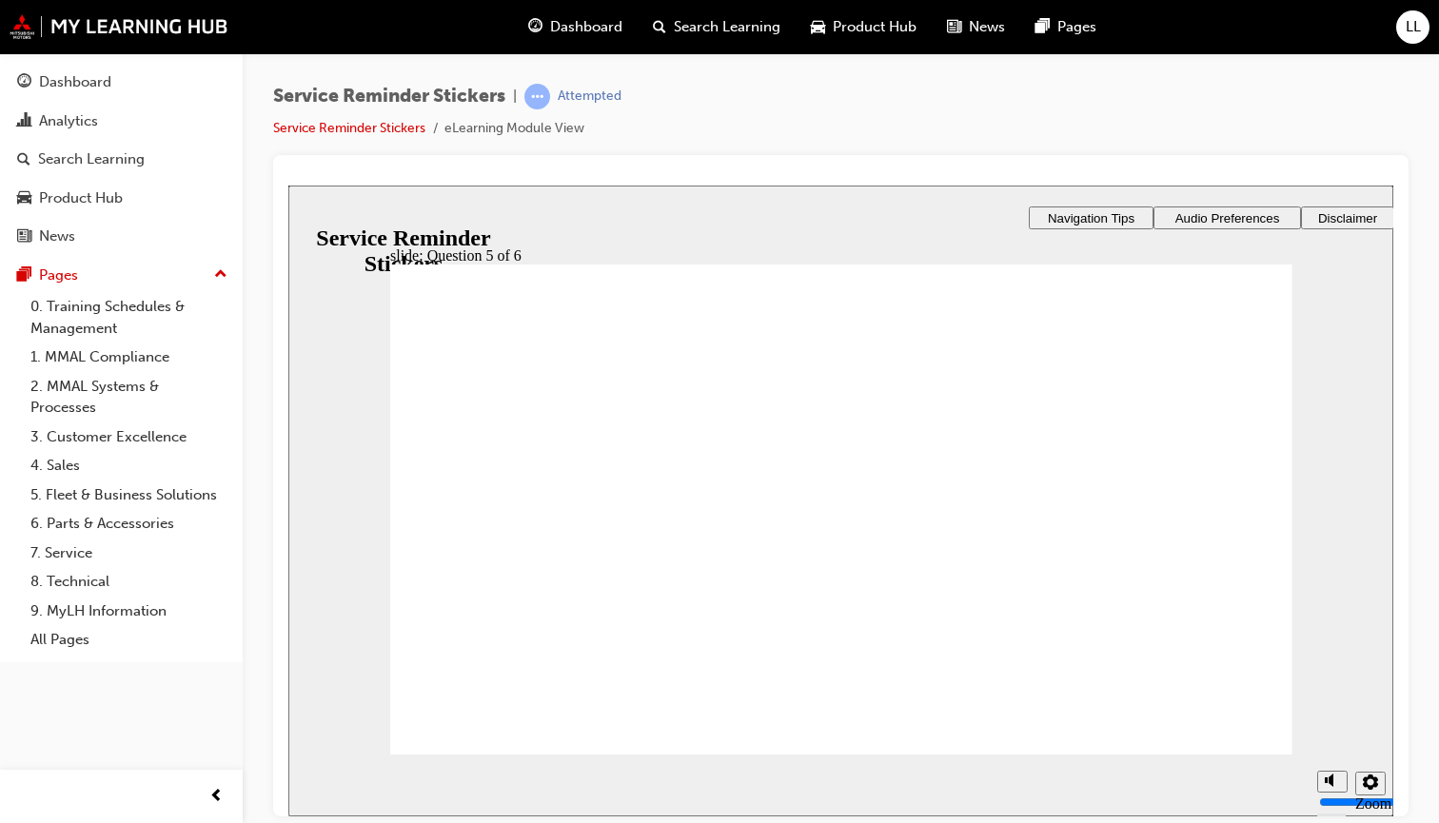
checkbox input "true"
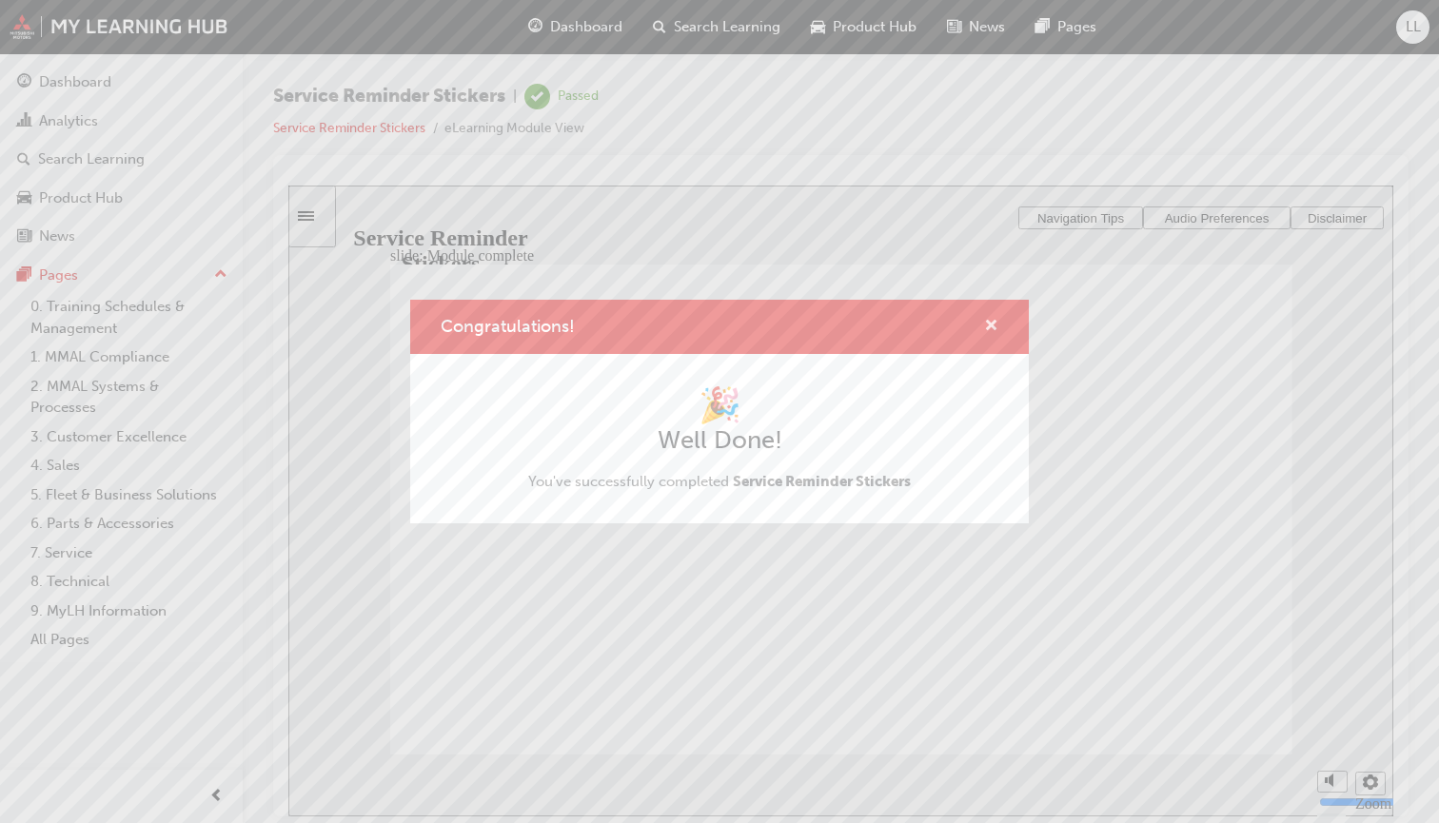
click at [993, 329] on span "cross-icon" at bounding box center [991, 327] width 14 height 17
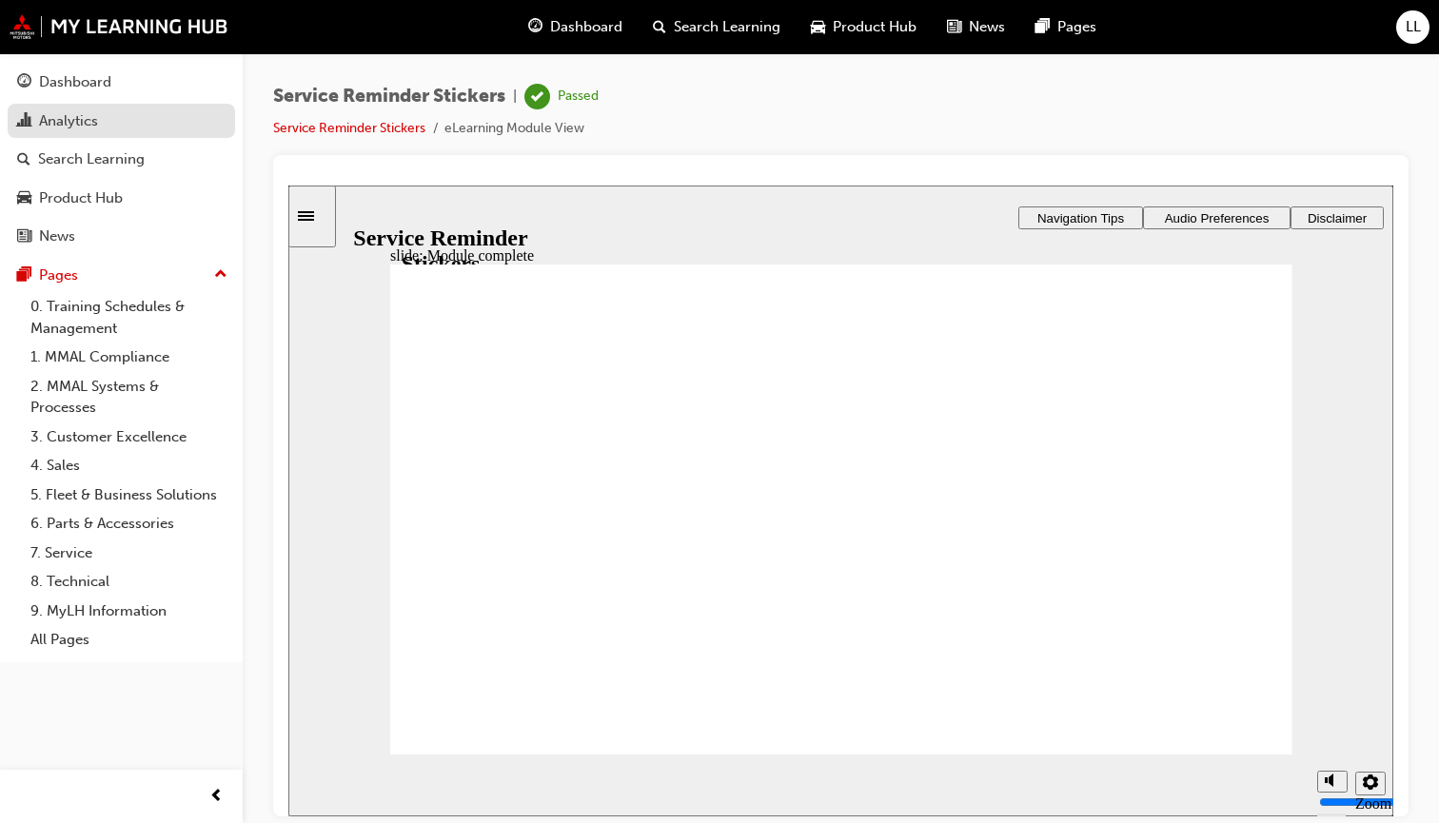
click at [74, 128] on div "Analytics" at bounding box center [68, 121] width 59 height 22
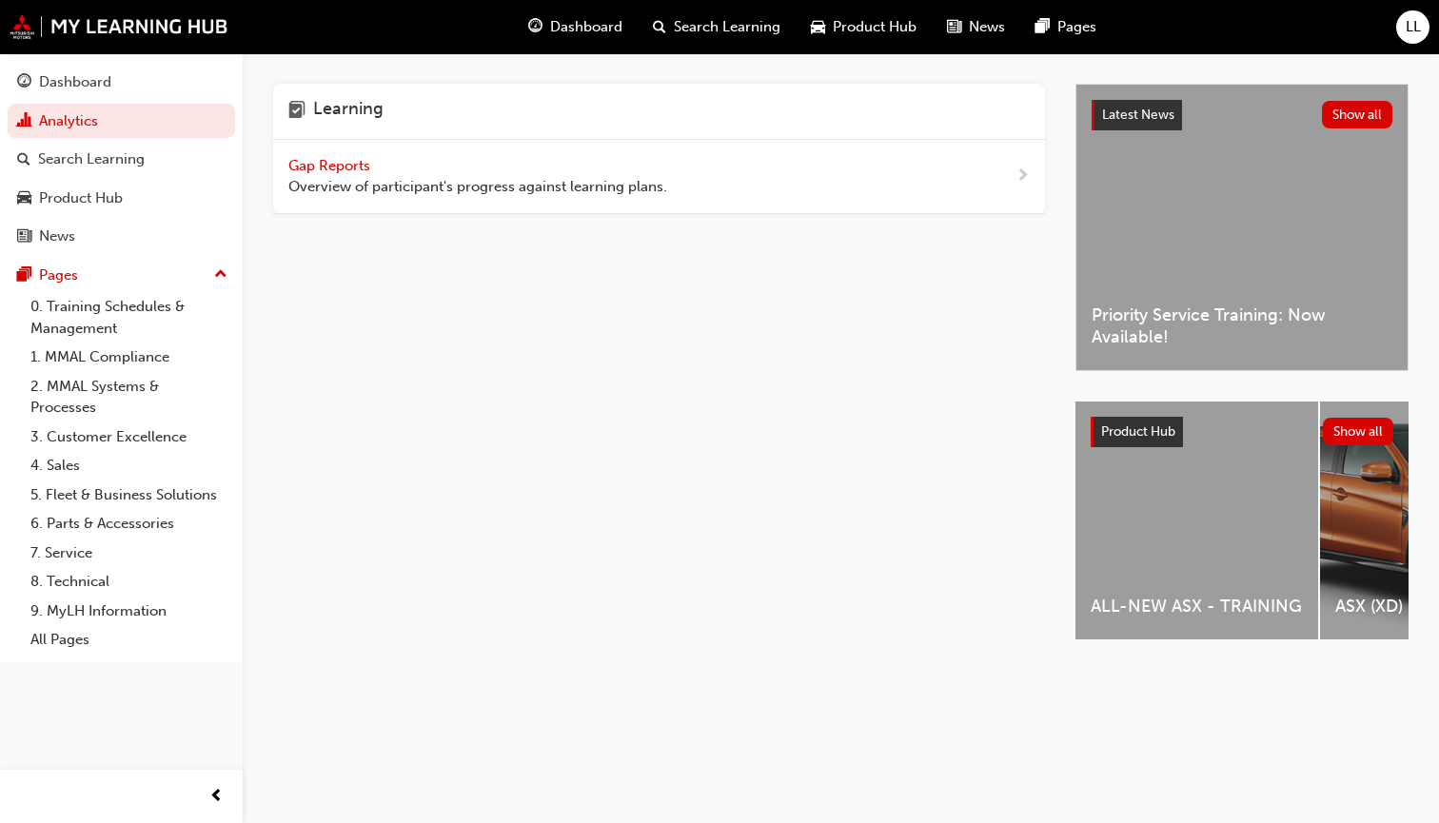
click at [316, 162] on span "Gap Reports" at bounding box center [331, 165] width 86 height 17
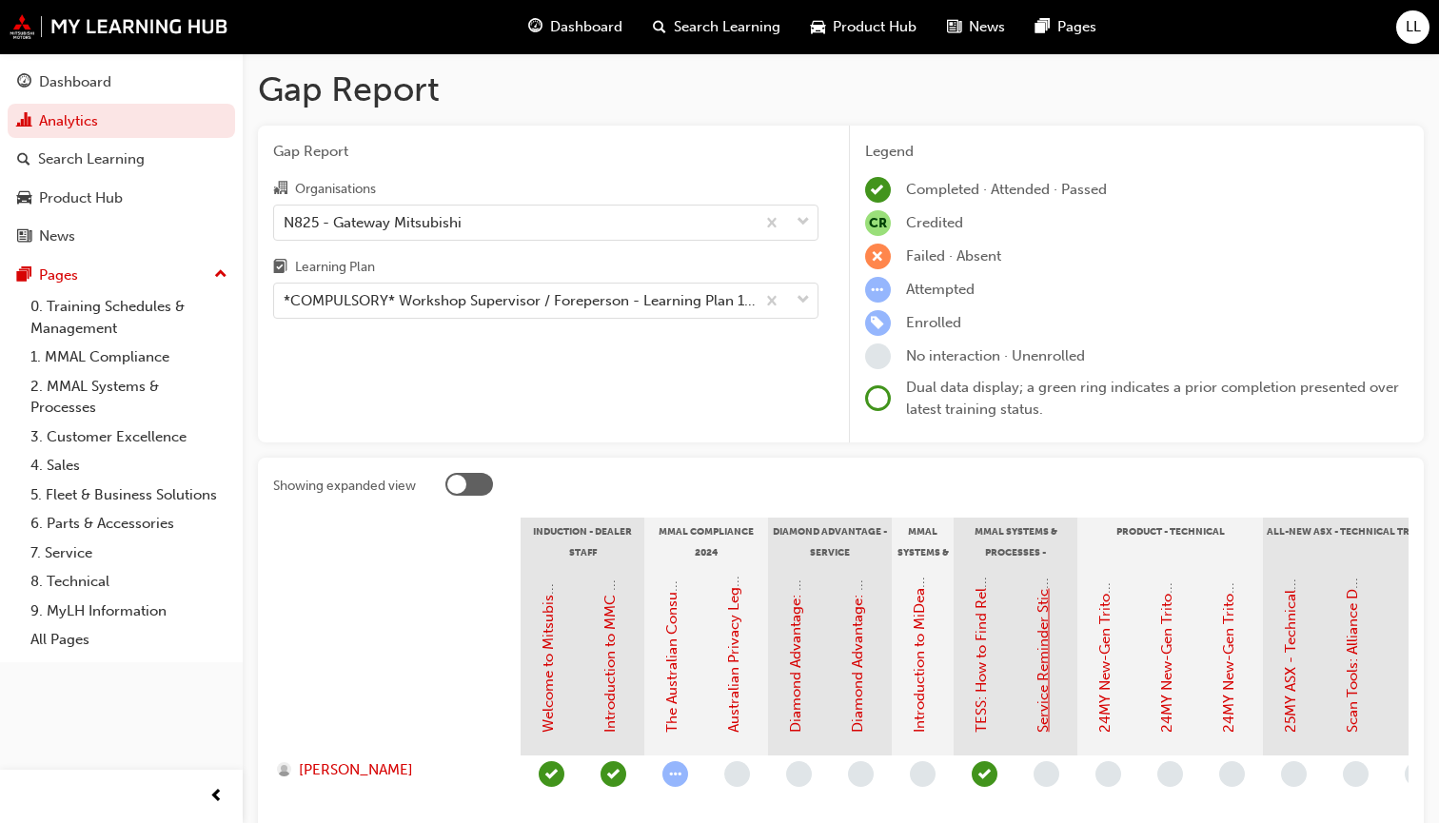
click at [1040, 707] on link "Service Reminder Stickers" at bounding box center [1042, 646] width 17 height 171
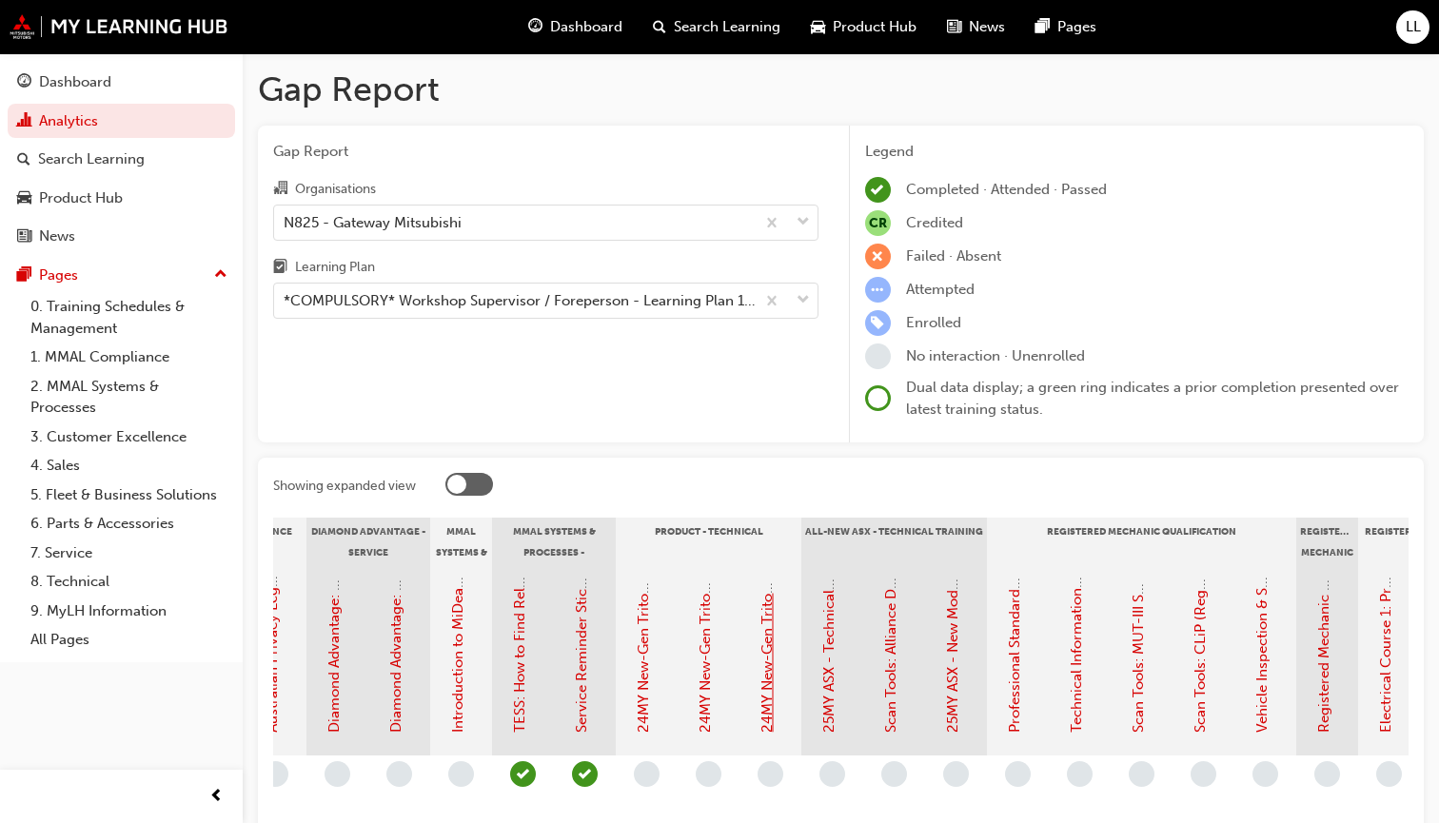
scroll to position [0, 468]
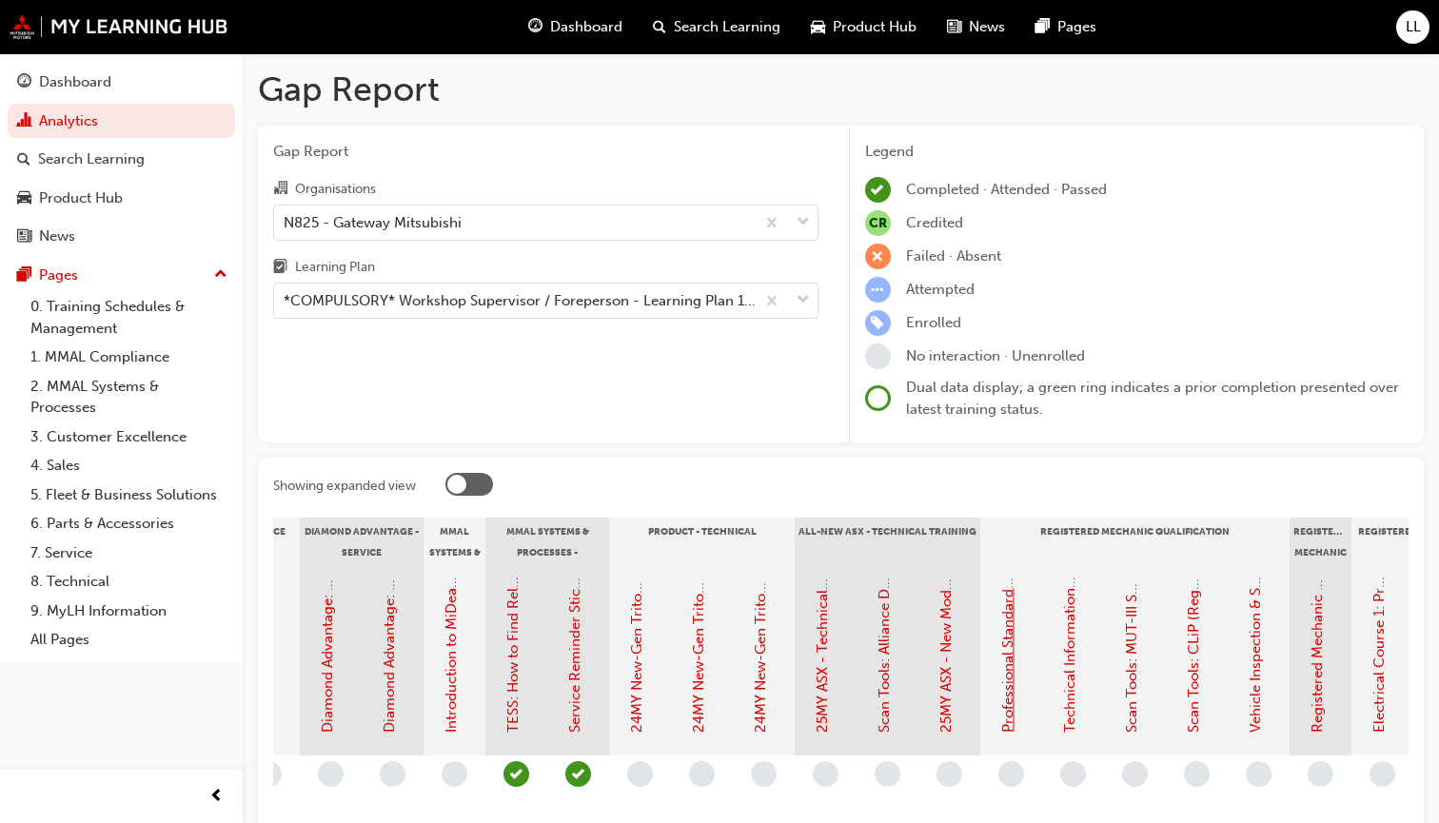
click at [1010, 697] on link "Professional Standards (Registered Mechanic Qualification)" at bounding box center [1007, 537] width 17 height 391
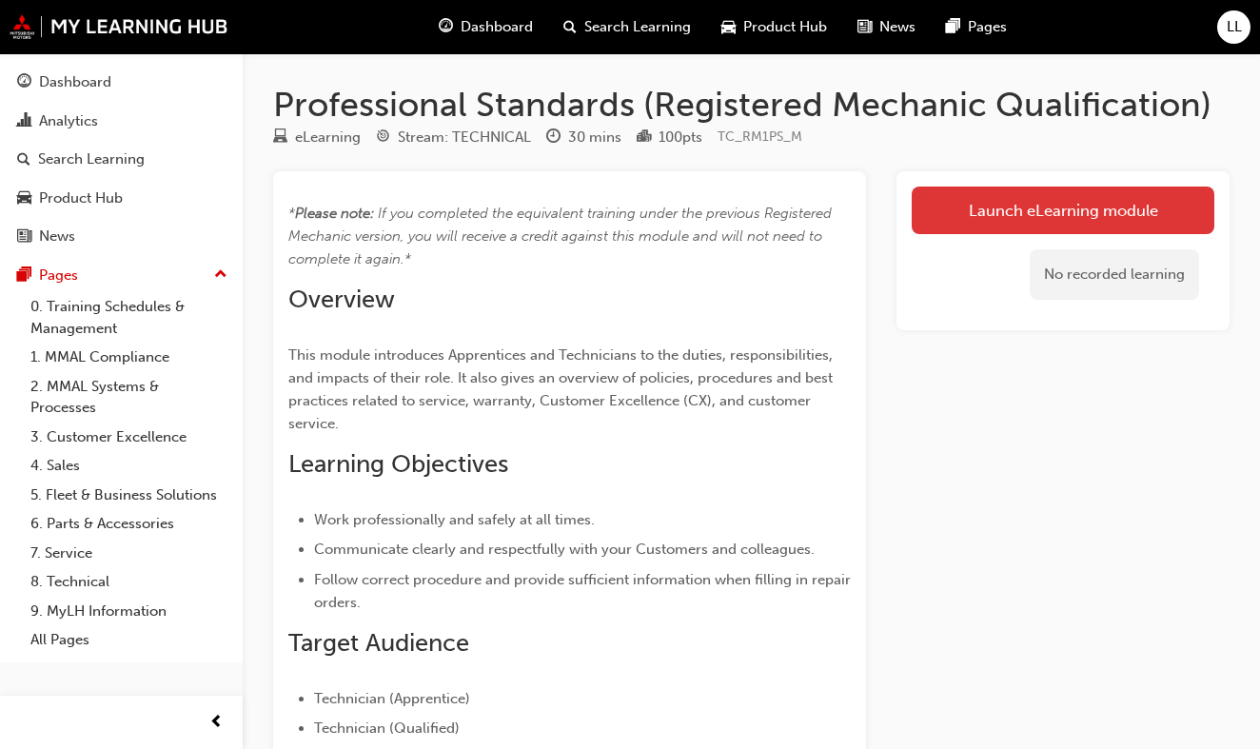
click at [1026, 209] on link "Launch eLearning module" at bounding box center [1063, 210] width 303 height 48
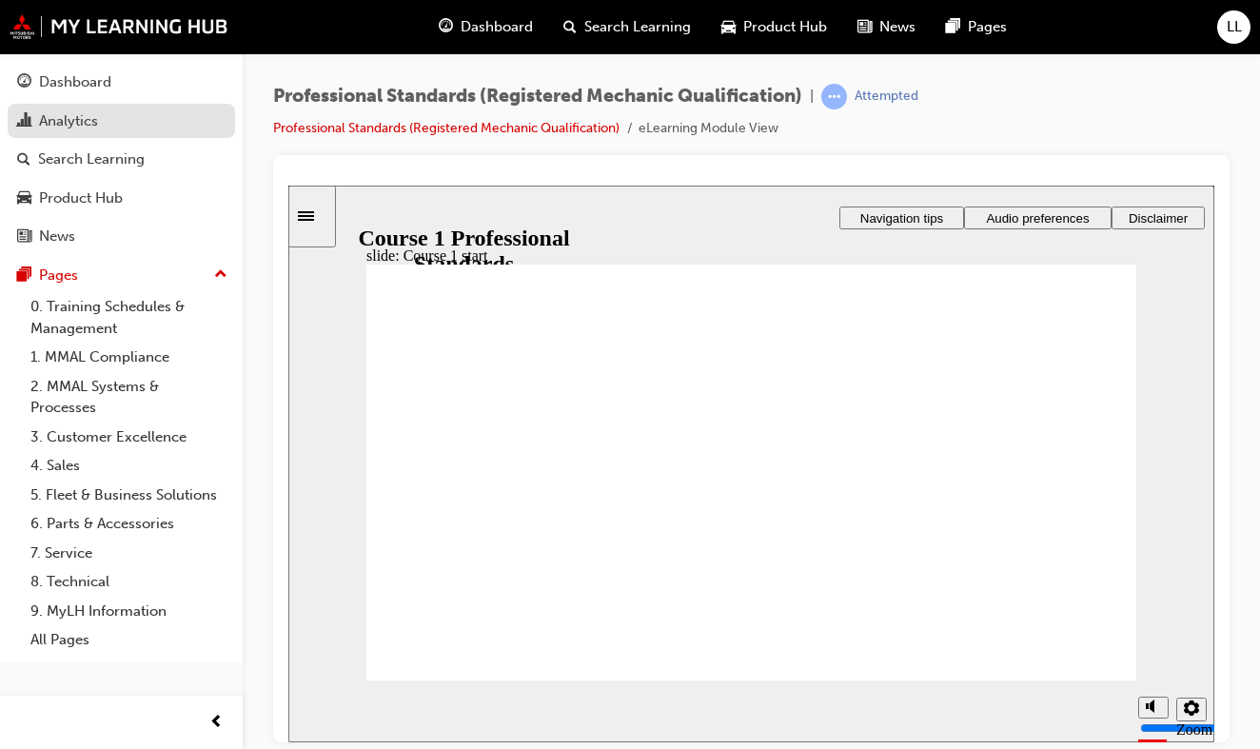
click at [62, 121] on div "Analytics" at bounding box center [68, 121] width 59 height 22
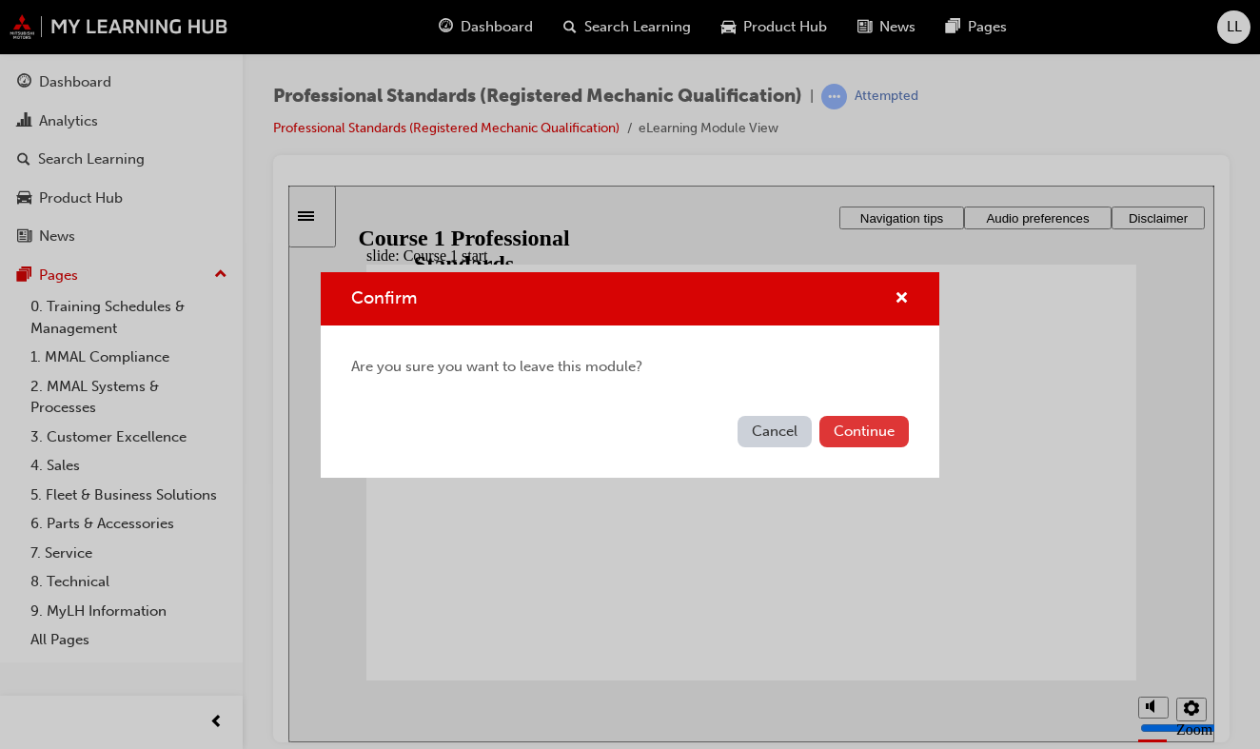
click at [859, 426] on button "Continue" at bounding box center [863, 431] width 89 height 31
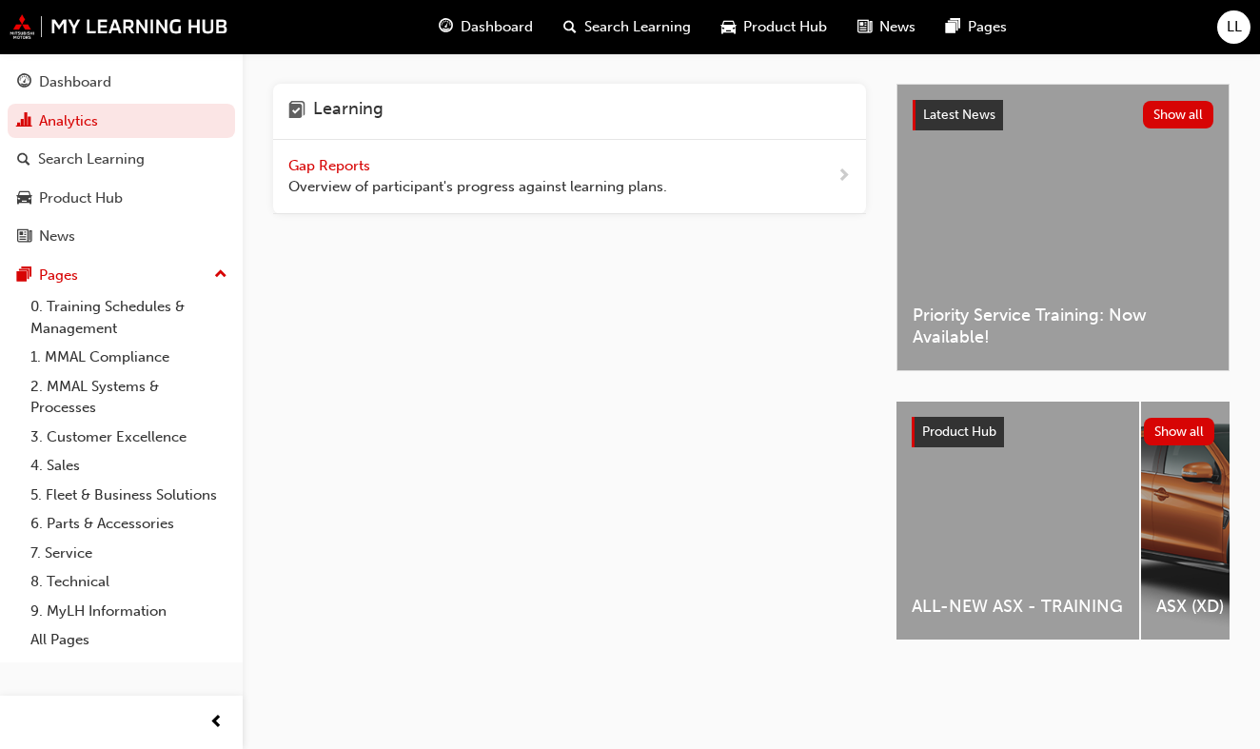
click at [331, 161] on span "Gap Reports" at bounding box center [331, 165] width 86 height 17
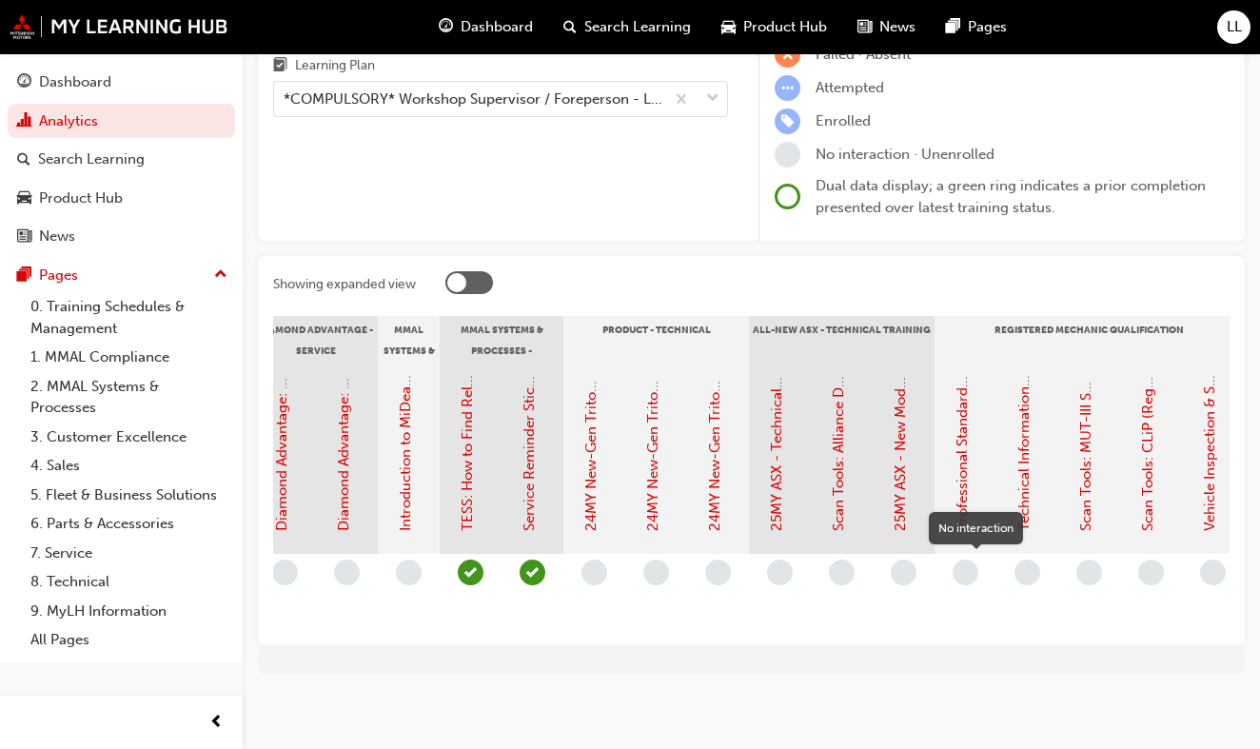
scroll to position [0, 515]
click at [960, 494] on link "Professional Standards (Registered Mechanic Qualification)" at bounding box center [960, 335] width 17 height 391
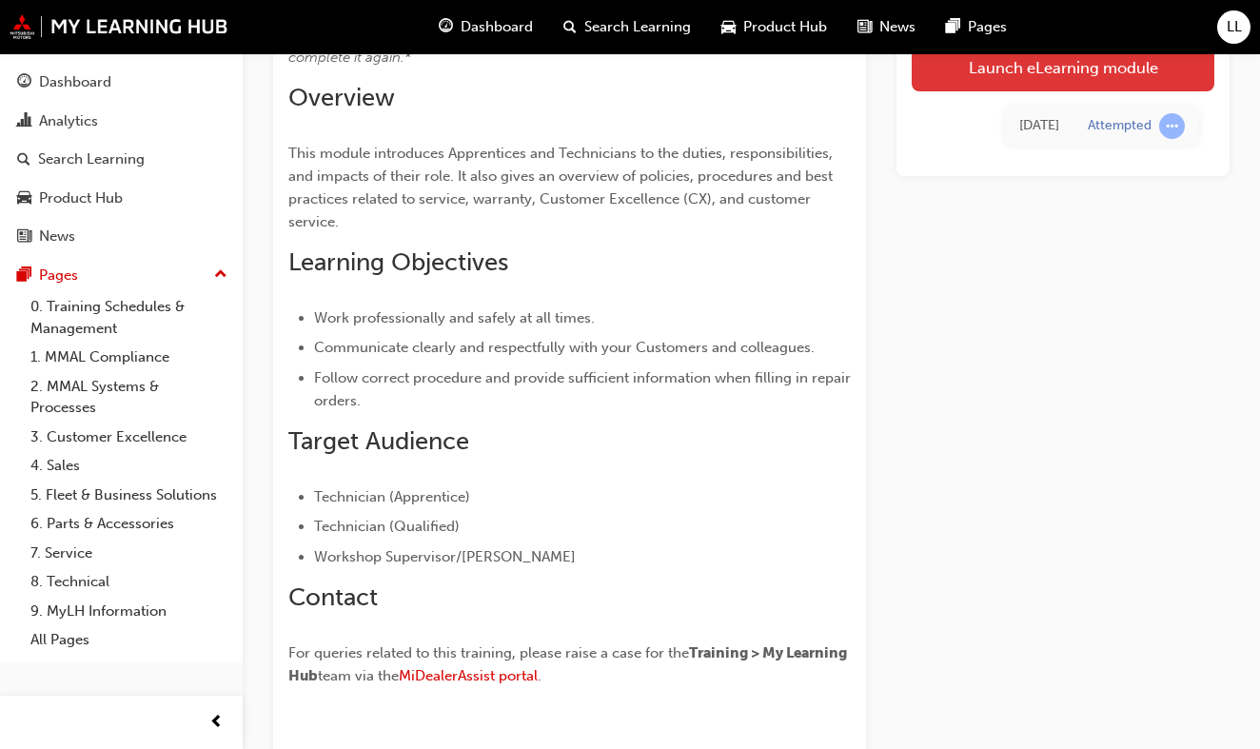
click at [1072, 68] on link "Launch eLearning module" at bounding box center [1063, 68] width 303 height 48
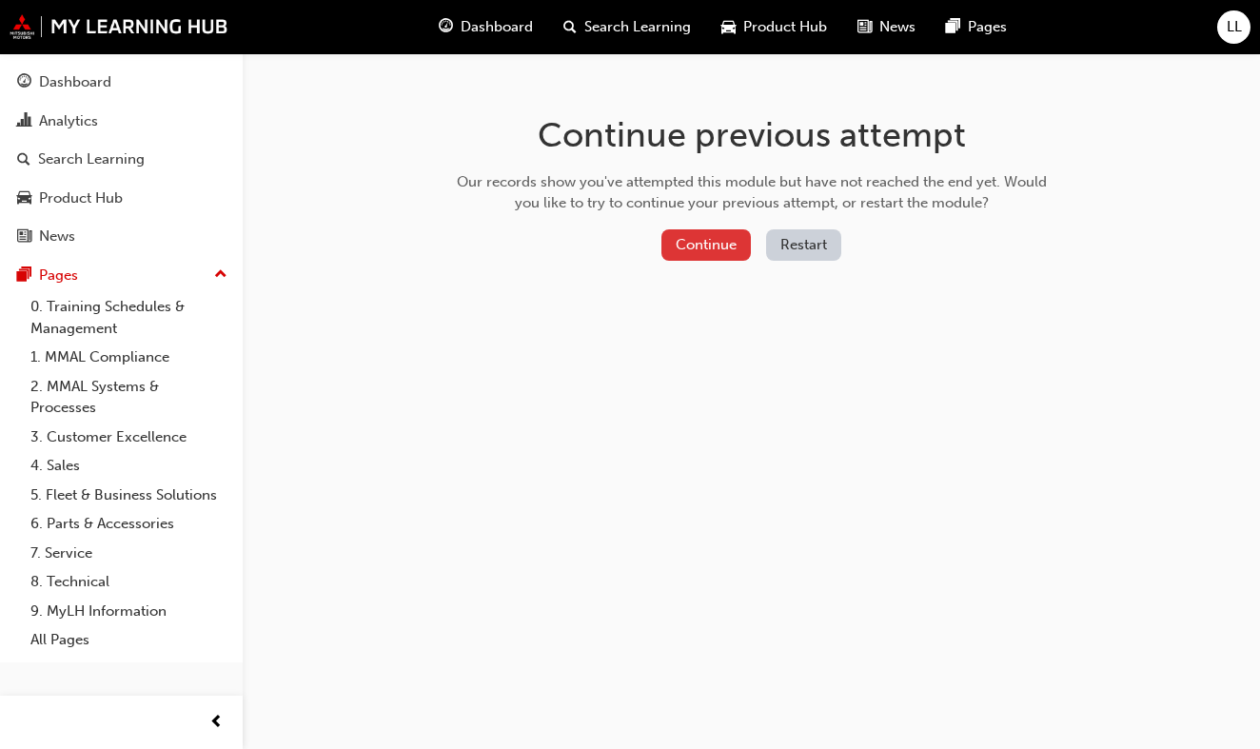
click at [722, 231] on button "Continue" at bounding box center [705, 244] width 89 height 31
